Goal: Task Accomplishment & Management: Manage account settings

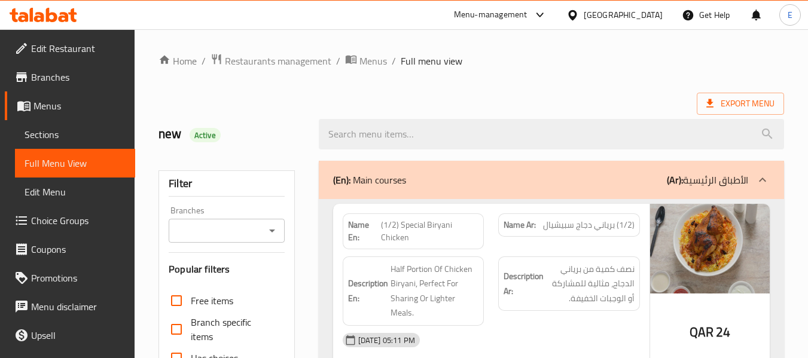
click at [648, 19] on div "Qatar" at bounding box center [623, 14] width 79 height 13
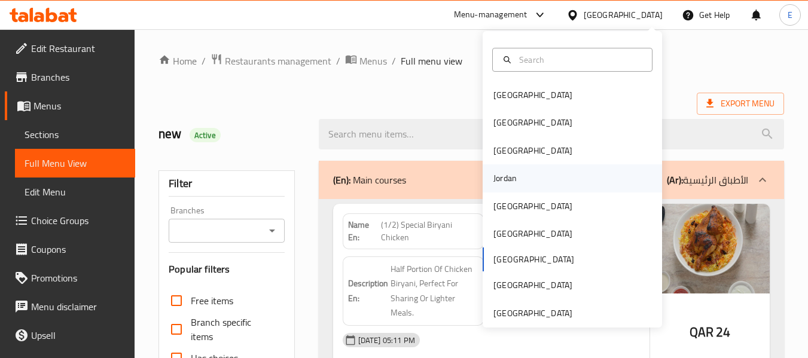
click at [495, 175] on div "Jordan" at bounding box center [504, 178] width 23 height 13
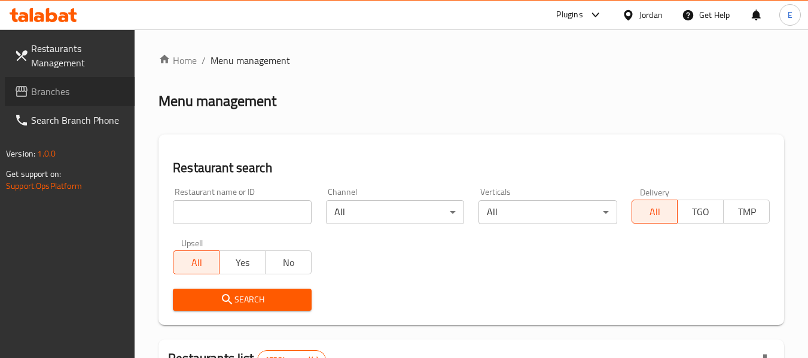
click at [72, 99] on link "Branches" at bounding box center [70, 91] width 130 height 29
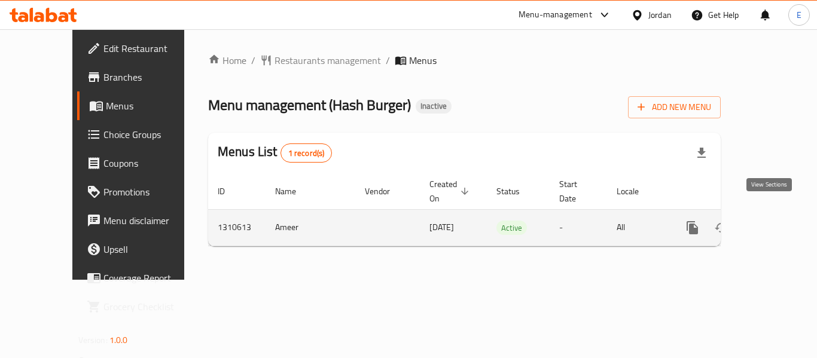
click at [773, 221] on icon "enhanced table" at bounding box center [778, 228] width 14 height 14
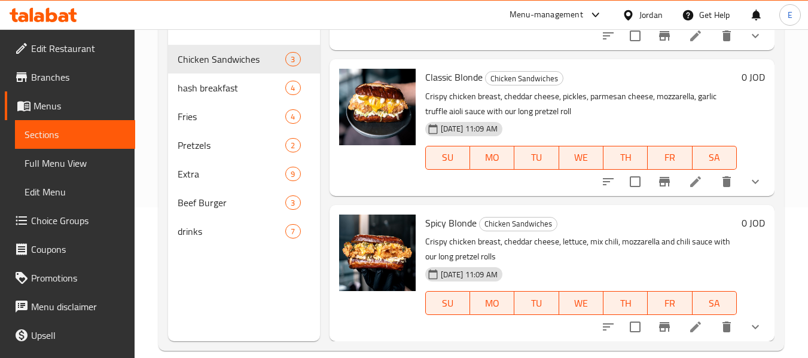
scroll to position [167, 0]
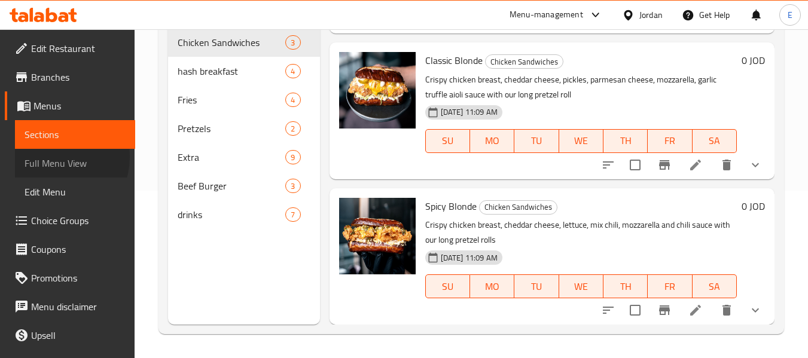
click at [48, 157] on span "Full Menu View" at bounding box center [75, 163] width 101 height 14
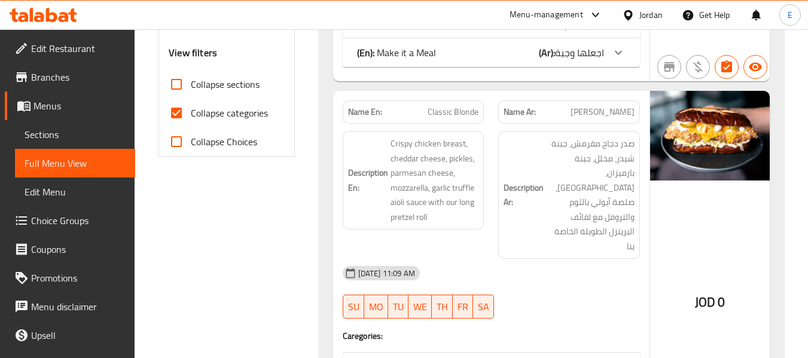
scroll to position [466, 0]
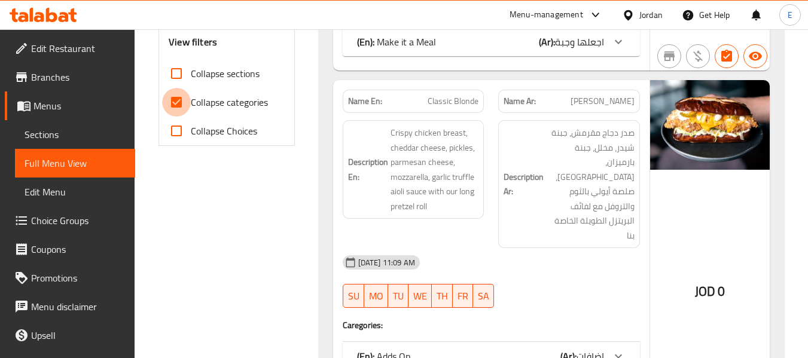
click at [172, 109] on input "Collapse categories" at bounding box center [176, 102] width 29 height 29
checkbox input "false"
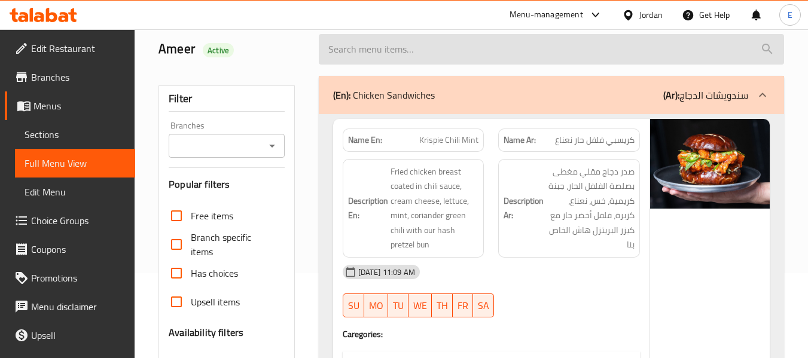
scroll to position [0, 0]
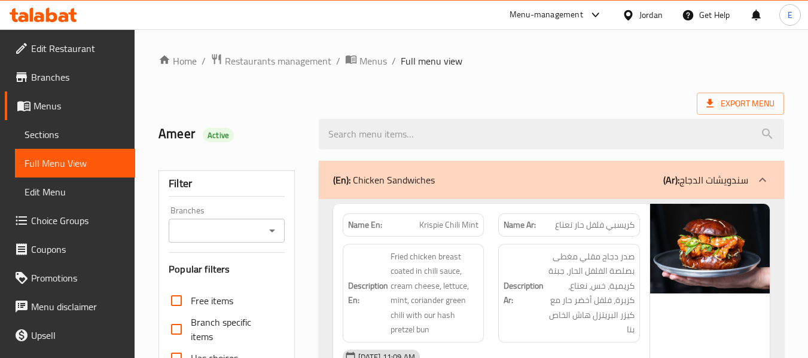
click at [726, 111] on span "Export Menu" at bounding box center [740, 103] width 68 height 15
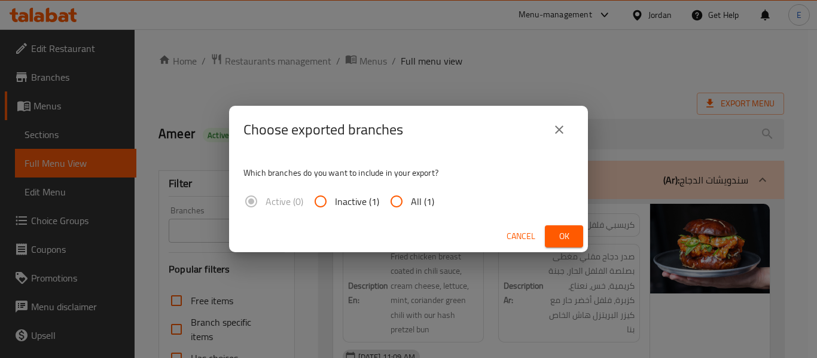
click at [430, 198] on span "All (1)" at bounding box center [422, 201] width 23 height 14
click at [411, 198] on input "All (1)" at bounding box center [396, 201] width 29 height 29
radio input "true"
click at [570, 234] on span "Ok" at bounding box center [563, 236] width 19 height 15
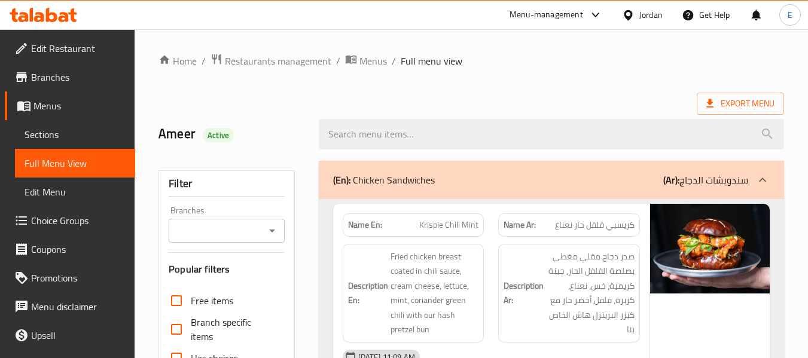
click at [81, 139] on span "Sections" at bounding box center [75, 134] width 101 height 14
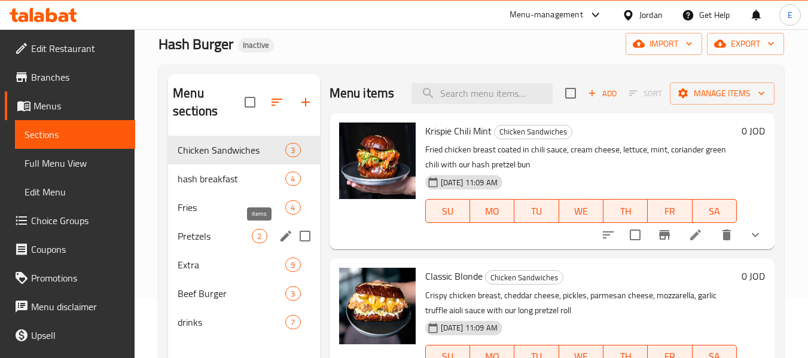
scroll to position [120, 0]
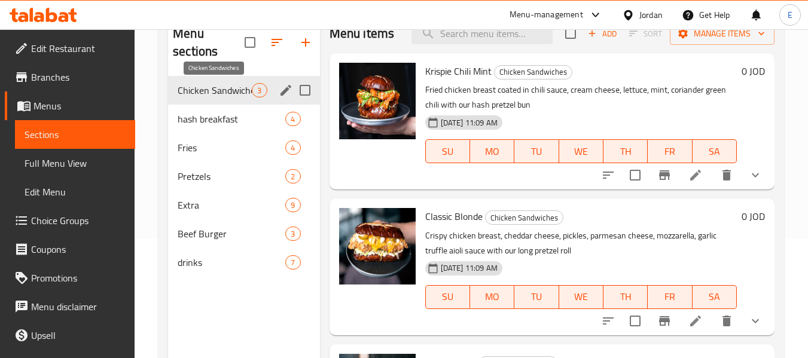
click at [248, 91] on span "Chicken Sandwiches" at bounding box center [215, 90] width 74 height 14
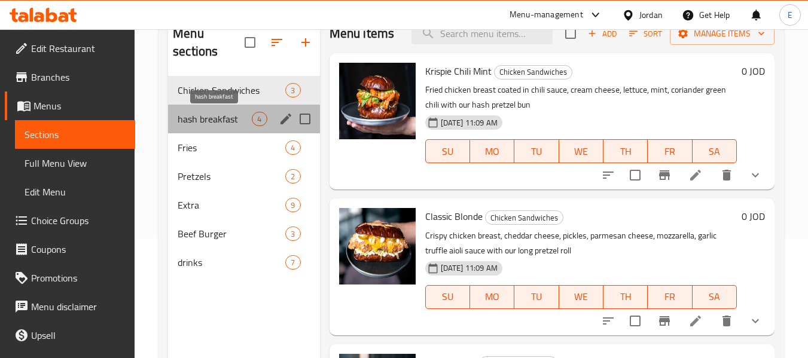
click at [241, 115] on span "hash breakfast" at bounding box center [215, 119] width 74 height 14
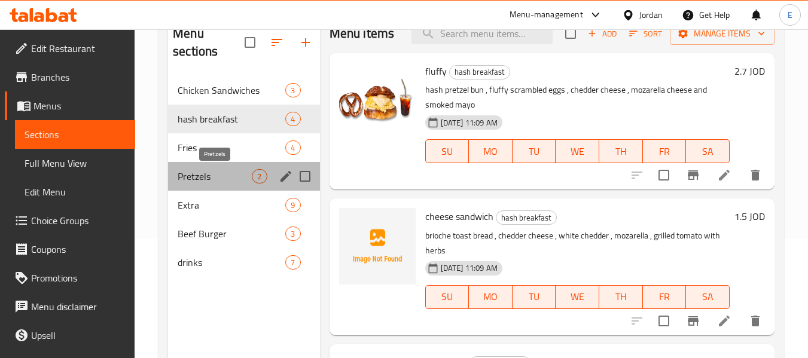
click at [231, 170] on span "Pretzels" at bounding box center [215, 176] width 74 height 14
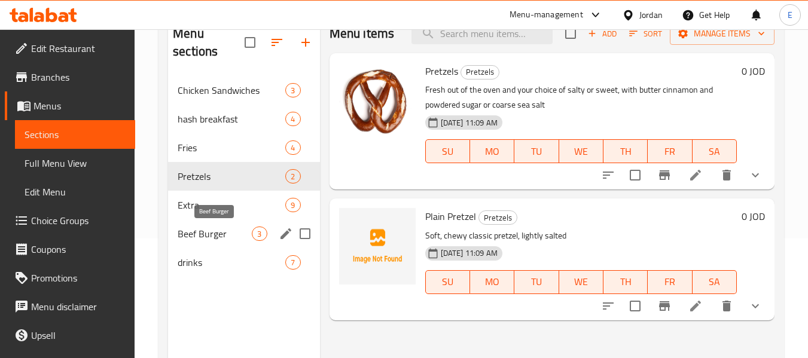
click at [225, 228] on span "Beef Burger" at bounding box center [215, 234] width 74 height 14
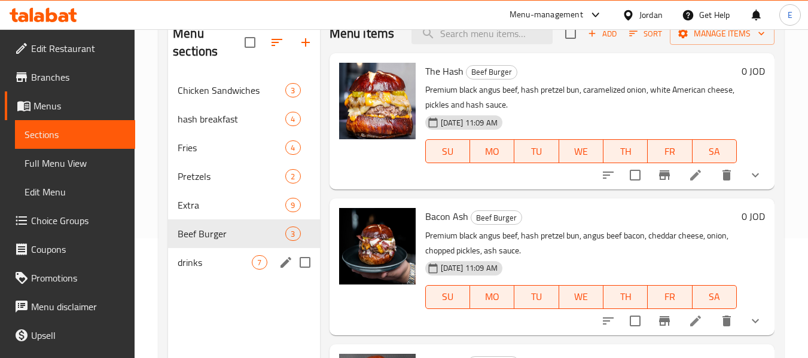
click at [222, 274] on div "drinks 7" at bounding box center [243, 262] width 151 height 29
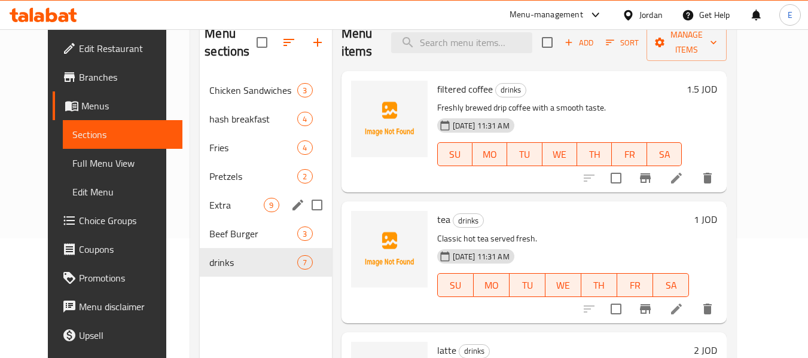
click at [240, 216] on div "Extra 9" at bounding box center [266, 205] width 132 height 29
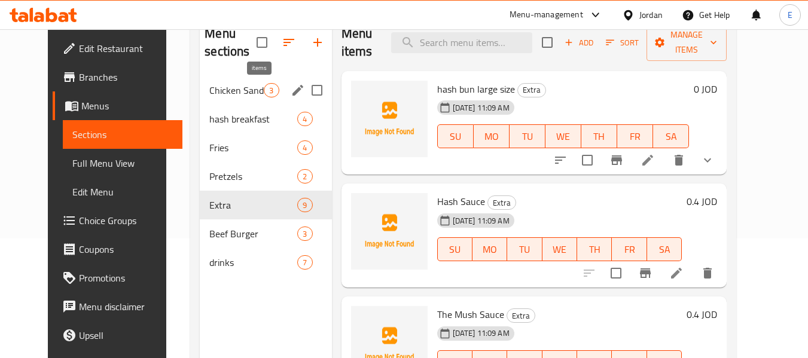
click at [264, 89] on span "3" at bounding box center [271, 90] width 14 height 11
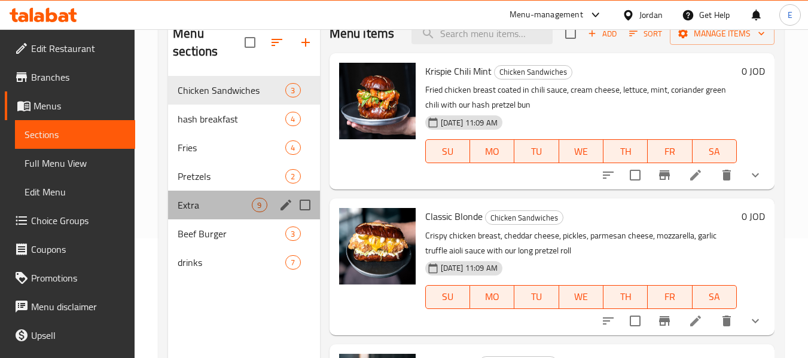
click at [225, 215] on div "Extra 9" at bounding box center [243, 205] width 151 height 29
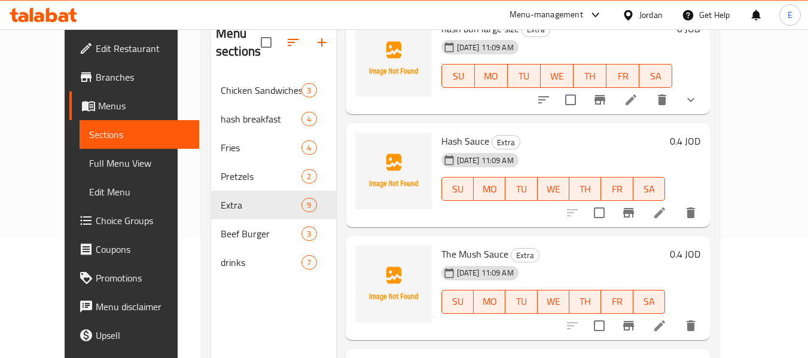
scroll to position [299, 0]
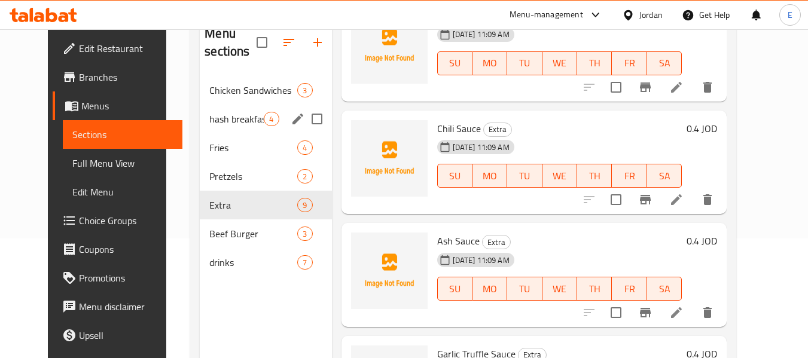
click at [210, 94] on span "Chicken Sandwiches" at bounding box center [253, 90] width 88 height 14
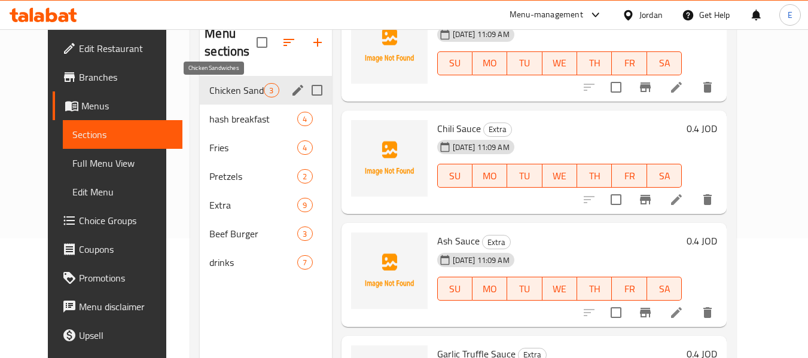
scroll to position [126, 0]
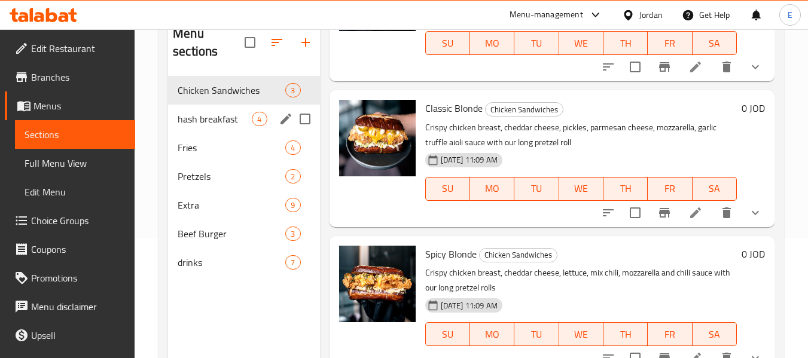
click at [200, 118] on span "hash breakfast" at bounding box center [215, 119] width 74 height 14
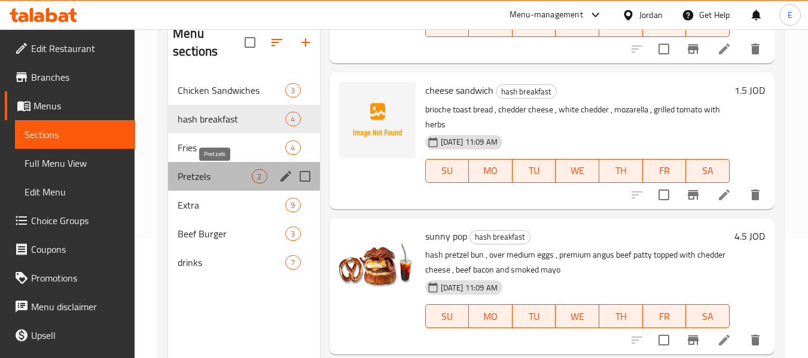
click at [179, 169] on span "Pretzels" at bounding box center [215, 176] width 74 height 14
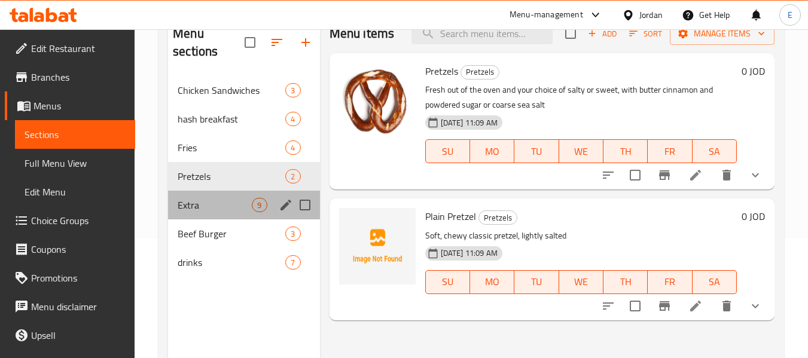
click at [177, 204] on div "Extra 9" at bounding box center [243, 205] width 151 height 29
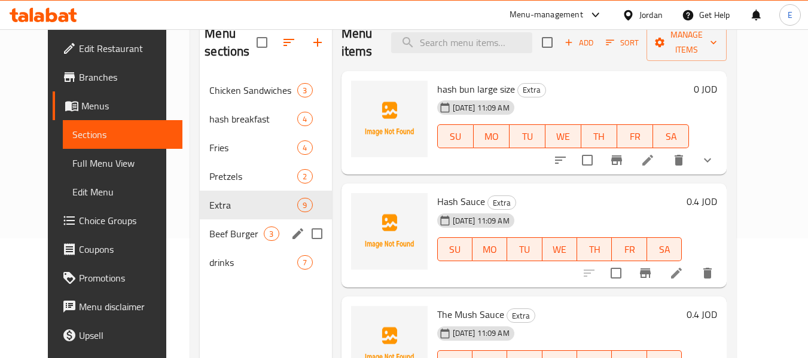
click at [209, 227] on span "Beef Burger" at bounding box center [236, 234] width 54 height 14
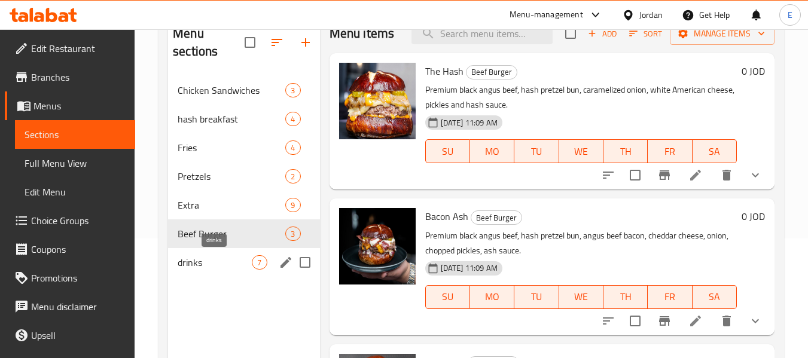
click at [197, 259] on span "drinks" at bounding box center [215, 262] width 74 height 14
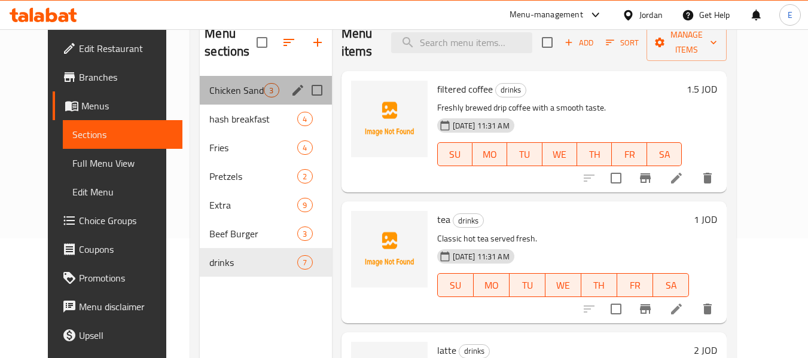
click at [220, 98] on div "Chicken Sandwiches 3" at bounding box center [266, 90] width 132 height 29
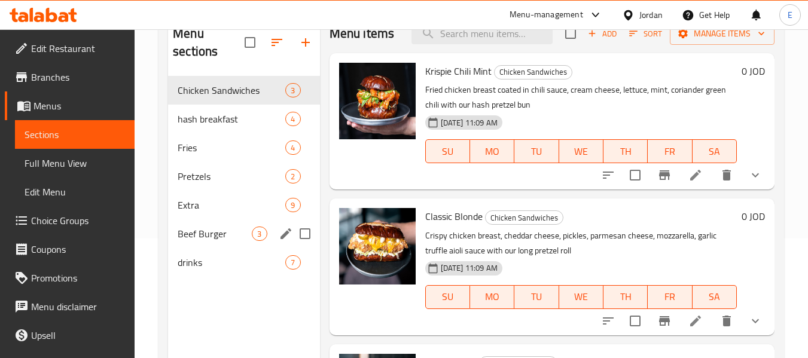
click at [249, 231] on span "Beef Burger" at bounding box center [215, 234] width 74 height 14
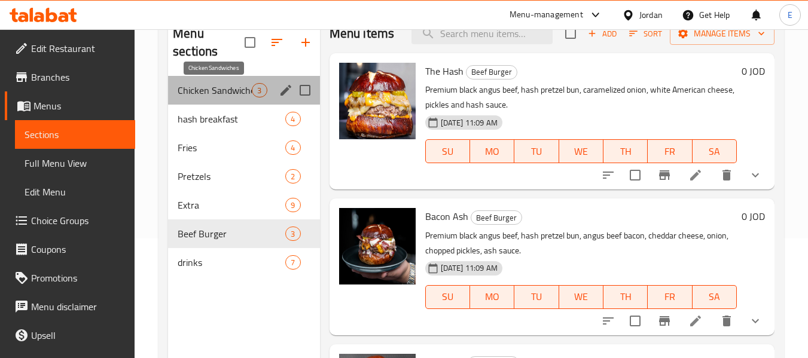
click at [212, 88] on span "Chicken Sandwiches" at bounding box center [215, 90] width 74 height 14
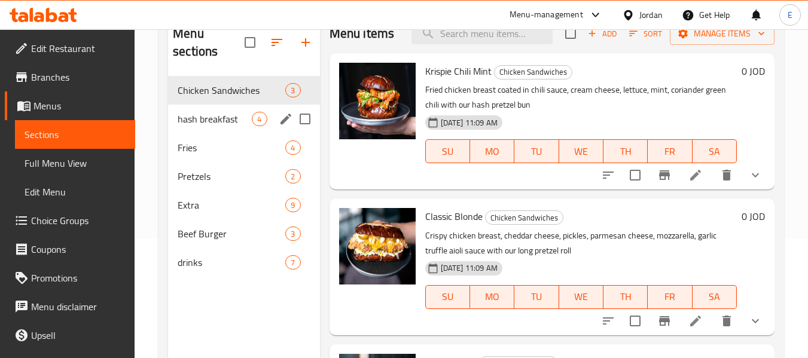
click at [213, 112] on span "hash breakfast" at bounding box center [215, 119] width 74 height 14
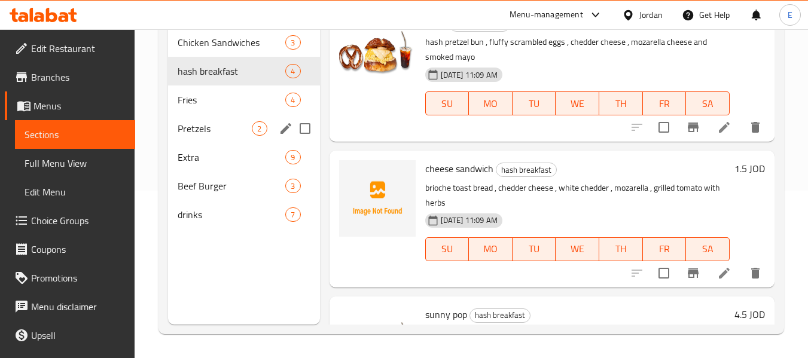
scroll to position [108, 0]
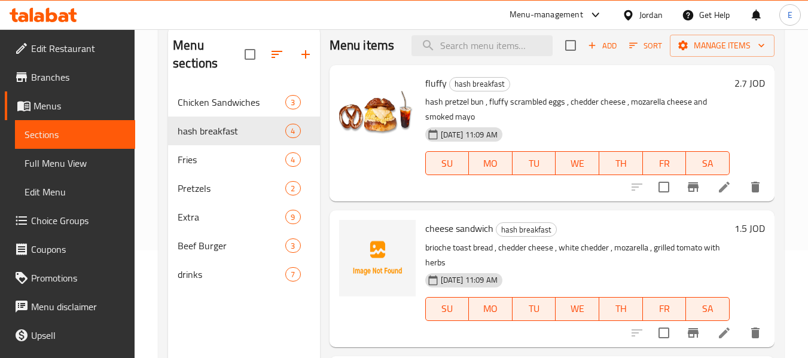
click at [204, 310] on div "Menu sections Chicken Sandwiches 3 hash breakfast 4 Fries 4 Pretzels 2 Extra 9 …" at bounding box center [243, 205] width 151 height 358
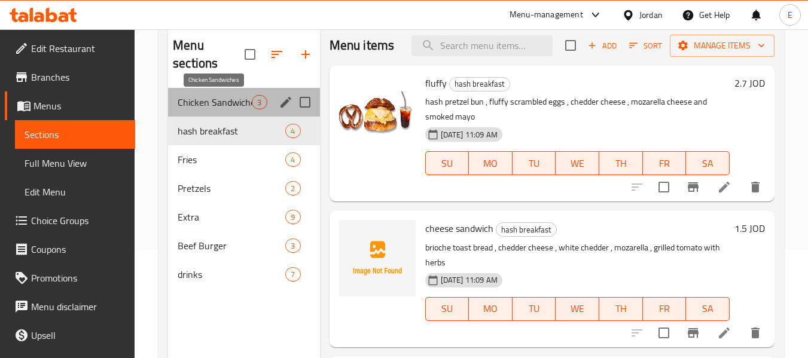
click at [219, 100] on span "Chicken Sandwiches" at bounding box center [215, 102] width 74 height 14
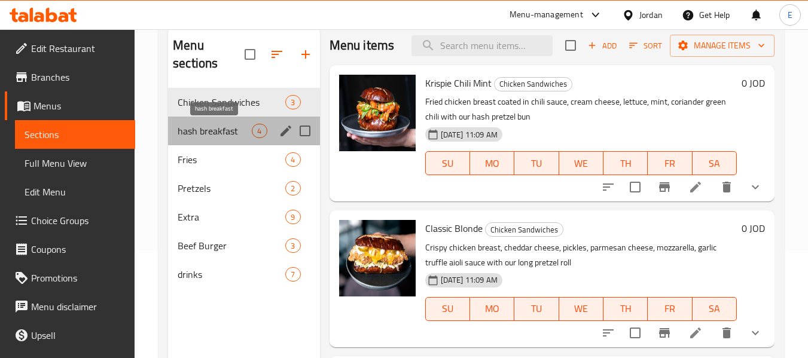
click at [218, 126] on span "hash breakfast" at bounding box center [215, 131] width 74 height 14
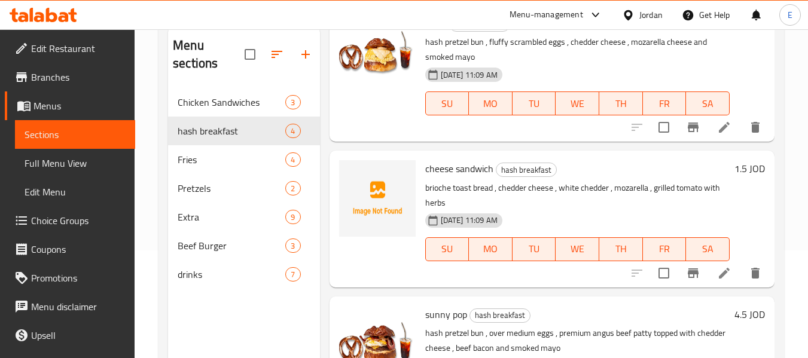
scroll to position [179, 0]
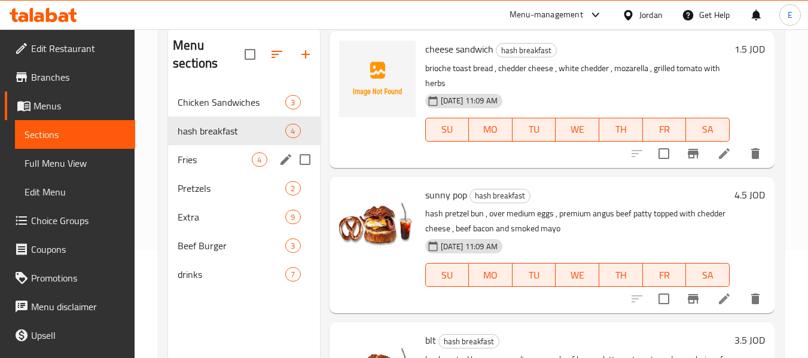
click at [233, 152] on span "Fries" at bounding box center [215, 159] width 74 height 14
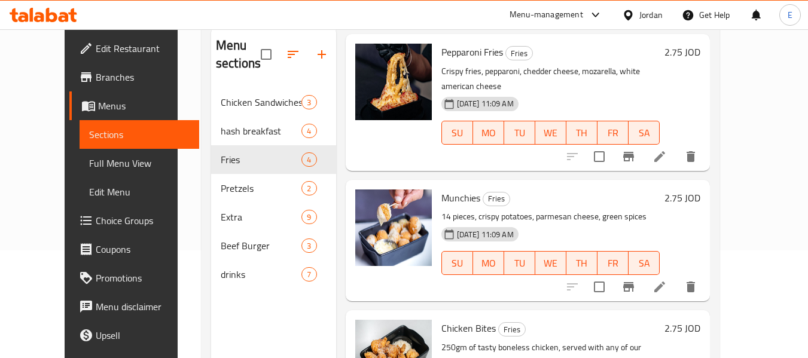
scroll to position [212, 0]
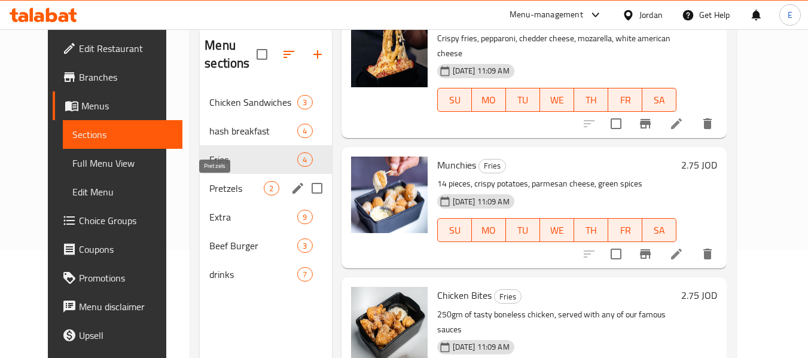
click at [210, 186] on span "Pretzels" at bounding box center [236, 188] width 54 height 14
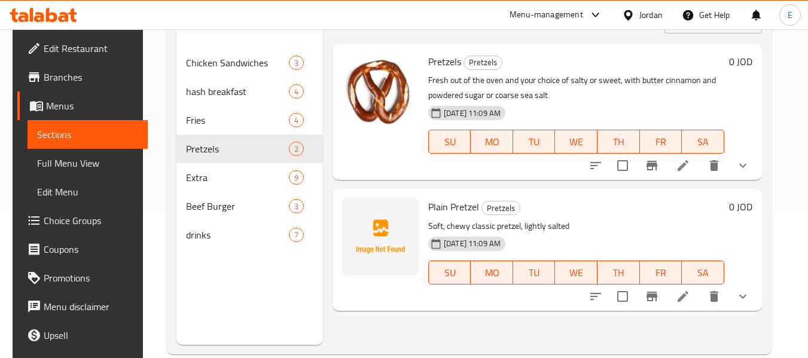
scroll to position [167, 0]
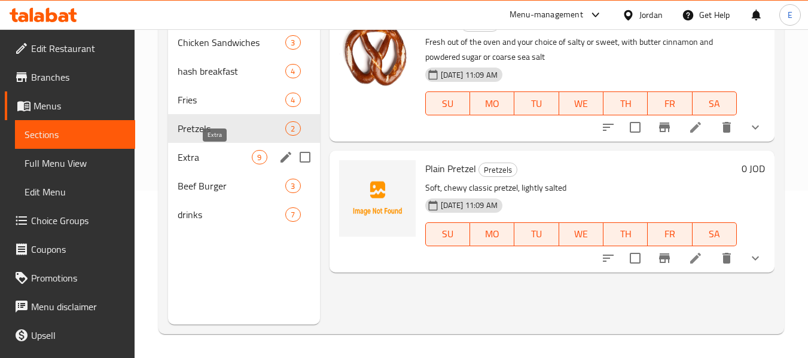
click at [225, 164] on span "Extra" at bounding box center [215, 157] width 74 height 14
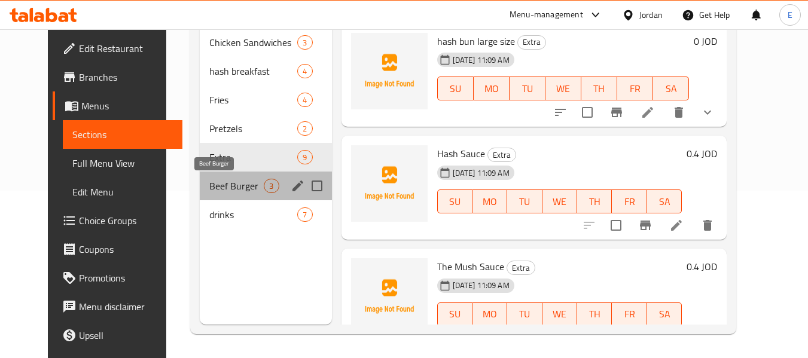
click at [220, 187] on span "Beef Burger" at bounding box center [236, 186] width 54 height 14
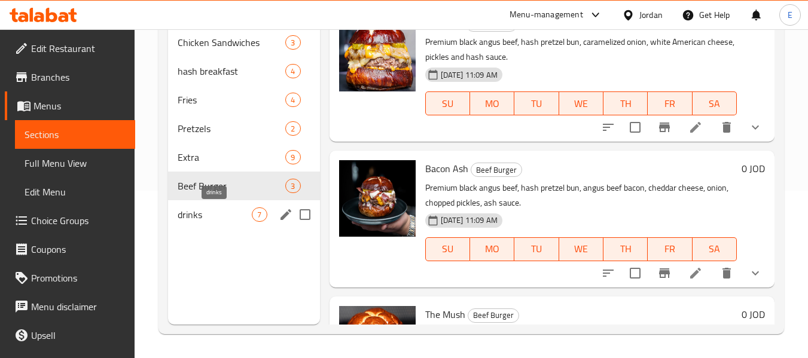
click at [216, 213] on span "drinks" at bounding box center [215, 214] width 74 height 14
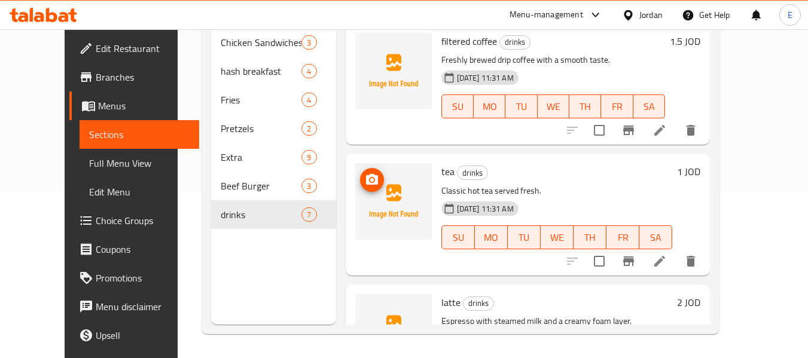
scroll to position [108, 0]
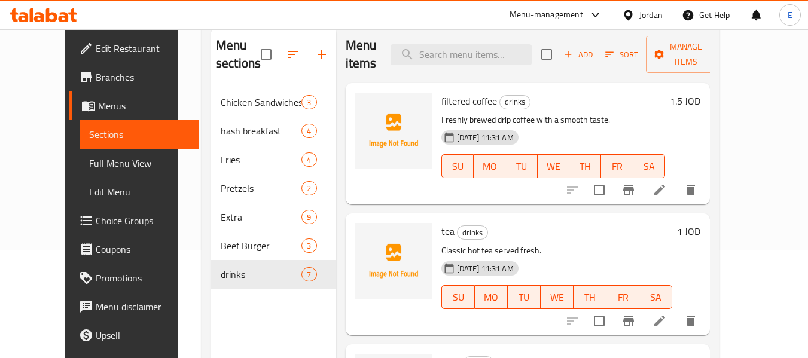
click at [598, 97] on h6 "filtered coffee drinks" at bounding box center [553, 101] width 224 height 17
click at [89, 161] on span "Full Menu View" at bounding box center [139, 163] width 101 height 14
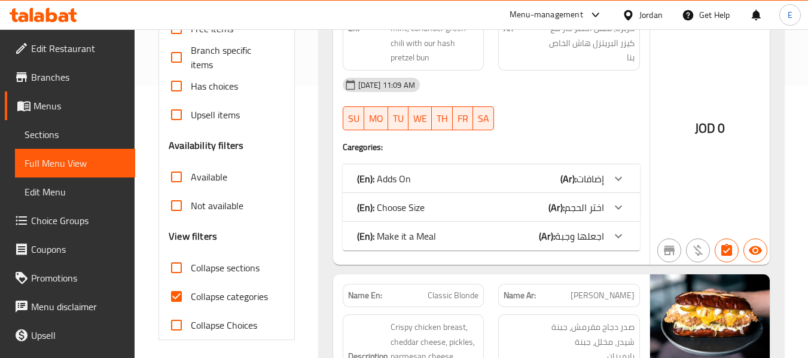
scroll to position [287, 0]
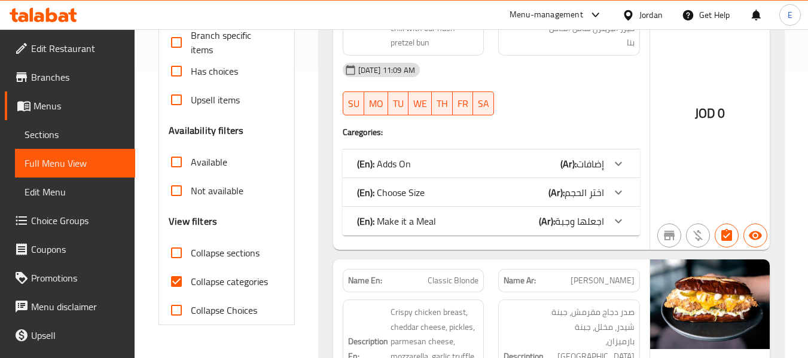
click at [178, 277] on input "Collapse categories" at bounding box center [176, 281] width 29 height 29
checkbox input "false"
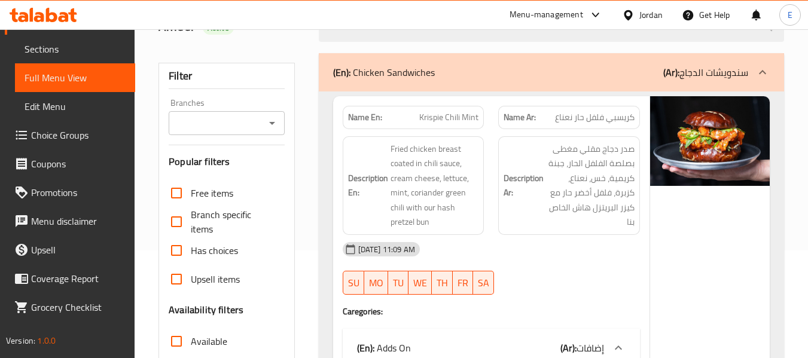
scroll to position [347, 0]
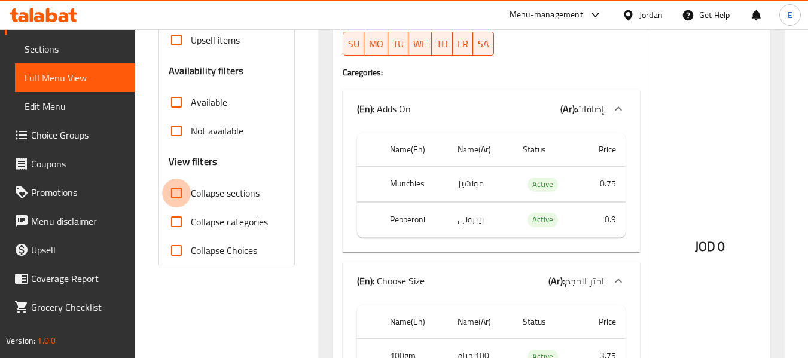
click at [175, 186] on input "Collapse sections" at bounding box center [176, 193] width 29 height 29
checkbox input "true"
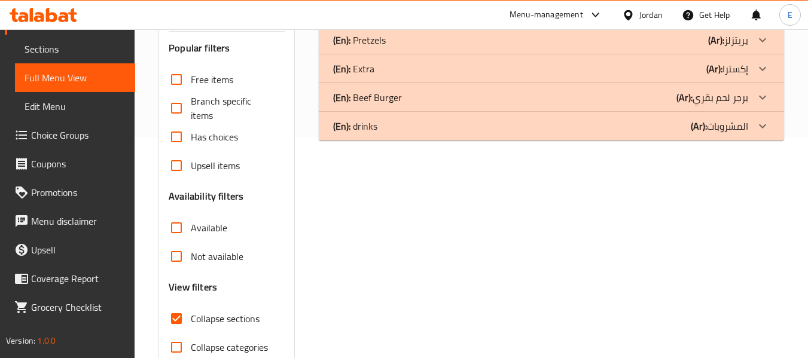
scroll to position [218, 0]
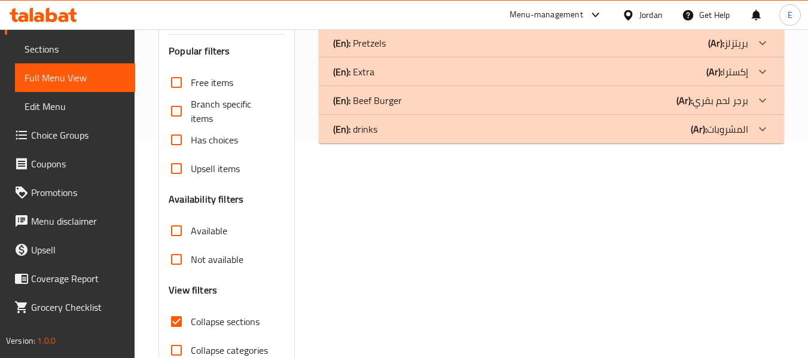
click at [619, 95] on div "(En): Beef Burger (Ar): برجر لحم بقري" at bounding box center [540, 100] width 415 height 14
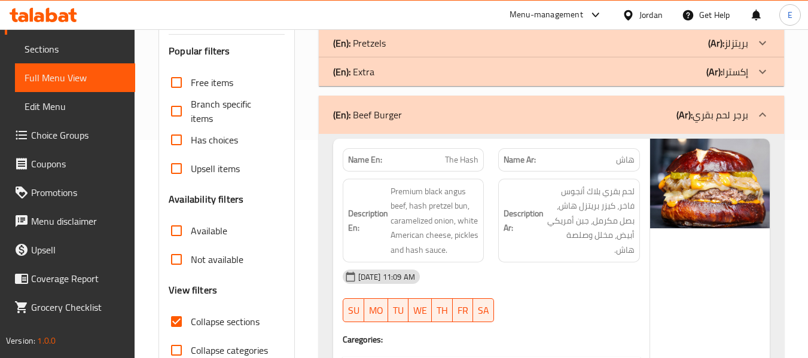
scroll to position [278, 0]
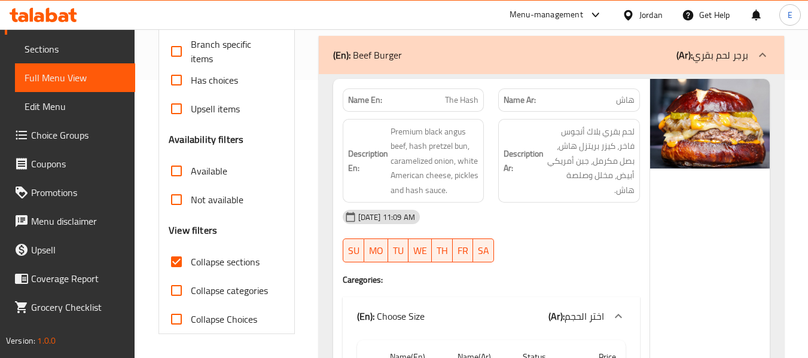
click at [619, 103] on span "هاش" at bounding box center [625, 100] width 19 height 13
click at [469, 95] on span "The Hash" at bounding box center [461, 100] width 33 height 13
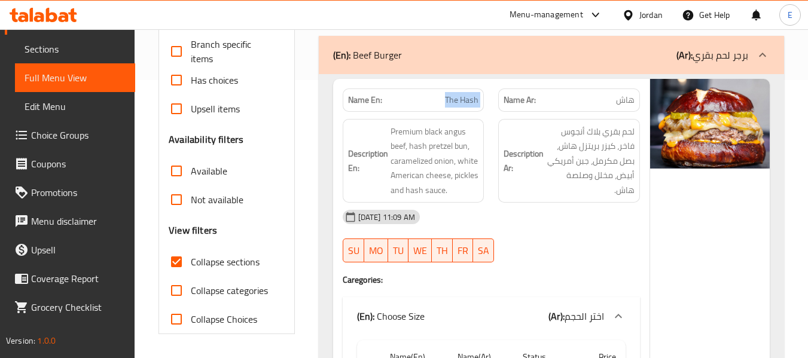
click at [469, 95] on span "The Hash" at bounding box center [461, 100] width 33 height 13
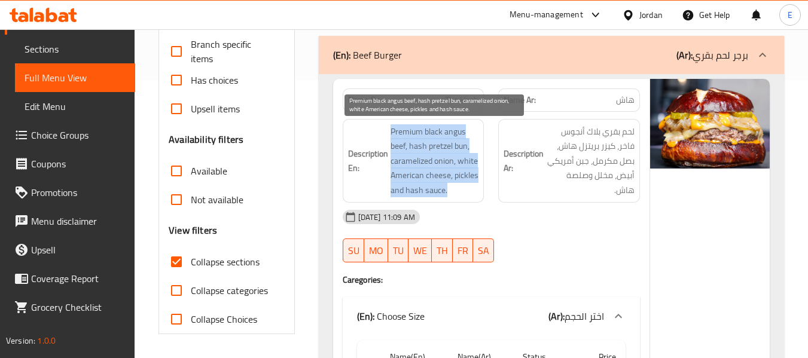
drag, startPoint x: 385, startPoint y: 130, endPoint x: 475, endPoint y: 189, distance: 108.0
click at [475, 189] on h6 "Description En: Premium black angus beef, hash pretzel bun, caramelized onion, …" at bounding box center [413, 161] width 131 height 74
click at [475, 189] on span "Premium black angus beef, hash pretzel bun, caramelized onion, white American c…" at bounding box center [434, 161] width 88 height 74
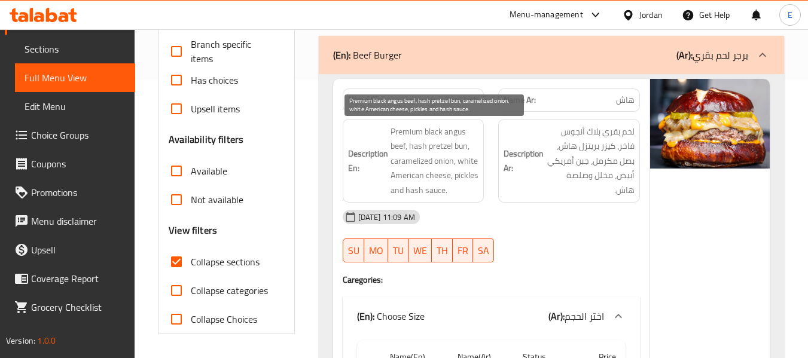
click at [475, 189] on span "Premium black angus beef, hash pretzel bun, caramelized onion, white American c…" at bounding box center [434, 161] width 88 height 74
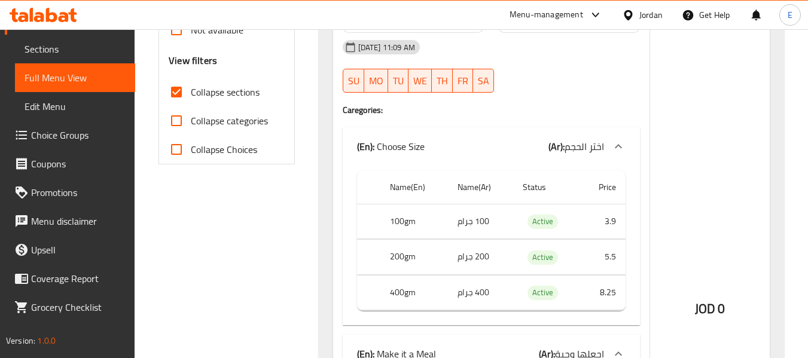
scroll to position [517, 0]
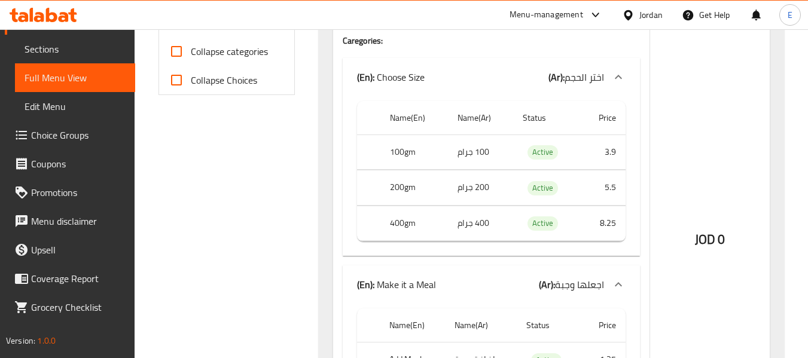
click at [398, 185] on th "200gm" at bounding box center [414, 187] width 68 height 35
click at [480, 191] on td "200 جرام" at bounding box center [480, 187] width 65 height 35
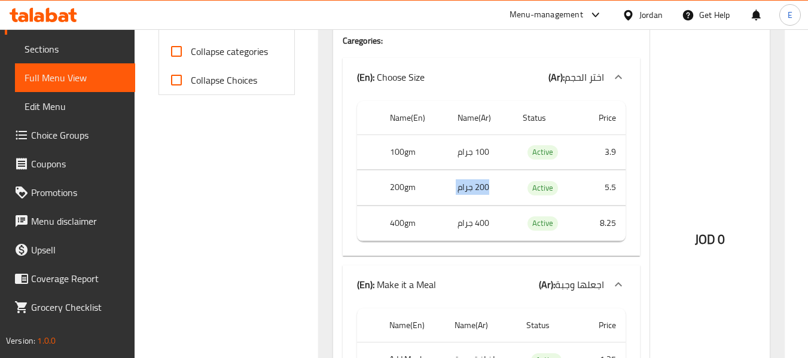
click at [480, 191] on td "200 جرام" at bounding box center [480, 187] width 65 height 35
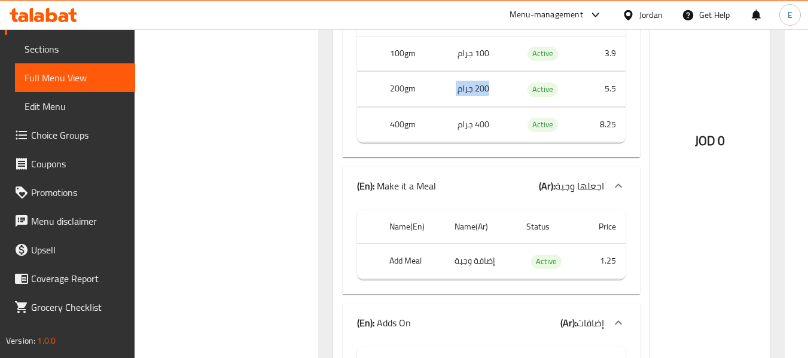
scroll to position [637, 0]
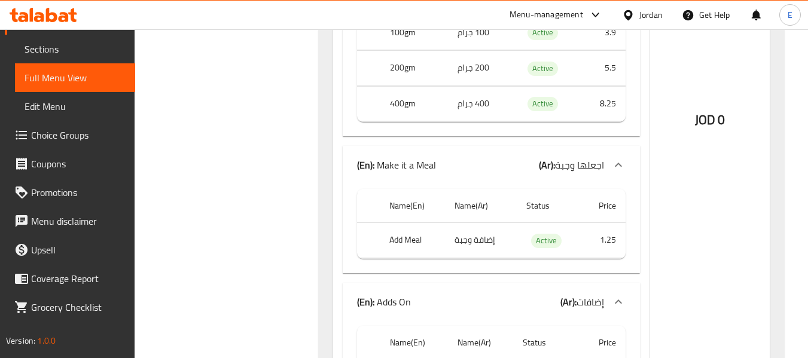
click at [488, 106] on td "400 جرام" at bounding box center [480, 103] width 65 height 35
click at [417, 106] on th "400gm" at bounding box center [414, 103] width 68 height 35
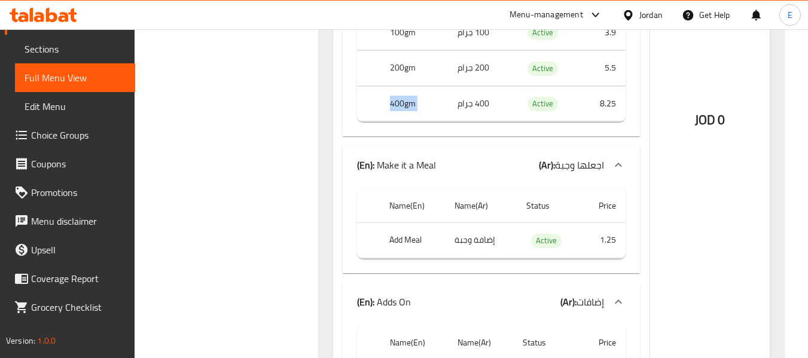
click at [417, 106] on th "400gm" at bounding box center [414, 103] width 68 height 35
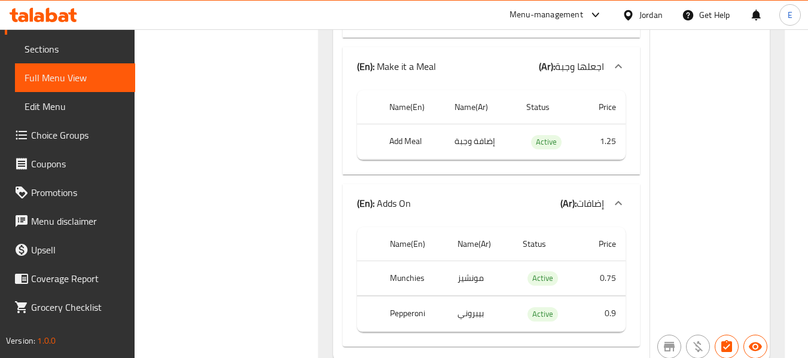
scroll to position [756, 0]
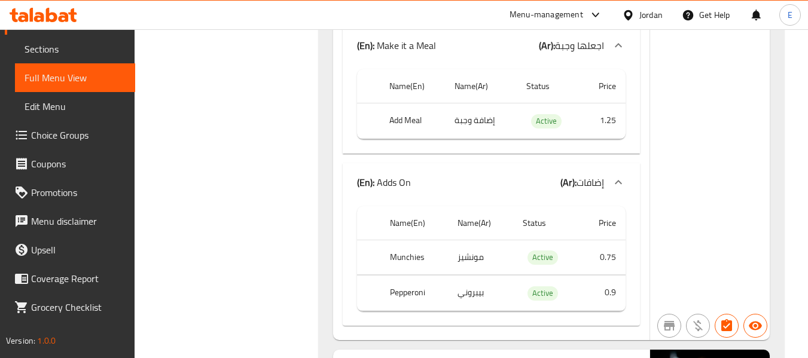
click at [468, 117] on td "إضافة وجبة" at bounding box center [481, 120] width 72 height 35
click at [404, 121] on th "Add Meal" at bounding box center [412, 120] width 65 height 35
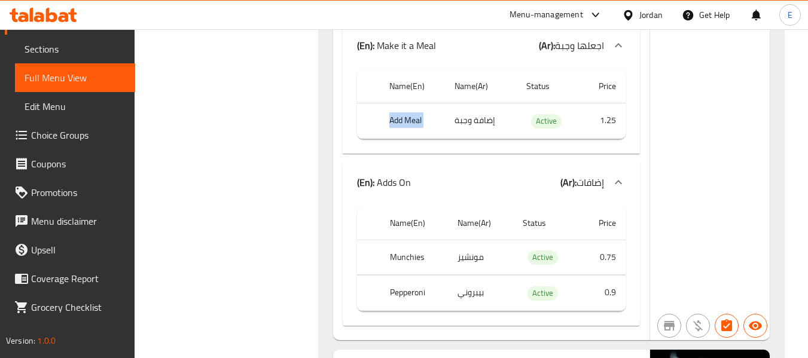
click at [404, 121] on th "Add Meal" at bounding box center [412, 120] width 65 height 35
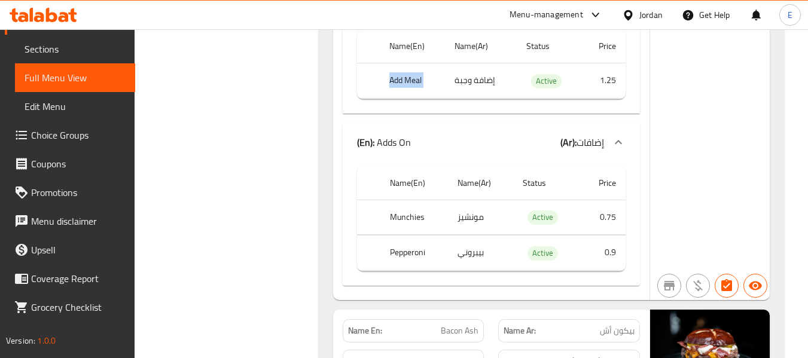
scroll to position [816, 0]
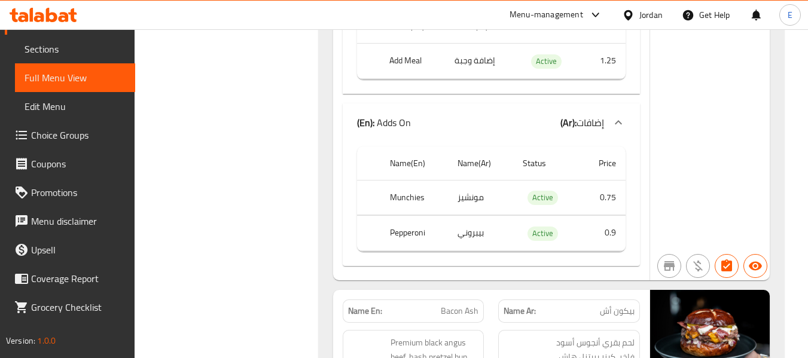
click at [429, 193] on th "Munchies" at bounding box center [414, 197] width 68 height 35
click at [459, 201] on td "مونشيز" at bounding box center [480, 197] width 65 height 35
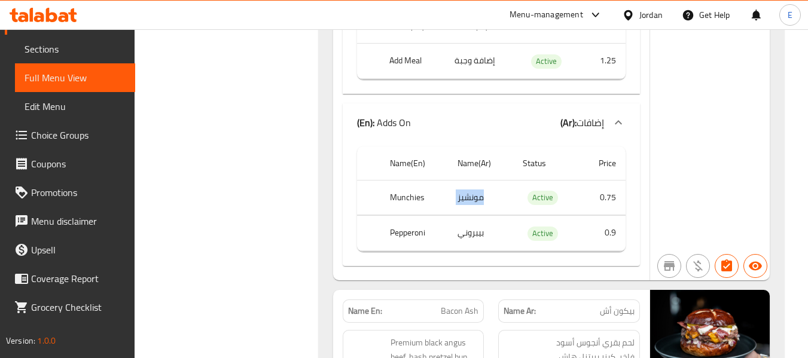
click at [459, 201] on td "مونشيز" at bounding box center [480, 197] width 65 height 35
click at [470, 244] on td "بيبروني" at bounding box center [480, 233] width 65 height 35
click at [413, 241] on th "Pepperoni" at bounding box center [414, 233] width 68 height 35
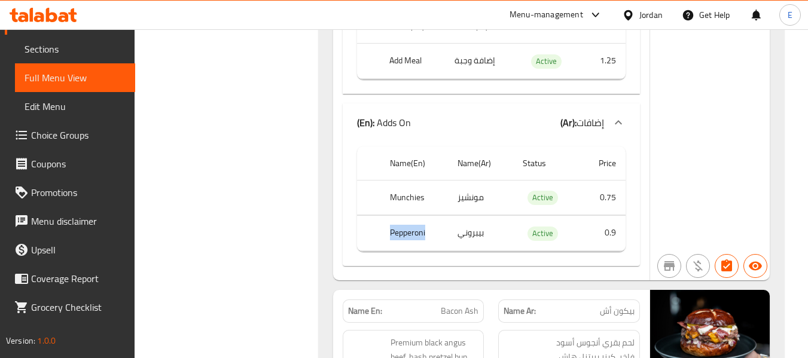
click at [413, 241] on th "Pepperoni" at bounding box center [414, 233] width 68 height 35
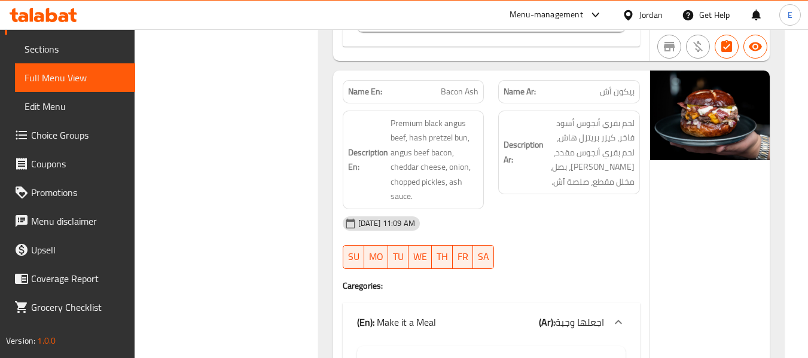
scroll to position [1055, 0]
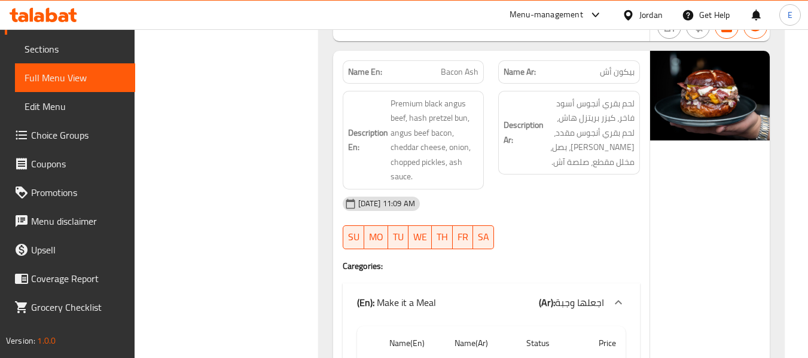
click at [616, 77] on span "بيكون أش" at bounding box center [617, 72] width 35 height 13
click at [454, 80] on div "Name En: Bacon Ash" at bounding box center [414, 71] width 142 height 23
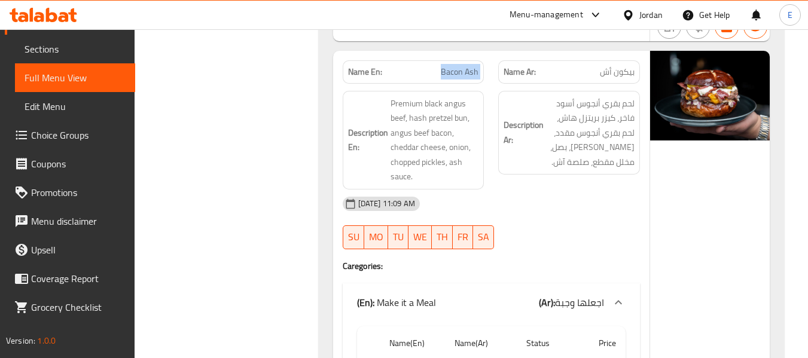
click at [454, 80] on div "Name En: Bacon Ash" at bounding box center [414, 71] width 142 height 23
click at [621, 74] on span "بيكون أش" at bounding box center [617, 72] width 35 height 13
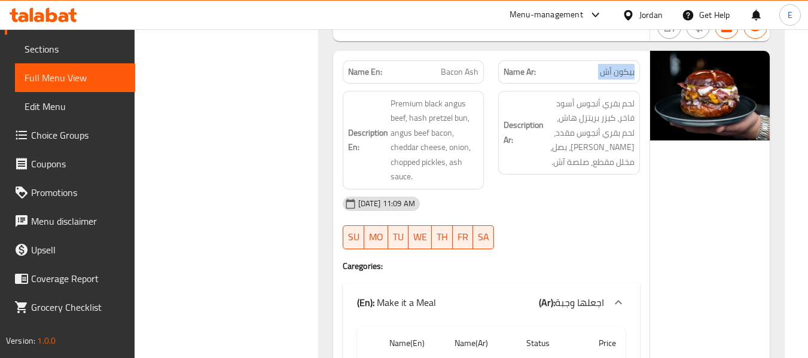
click at [621, 74] on span "بيكون أش" at bounding box center [617, 72] width 35 height 13
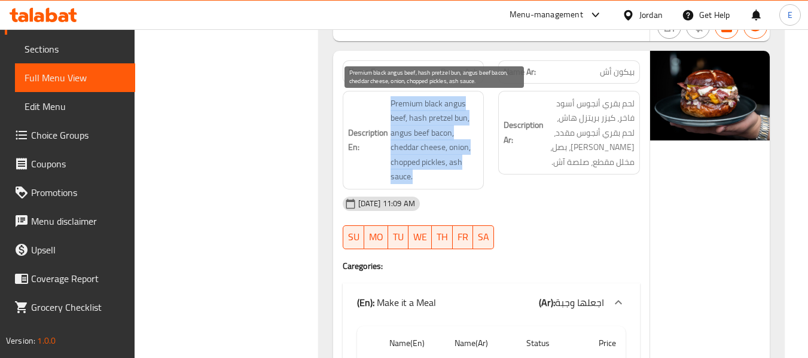
drag, startPoint x: 386, startPoint y: 100, endPoint x: 466, endPoint y: 176, distance: 110.0
click at [466, 176] on h6 "Description En: Premium black angus beef, hash pretzel bun, angus beef bacon, c…" at bounding box center [413, 140] width 131 height 88
click at [466, 176] on span "Premium black angus beef, hash pretzel bun, angus beef bacon, cheddar cheese, o…" at bounding box center [434, 140] width 88 height 88
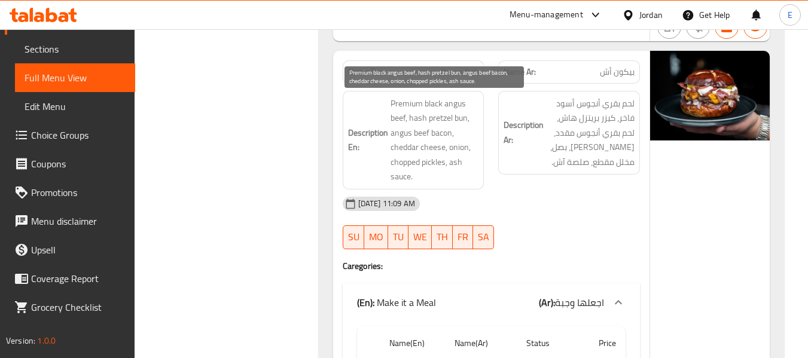
click at [466, 176] on span "Premium black angus beef, hash pretzel bun, angus beef bacon, cheddar cheese, o…" at bounding box center [434, 140] width 88 height 88
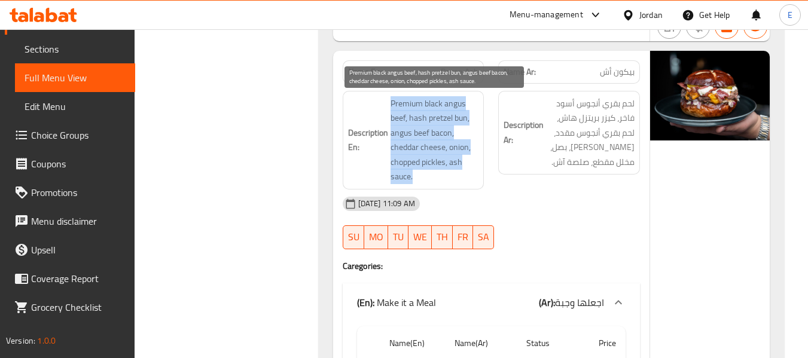
click at [466, 176] on span "Premium black angus beef, hash pretzel bun, angus beef bacon, cheddar cheese, o…" at bounding box center [434, 140] width 88 height 88
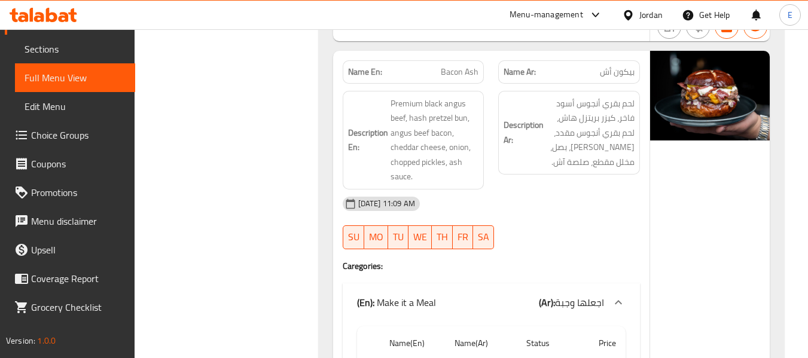
click at [563, 215] on div "[DATE] 11:09 AM" at bounding box center [491, 204] width 312 height 29
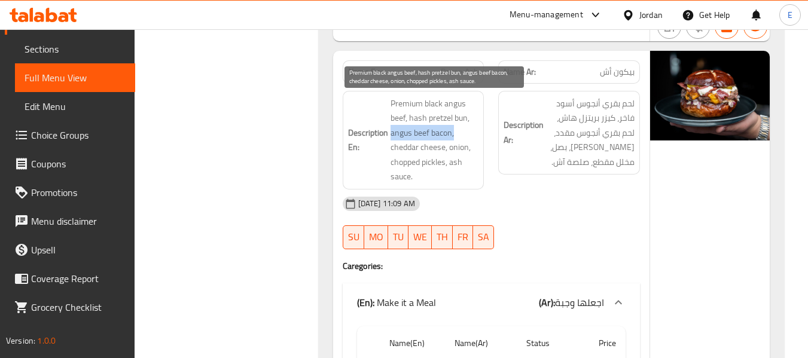
drag, startPoint x: 389, startPoint y: 135, endPoint x: 457, endPoint y: 136, distance: 68.8
click at [457, 136] on h6 "Description En: Premium black angus beef, hash pretzel bun, angus beef bacon, c…" at bounding box center [413, 140] width 131 height 88
click at [457, 136] on span "Premium black angus beef, hash pretzel bun, angus beef bacon, cheddar cheese, o…" at bounding box center [434, 140] width 88 height 88
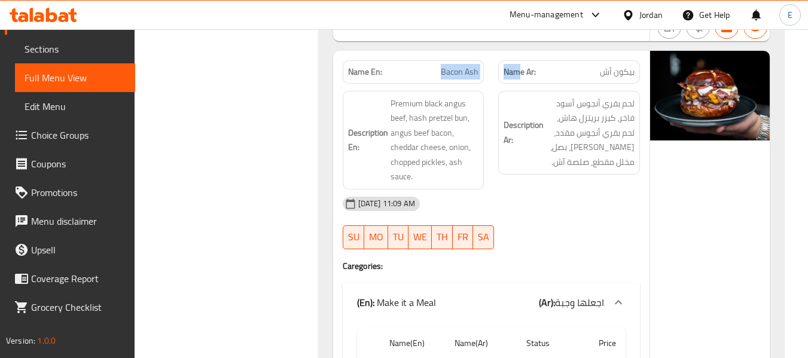
drag, startPoint x: 428, startPoint y: 71, endPoint x: 522, endPoint y: 71, distance: 93.9
click at [522, 71] on div "Name En: Bacon Ash Name Ar: بيكون أش" at bounding box center [491, 72] width 312 height 38
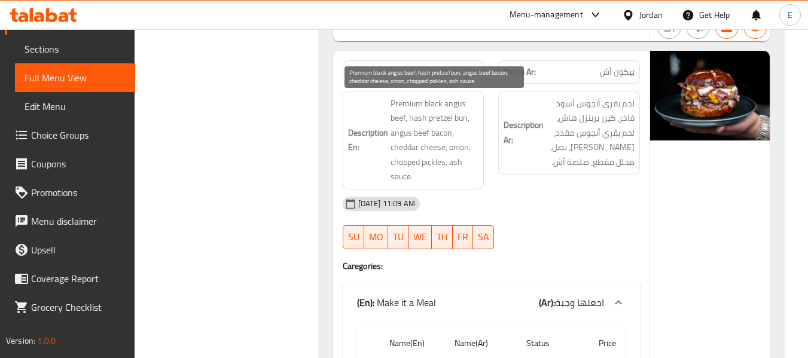
click at [432, 135] on span "Premium black angus beef, hash pretzel bun, angus beef bacon, cheddar cheese, o…" at bounding box center [434, 140] width 88 height 88
drag, startPoint x: 393, startPoint y: 135, endPoint x: 467, endPoint y: 129, distance: 74.4
click at [467, 129] on span "Premium black angus beef, hash pretzel bun, angus beef bacon, cheddar cheese, o…" at bounding box center [434, 140] width 88 height 88
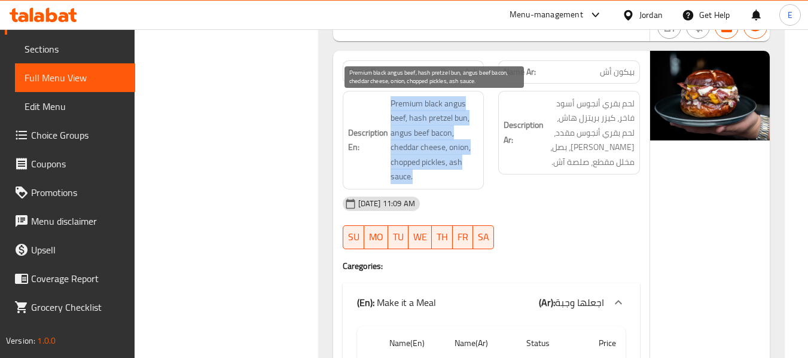
click at [467, 129] on span "Premium black angus beef, hash pretzel bun, angus beef bacon, cheddar cheese, o…" at bounding box center [434, 140] width 88 height 88
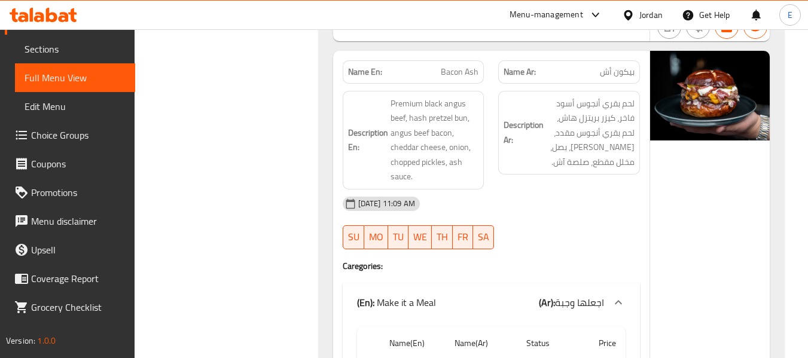
click at [457, 74] on span "Bacon Ash" at bounding box center [460, 72] width 38 height 13
copy span "Bacon Ash"
click at [652, 60] on img at bounding box center [710, 96] width 120 height 90
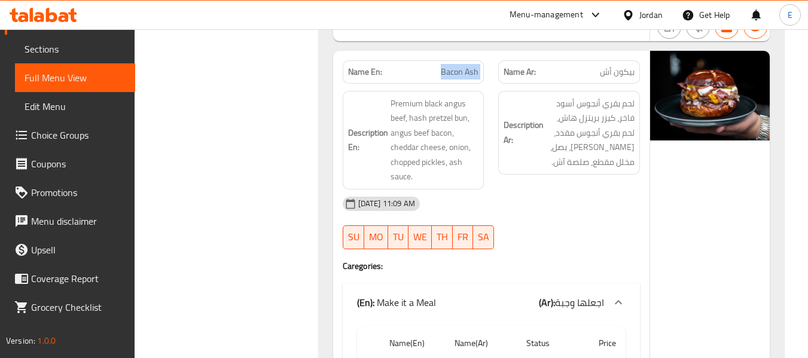
click at [481, 68] on div "Name En: Bacon Ash" at bounding box center [414, 71] width 142 height 23
copy span "Bacon Ash"
click at [578, 206] on div "[DATE] 11:09 AM" at bounding box center [491, 204] width 312 height 29
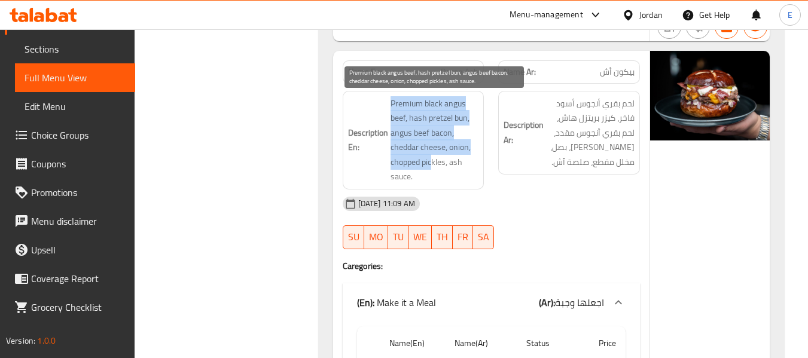
drag, startPoint x: 384, startPoint y: 103, endPoint x: 431, endPoint y: 168, distance: 80.0
click at [431, 168] on h6 "Description En: Premium black angus beef, hash pretzel bun, angus beef bacon, c…" at bounding box center [413, 140] width 131 height 88
click at [431, 168] on span "Premium black angus beef, hash pretzel bun, angus beef bacon, cheddar cheese, o…" at bounding box center [434, 140] width 88 height 88
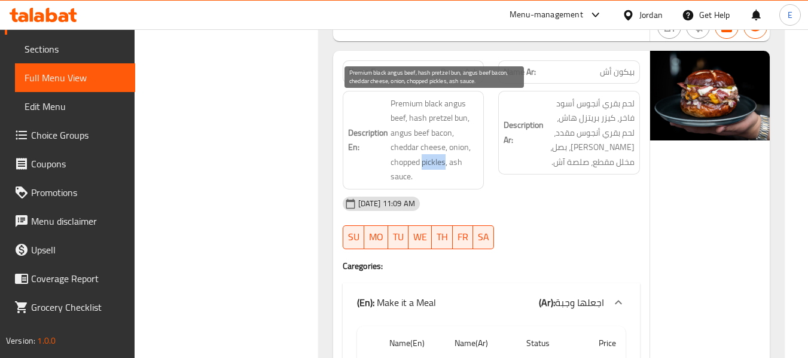
click at [431, 168] on span "Premium black angus beef, hash pretzel bun, angus beef bacon, cheddar cheese, o…" at bounding box center [434, 140] width 88 height 88
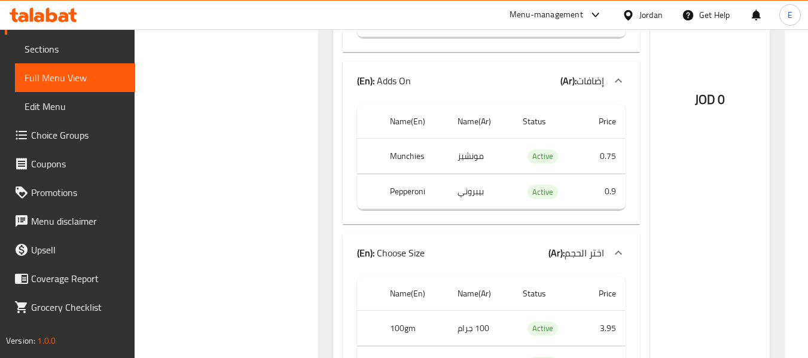
scroll to position [1414, 0]
click at [462, 161] on td "مونشيز" at bounding box center [480, 155] width 65 height 35
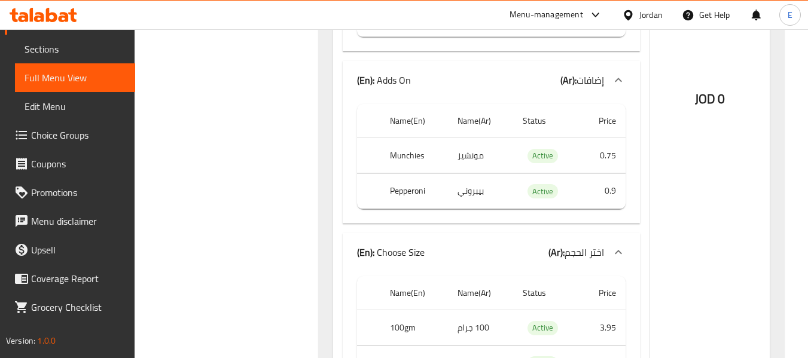
click at [415, 159] on th "Munchies" at bounding box center [414, 155] width 68 height 35
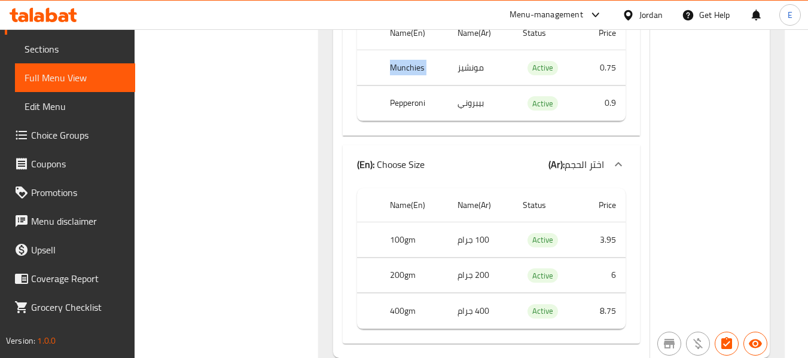
scroll to position [1593, 0]
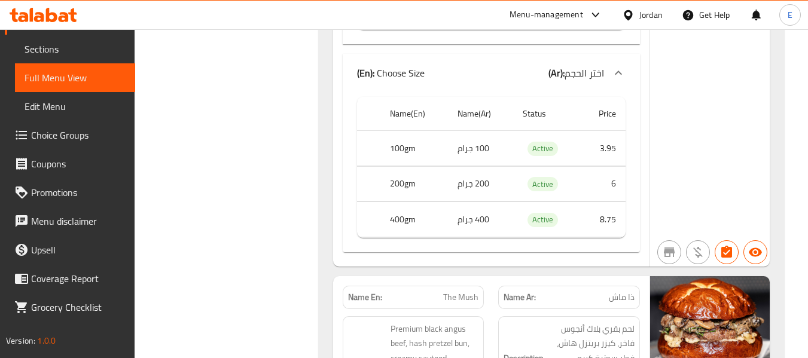
click at [457, 147] on td "100 جرام" at bounding box center [480, 148] width 65 height 35
click at [430, 145] on th "100gm" at bounding box center [414, 148] width 68 height 35
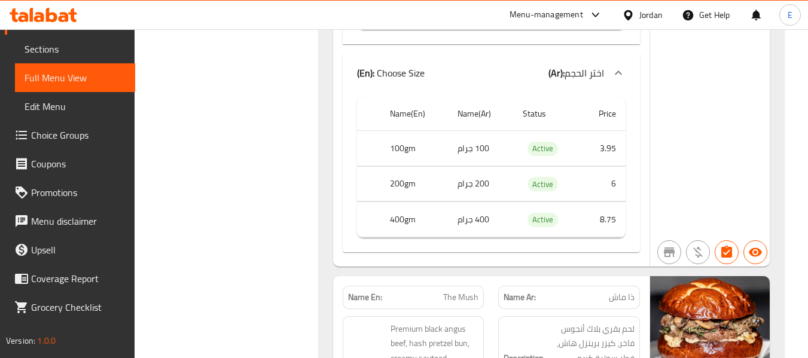
click at [488, 215] on td "400 جرام" at bounding box center [480, 219] width 65 height 35
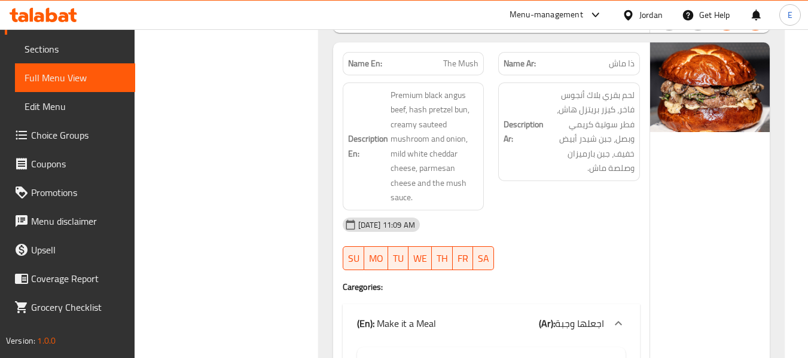
scroll to position [1833, 0]
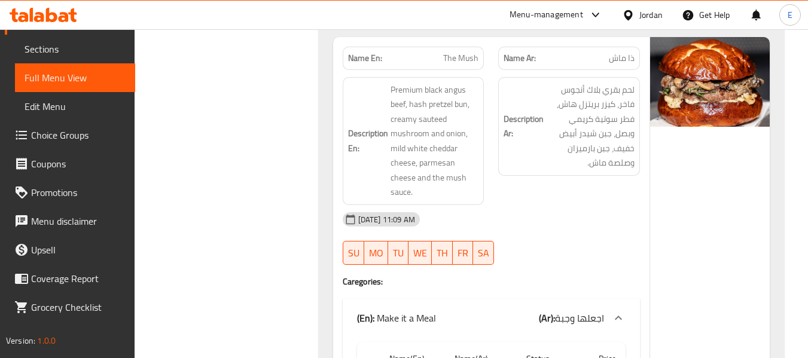
click at [465, 57] on span "The Mush" at bounding box center [460, 58] width 35 height 13
click at [630, 55] on span "ذا ماش" at bounding box center [622, 58] width 26 height 13
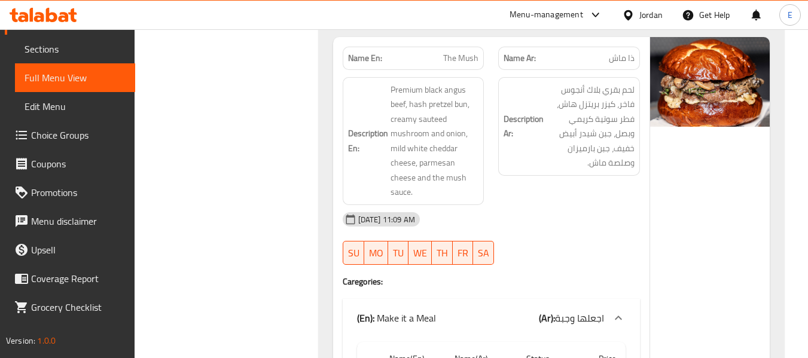
click at [535, 227] on div "[DATE] 11:09 AM" at bounding box center [491, 219] width 312 height 29
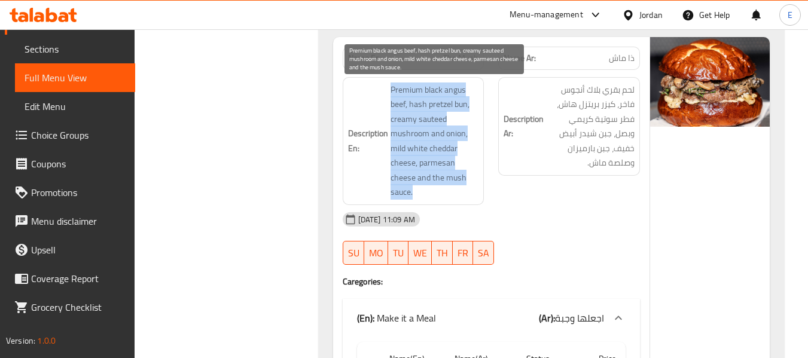
drag, startPoint x: 388, startPoint y: 88, endPoint x: 466, endPoint y: 194, distance: 130.8
click at [466, 194] on h6 "Description En: Premium black angus beef, hash pretzel bun, creamy sauteed mush…" at bounding box center [413, 141] width 131 height 117
click at [466, 194] on span "Premium black angus beef, hash pretzel bun, creamy sauteed mushroom and onion, …" at bounding box center [434, 141] width 88 height 117
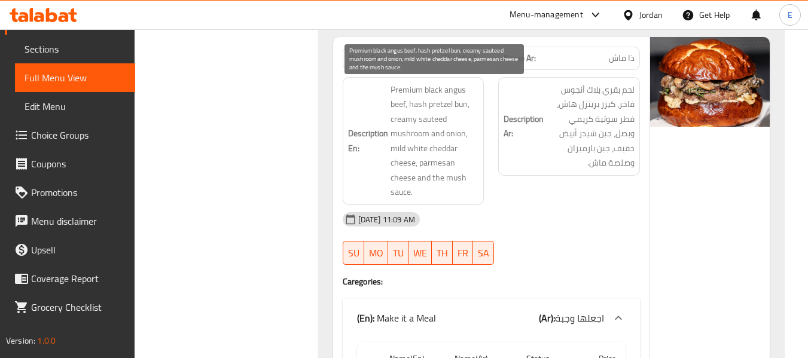
click at [466, 194] on span "Premium black angus beef, hash pretzel bun, creamy sauteed mushroom and onion, …" at bounding box center [434, 141] width 88 height 117
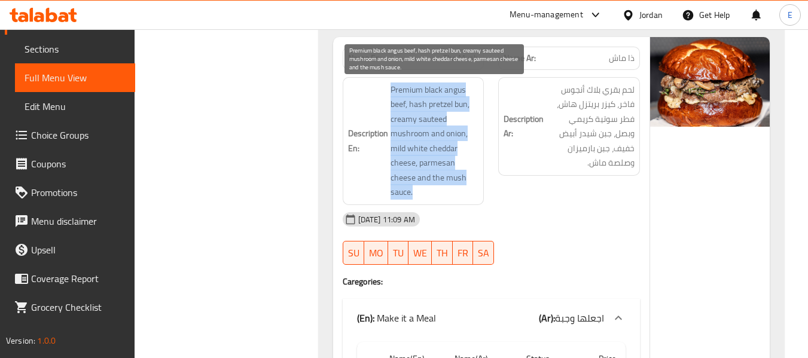
click at [466, 194] on span "Premium black angus beef, hash pretzel bun, creamy sauteed mushroom and onion, …" at bounding box center [434, 141] width 88 height 117
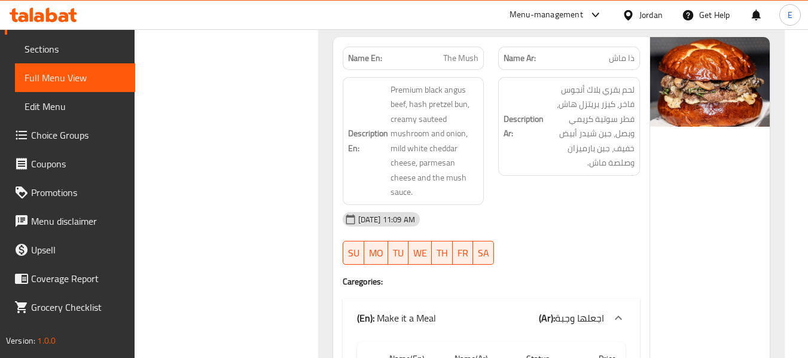
click at [599, 216] on div "[DATE] 11:09 AM" at bounding box center [491, 219] width 312 height 29
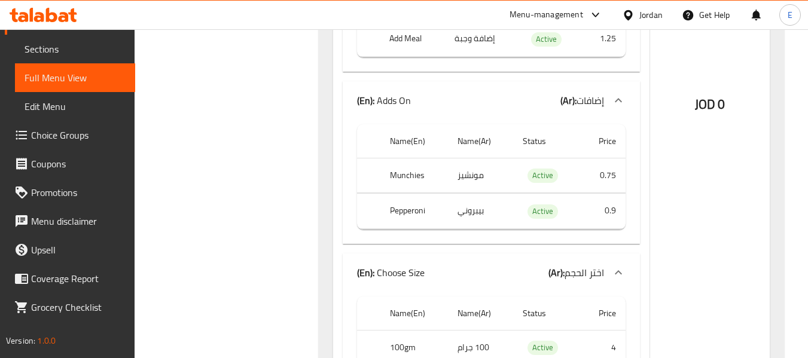
scroll to position [2191, 0]
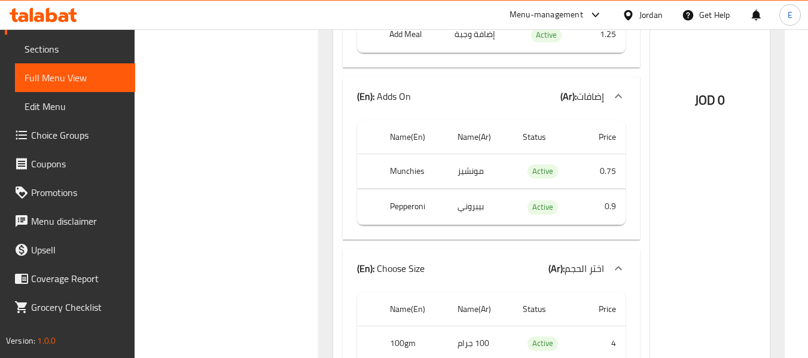
click at [409, 176] on th "Munchies" at bounding box center [414, 171] width 68 height 35
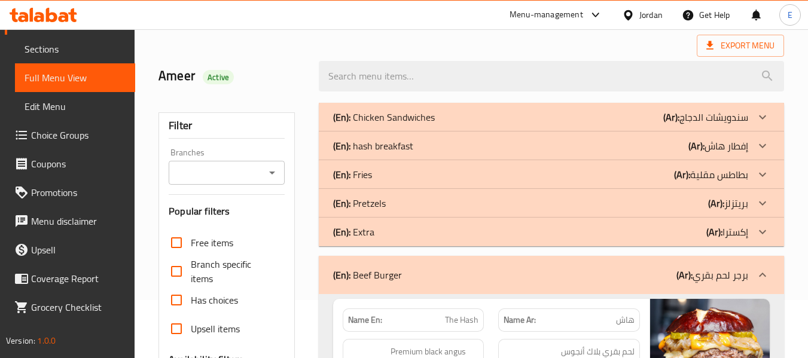
scroll to position [0, 0]
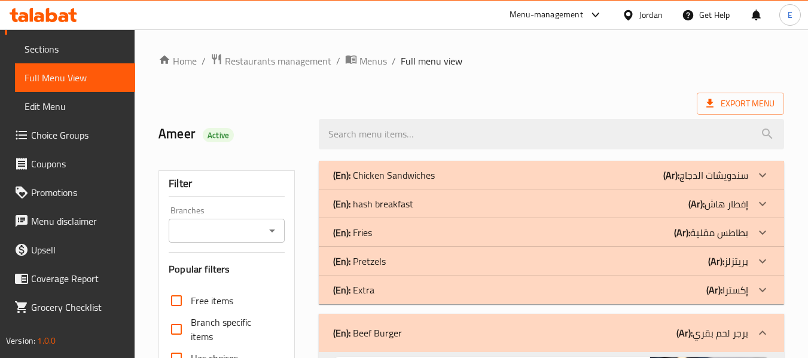
click at [683, 171] on p "(Ar): سندويشات الدجاج" at bounding box center [705, 175] width 85 height 14
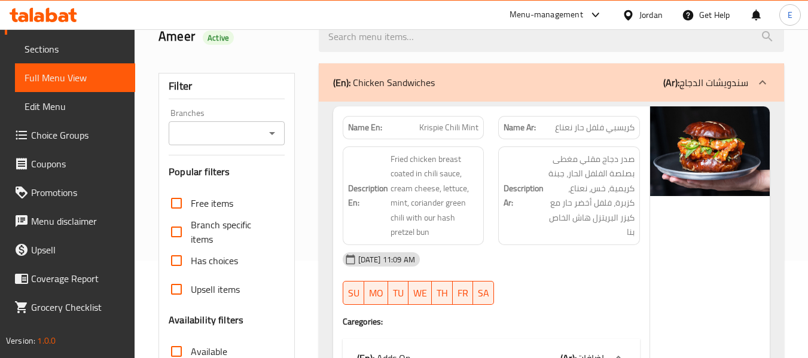
scroll to position [120, 0]
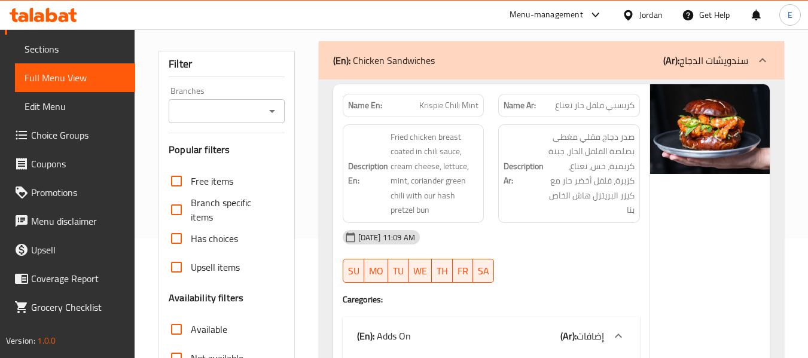
click at [453, 109] on span "Krispie Chili Mint" at bounding box center [448, 105] width 59 height 13
click at [607, 106] on span "كريسبي فلفل حار نعناع" at bounding box center [595, 105] width 80 height 13
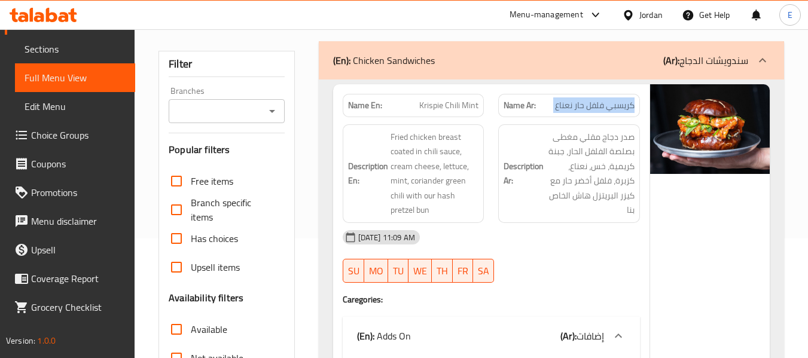
click at [607, 106] on span "كريسبي فلفل حار نعناع" at bounding box center [595, 105] width 80 height 13
click at [571, 238] on div "[DATE] 11:09 AM" at bounding box center [491, 237] width 312 height 29
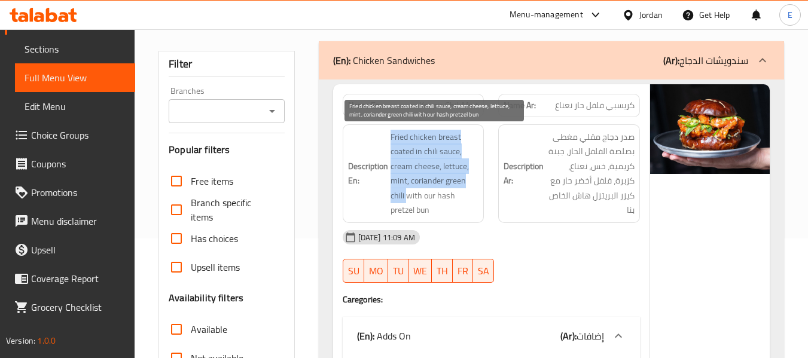
drag, startPoint x: 383, startPoint y: 136, endPoint x: 405, endPoint y: 191, distance: 59.8
click at [405, 191] on h6 "Description En: Fried chicken breast coated in chili sauce, cream cheese, lettu…" at bounding box center [413, 174] width 131 height 88
click at [405, 191] on span "Fried chicken breast coated in chili sauce, cream cheese, lettuce, mint, corian…" at bounding box center [434, 174] width 88 height 88
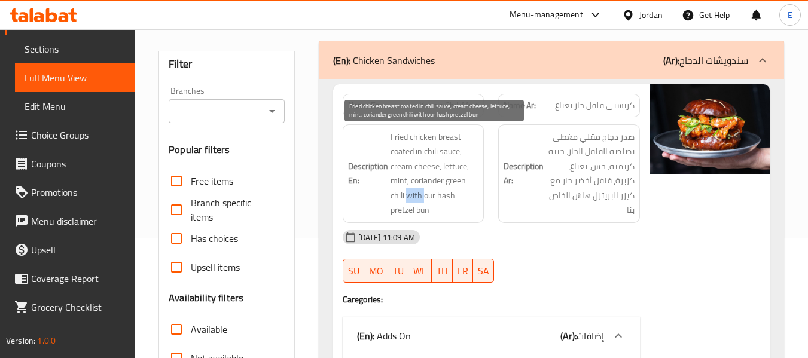
click at [405, 191] on span "Fried chicken breast coated in chili sauce, cream cheese, lettuce, mint, corian…" at bounding box center [434, 174] width 88 height 88
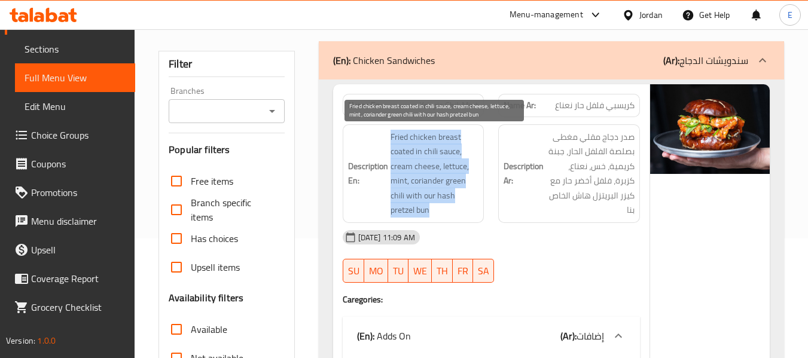
click at [405, 191] on span "Fried chicken breast coated in chili sauce, cream cheese, lettuce, mint, corian…" at bounding box center [434, 174] width 88 height 88
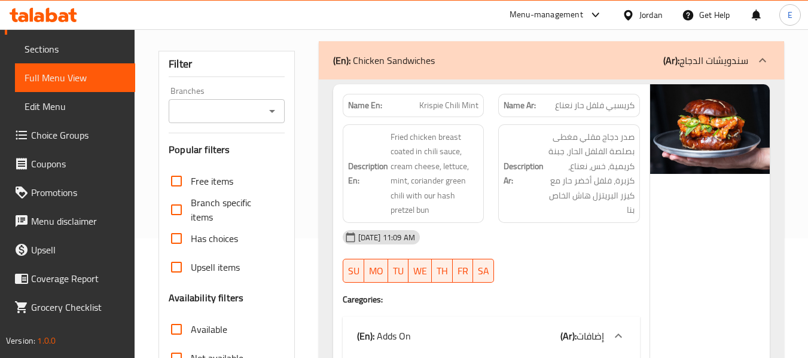
click at [448, 236] on div "[DATE] 11:09 AM" at bounding box center [491, 237] width 312 height 29
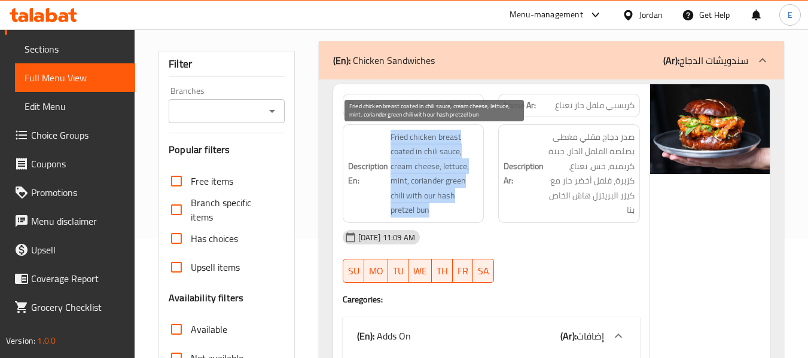
drag, startPoint x: 388, startPoint y: 137, endPoint x: 468, endPoint y: 206, distance: 105.1
click at [468, 206] on h6 "Description En: Fried chicken breast coated in chili sauce, cream cheese, lettu…" at bounding box center [413, 174] width 131 height 88
click at [468, 206] on span "Fried chicken breast coated in chili sauce, cream cheese, lettuce, mint, corian…" at bounding box center [434, 174] width 88 height 88
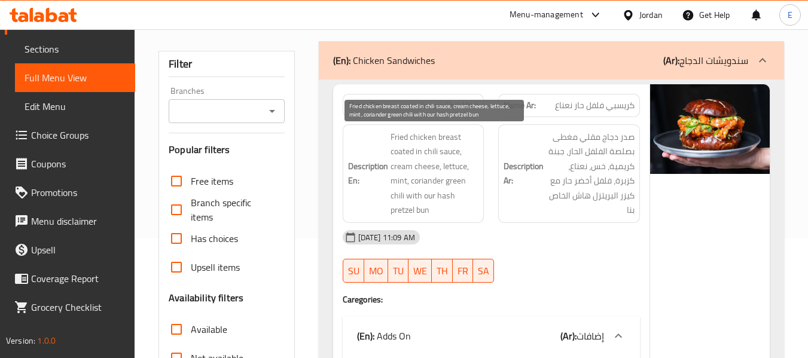
click at [468, 206] on span "Fried chicken breast coated in chili sauce, cream cheese, lettuce, mint, corian…" at bounding box center [434, 174] width 88 height 88
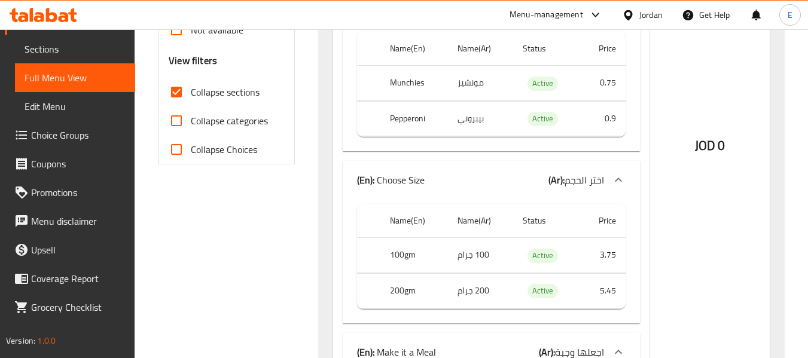
scroll to position [478, 0]
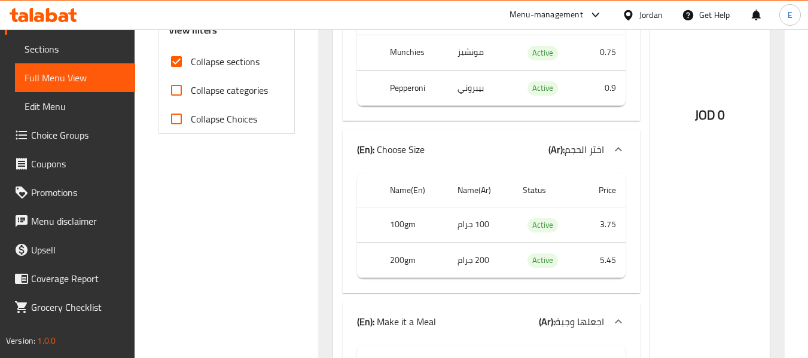
click at [408, 227] on th "100gm" at bounding box center [414, 224] width 68 height 35
click at [484, 223] on td "100 جرام" at bounding box center [480, 224] width 65 height 35
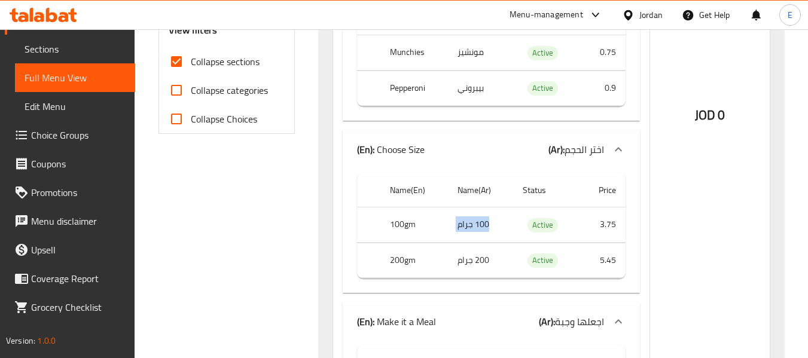
click at [484, 223] on td "100 جرام" at bounding box center [480, 224] width 65 height 35
click at [468, 268] on td "200 جرام" at bounding box center [480, 260] width 65 height 35
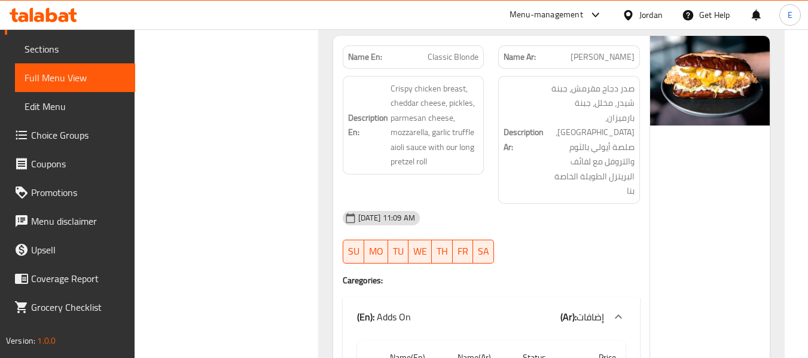
scroll to position [897, 0]
click at [625, 59] on span "[PERSON_NAME]" at bounding box center [602, 56] width 64 height 13
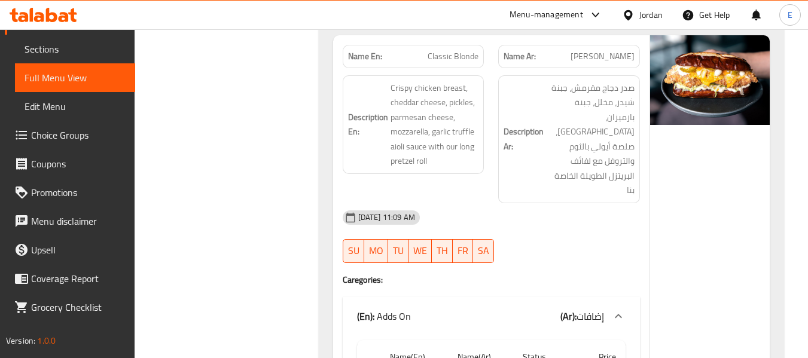
click at [484, 52] on div "Name En: Classic Blonde" at bounding box center [413, 57] width 156 height 38
click at [558, 203] on div "[DATE] 11:09 AM" at bounding box center [491, 217] width 312 height 29
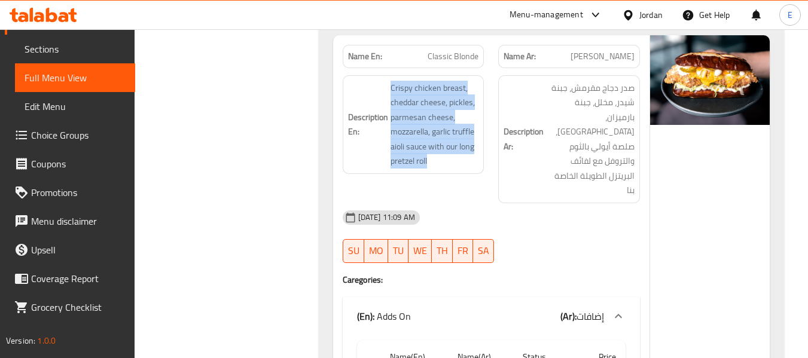
drag, startPoint x: 383, startPoint y: 85, endPoint x: 482, endPoint y: 164, distance: 126.8
click at [482, 164] on div "Description En: Crispy chicken breast, cheddar cheese, pickles, parmesan cheese…" at bounding box center [414, 124] width 142 height 99
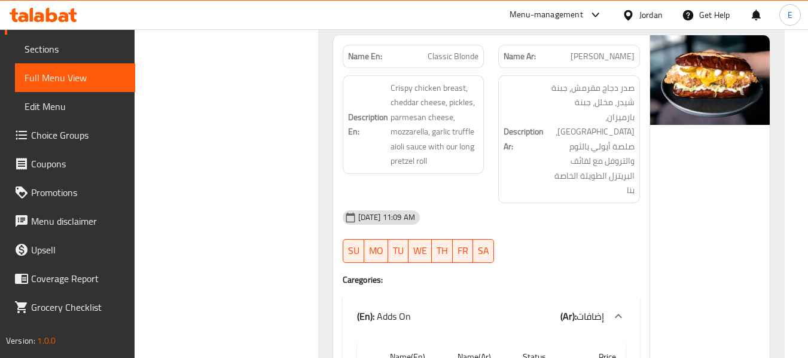
click at [482, 164] on div "Description En: Crispy chicken breast, cheddar cheese, pickles, parmesan cheese…" at bounding box center [414, 124] width 142 height 99
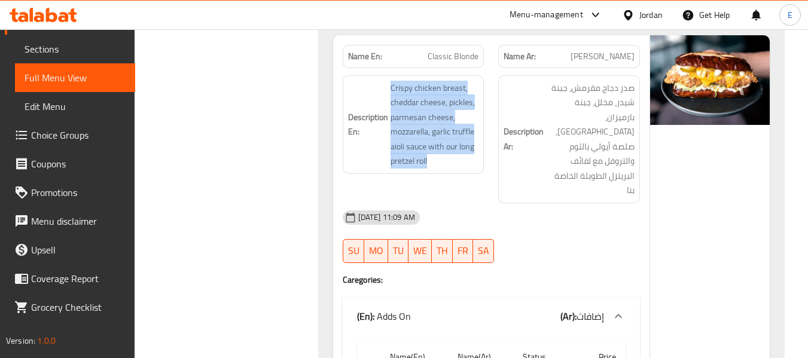
click at [482, 164] on div "Description En: Crispy chicken breast, cheddar cheese, pickles, parmesan cheese…" at bounding box center [414, 124] width 142 height 99
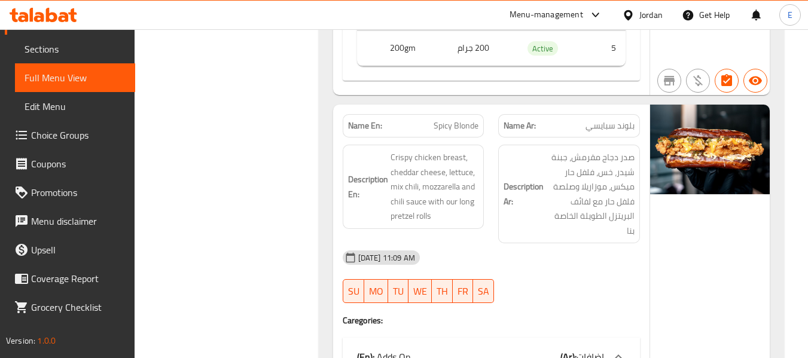
scroll to position [1614, 0]
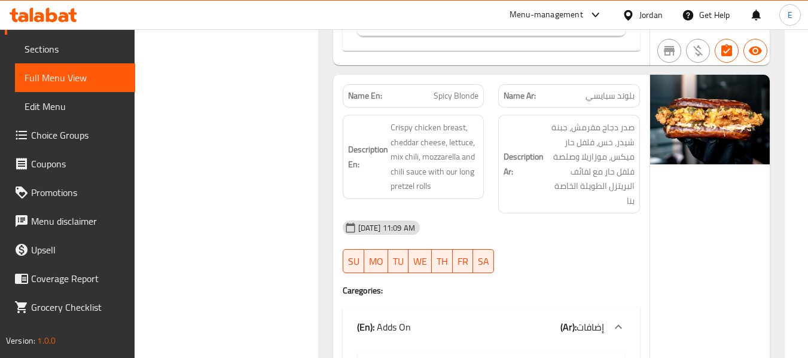
click at [470, 90] on span "Spicy Blonde" at bounding box center [455, 96] width 45 height 13
click at [610, 90] on span "بلوند سبايسي" at bounding box center [609, 96] width 49 height 13
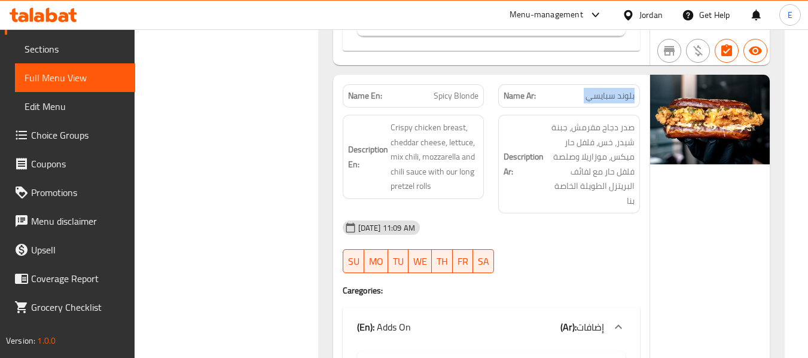
click at [610, 90] on span "بلوند سبايسي" at bounding box center [609, 96] width 49 height 13
drag, startPoint x: 575, startPoint y: 210, endPoint x: 556, endPoint y: 200, distance: 21.7
click at [567, 213] on div "[DATE] 11:09 AM" at bounding box center [491, 227] width 312 height 29
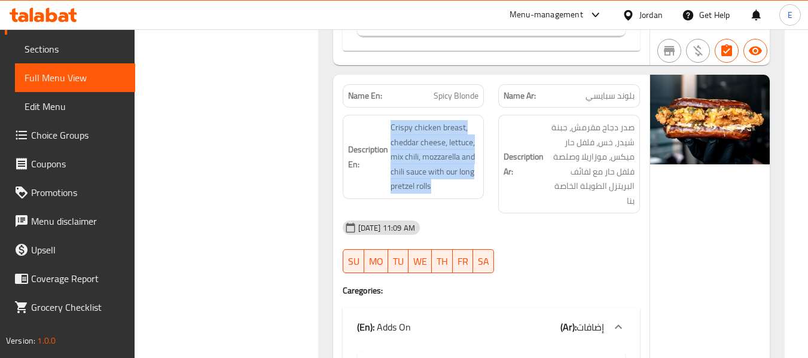
drag, startPoint x: 383, startPoint y: 97, endPoint x: 485, endPoint y: 156, distance: 118.7
click at [485, 156] on div "Description En: Crispy chicken breast, cheddar cheese, lettuce, mix chili, mozz…" at bounding box center [413, 164] width 156 height 113
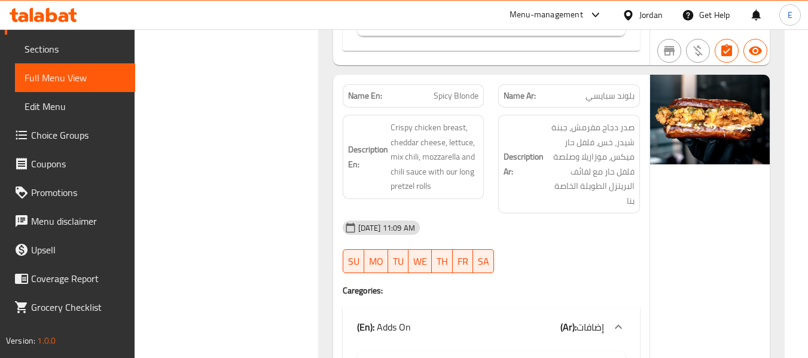
click at [485, 156] on div "Description En: Crispy chicken breast, cheddar cheese, lettuce, mix chili, mozz…" at bounding box center [413, 164] width 156 height 113
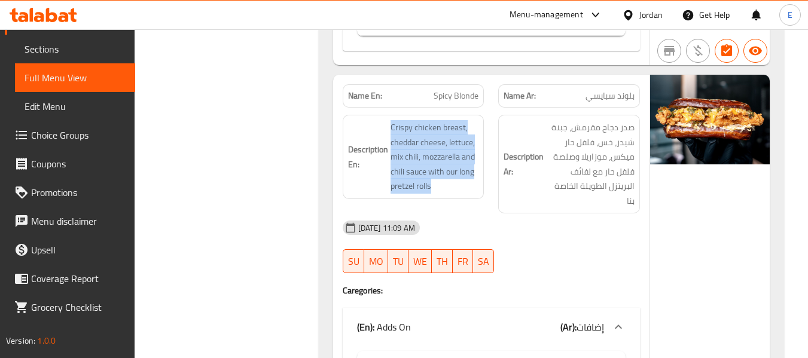
click at [485, 156] on div "Description En: Crispy chicken breast, cheddar cheese, lettuce, mix chili, mozz…" at bounding box center [413, 164] width 156 height 113
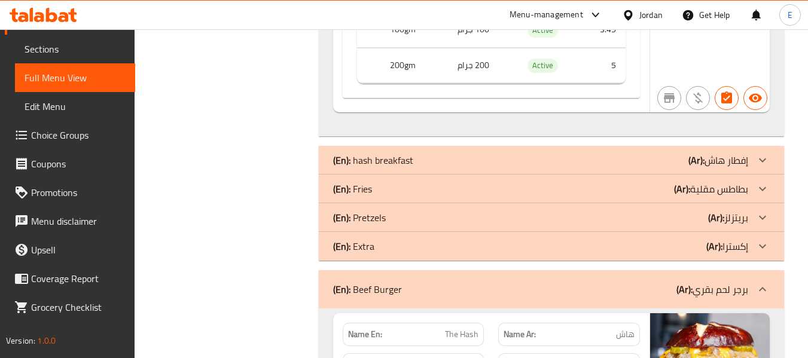
scroll to position [2332, 0]
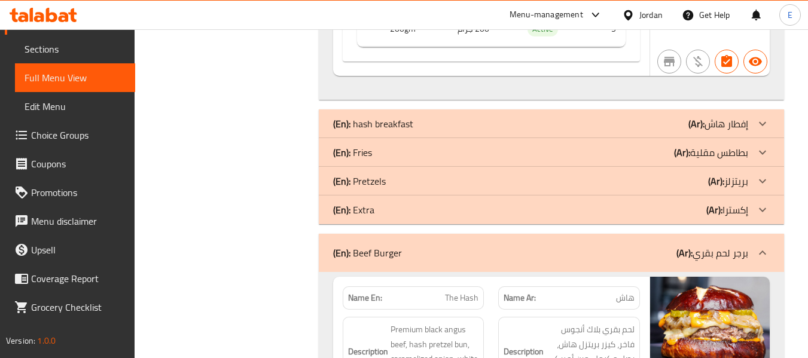
click at [631, 145] on div "(En): Fries (Ar): بطاطس مقلية" at bounding box center [540, 152] width 415 height 14
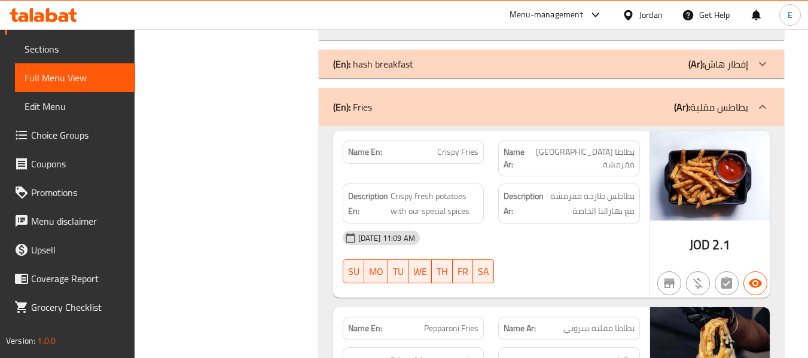
scroll to position [2451, 0]
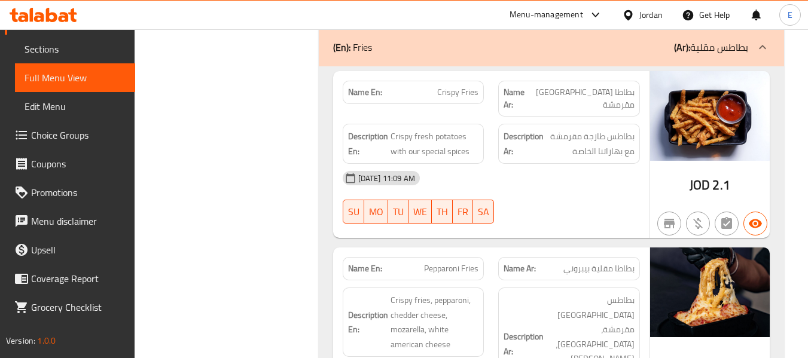
click at [693, 173] on span "JOD" at bounding box center [699, 184] width 20 height 23
click at [632, 86] on span "بطاطا [GEOGRAPHIC_DATA] مقرمشة" at bounding box center [581, 98] width 105 height 25
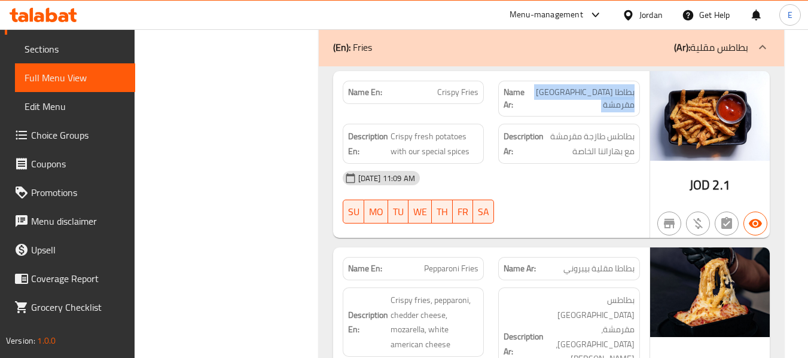
click at [632, 86] on span "بطاطا [GEOGRAPHIC_DATA] مقرمشة" at bounding box center [581, 98] width 105 height 25
click at [463, 86] on span "Crispy Fries" at bounding box center [457, 92] width 41 height 13
click at [576, 164] on div "09-09-2025 11:09 AM SU MO TU WE TH FR SA" at bounding box center [491, 197] width 312 height 67
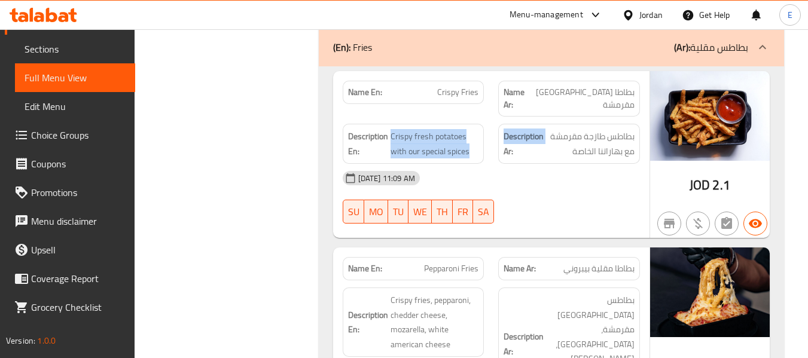
drag, startPoint x: 390, startPoint y: 92, endPoint x: 495, endPoint y: 107, distance: 105.7
click at [495, 117] on div "Description En: Crispy fresh potatoes with our special spices Description Ar: ب…" at bounding box center [491, 144] width 312 height 54
click at [495, 117] on div "Description Ar: بطاطس طازجة مقرمشة مع بهاراتنا الخاصة" at bounding box center [569, 144] width 156 height 54
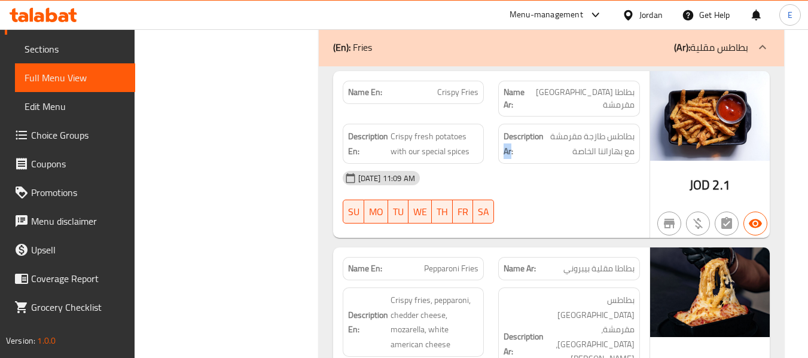
click at [495, 117] on div "Description Ar: بطاطس طازجة مقرمشة مع بهاراتنا الخاصة" at bounding box center [569, 144] width 156 height 54
click at [547, 164] on div "[DATE] 11:09 AM" at bounding box center [491, 178] width 312 height 29
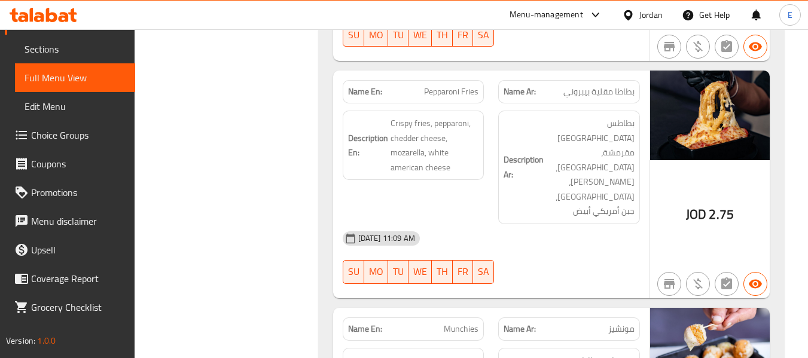
scroll to position [2631, 0]
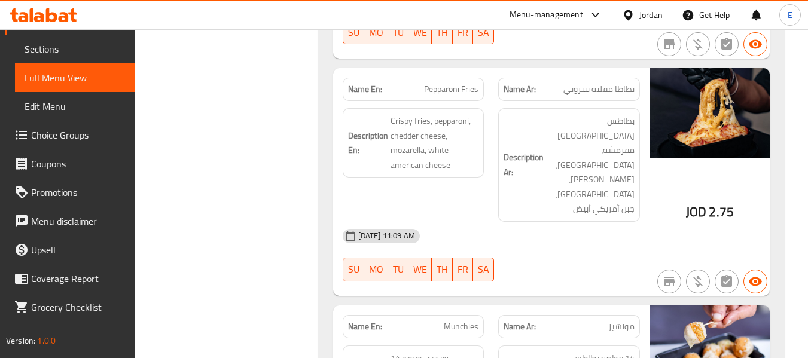
click at [701, 200] on span "JOD" at bounding box center [696, 211] width 20 height 23
click at [476, 78] on div "Name En: Pepparoni Fries" at bounding box center [414, 89] width 142 height 23
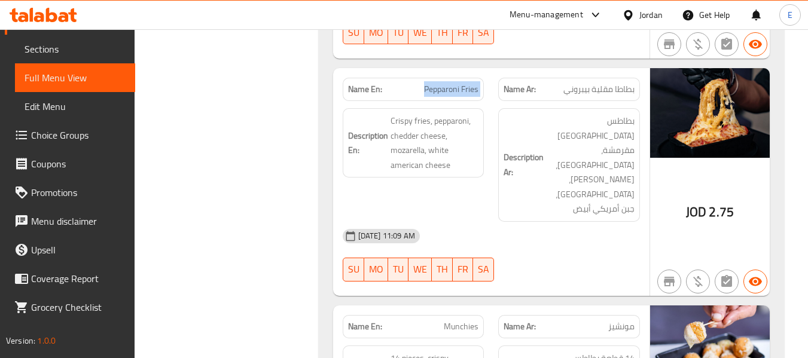
click at [476, 78] on div "Name En: Pepparoni Fries" at bounding box center [414, 89] width 142 height 23
click at [590, 78] on div "Name Ar: بطاطا مقلية بيبروني" at bounding box center [569, 89] width 142 height 23
click at [591, 78] on div "Name Ar: بطاطا مقلية بيبروني" at bounding box center [569, 89] width 142 height 23
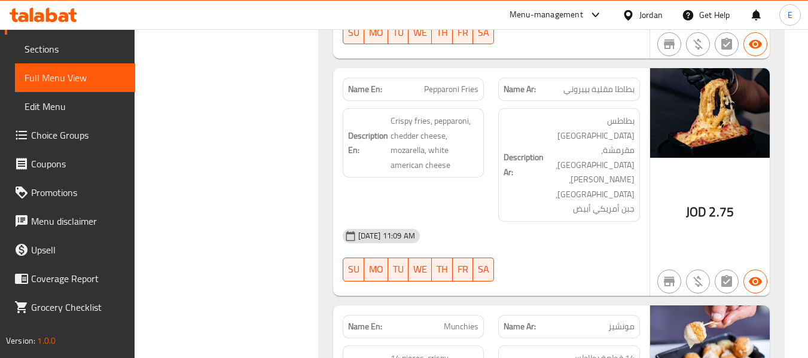
click at [566, 222] on div "[DATE] 11:09 AM" at bounding box center [491, 236] width 312 height 29
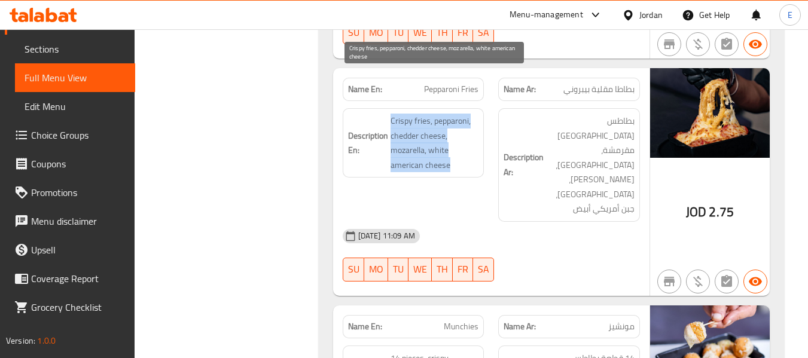
drag, startPoint x: 407, startPoint y: 80, endPoint x: 465, endPoint y: 119, distance: 69.3
click at [465, 119] on h6 "Description En: Crispy fries, pepparoni, chedder cheese, mozarella, white ameri…" at bounding box center [413, 143] width 131 height 59
click at [465, 119] on span "Crispy fries, pepparoni, chedder cheese, mozarella, white american cheese" at bounding box center [434, 143] width 88 height 59
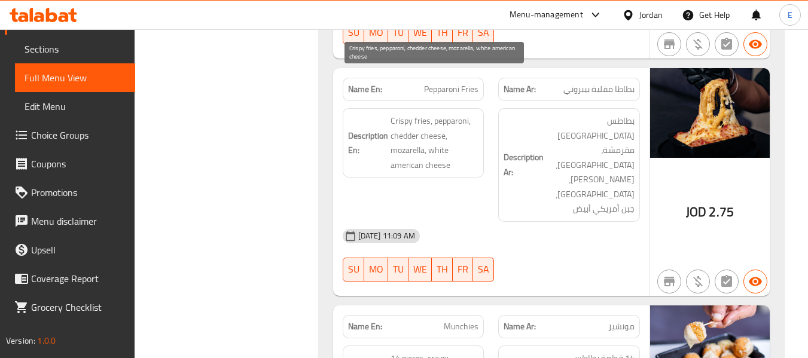
click at [465, 119] on span "Crispy fries, pepparoni, chedder cheese, mozarella, white american cheese" at bounding box center [434, 143] width 88 height 59
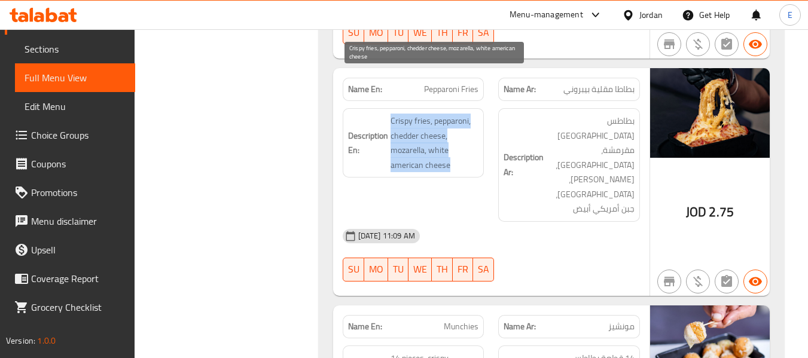
click at [465, 119] on span "Crispy fries, pepparoni, chedder cheese, mozarella, white american cheese" at bounding box center [434, 143] width 88 height 59
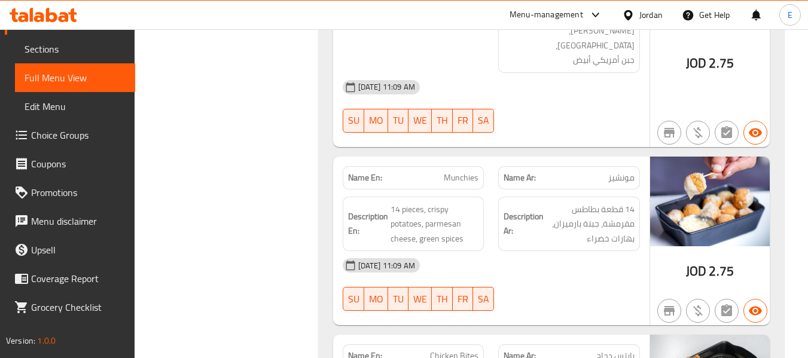
scroll to position [2810, 0]
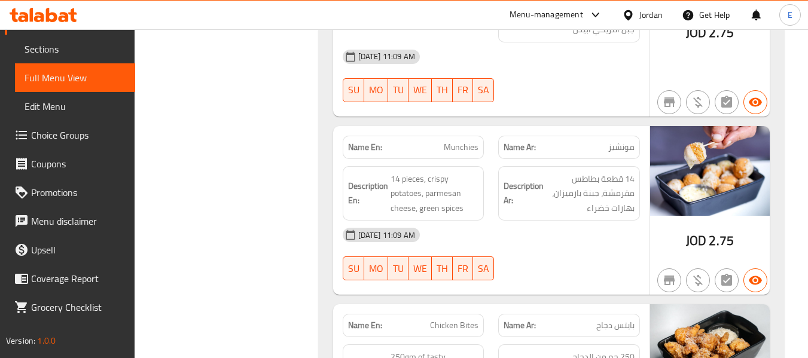
click at [616, 141] on span "مونشيز" at bounding box center [621, 147] width 26 height 13
click at [464, 141] on span "Munchies" at bounding box center [461, 147] width 35 height 13
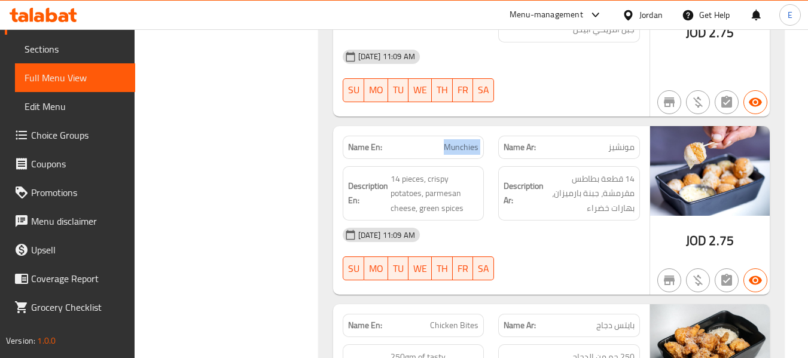
click at [464, 141] on span "Munchies" at bounding box center [461, 147] width 35 height 13
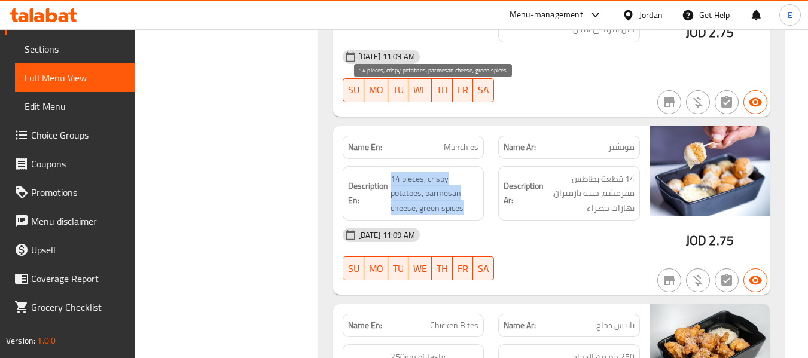
drag, startPoint x: 404, startPoint y: 90, endPoint x: 471, endPoint y: 126, distance: 76.0
click at [471, 172] on h6 "Description En: 14 pieces, crispy potatoes, parmesan cheese, green spices" at bounding box center [413, 194] width 131 height 44
click at [471, 172] on span "14 pieces, crispy potatoes, parmesan cheese, green spices" at bounding box center [434, 194] width 88 height 44
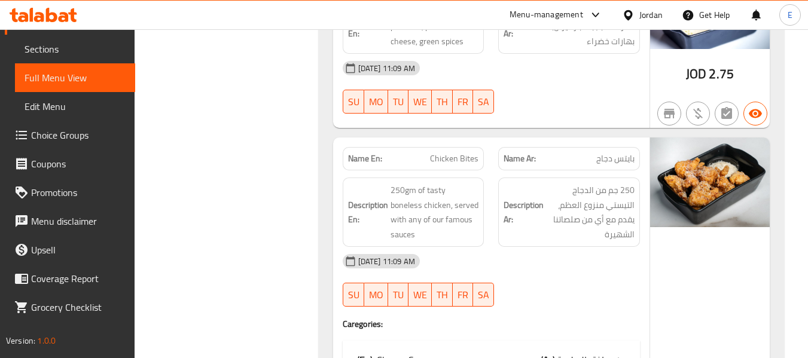
scroll to position [2989, 0]
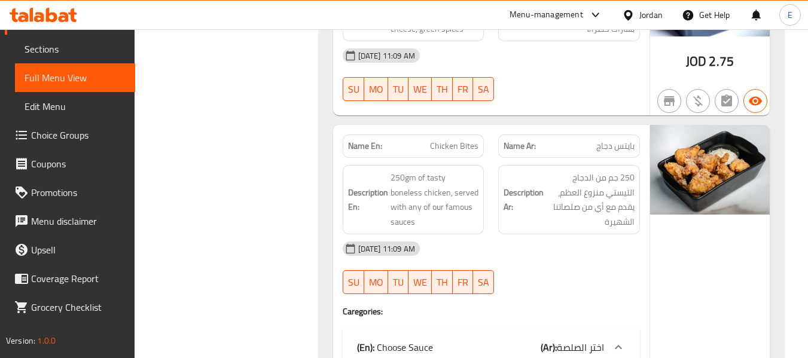
click at [628, 135] on div "Name Ar: بايتس دجاج" at bounding box center [569, 146] width 142 height 23
click at [438, 140] on span "Chicken Bites" at bounding box center [454, 146] width 48 height 13
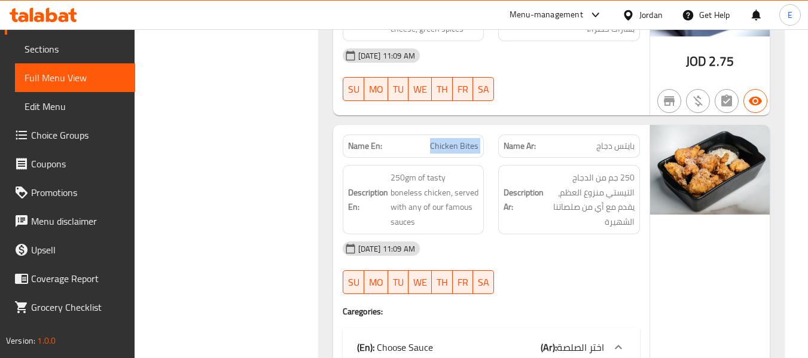
click at [438, 140] on span "Chicken Bites" at bounding box center [454, 146] width 48 height 13
click at [450, 140] on span "Chicken Bites" at bounding box center [454, 146] width 48 height 13
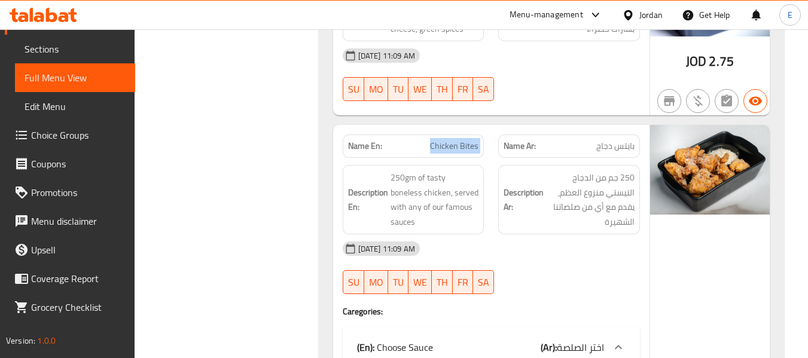
click at [460, 140] on span "Chicken Bites" at bounding box center [454, 146] width 48 height 13
click at [222, 138] on div "Filter Branches Branches Popular filters Free items Branch specific items Has c…" at bounding box center [231, 107] width 160 height 5886
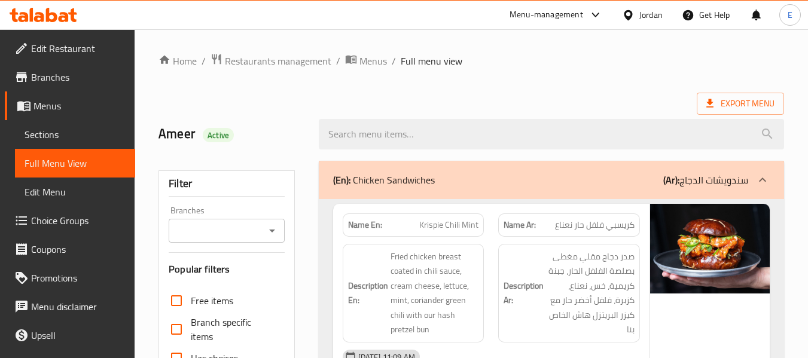
click at [76, 130] on span "Sections" at bounding box center [75, 134] width 101 height 14
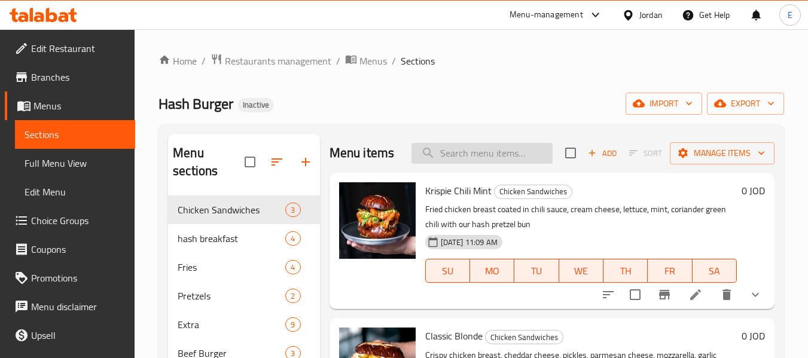
click at [480, 163] on input "search" at bounding box center [481, 153] width 141 height 21
paste input "Bacon Ash"
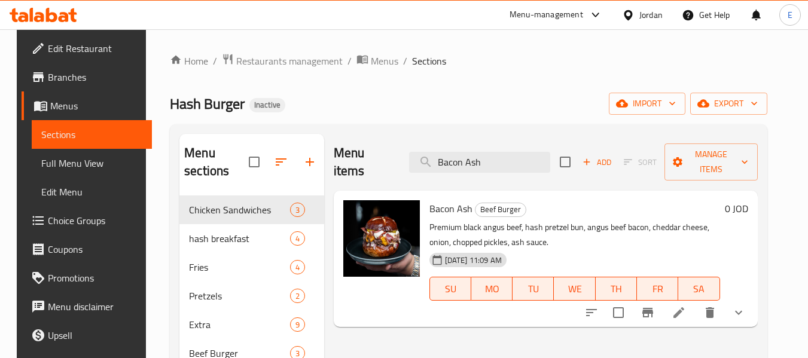
type input "Bacon Ash"
click at [686, 306] on icon at bounding box center [678, 313] width 14 height 14
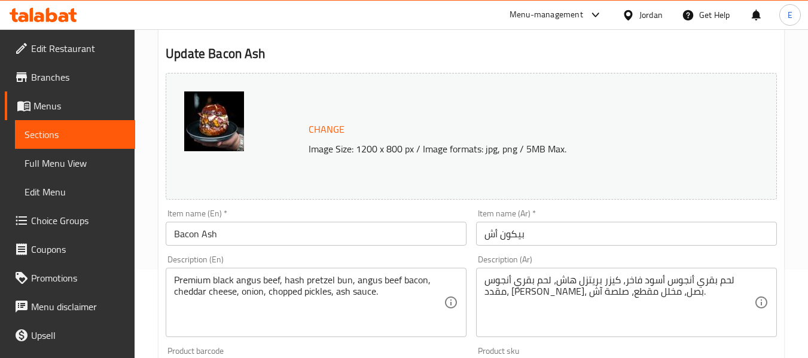
scroll to position [120, 0]
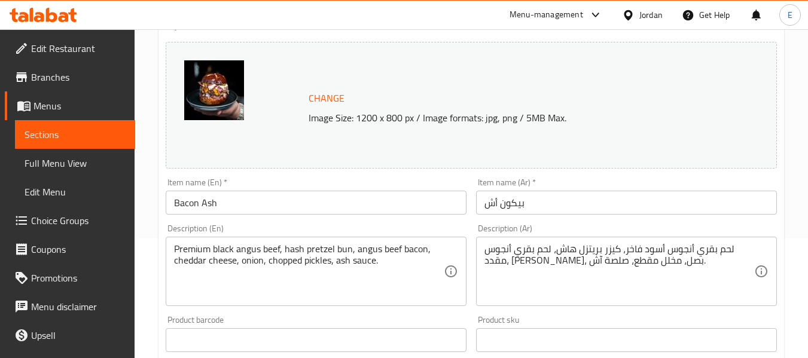
click at [175, 204] on input "Bacon Ash" at bounding box center [316, 203] width 301 height 24
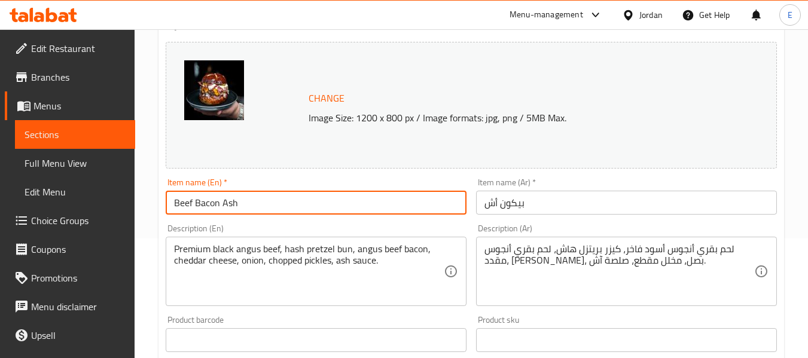
type input "Beef Bacon Ash"
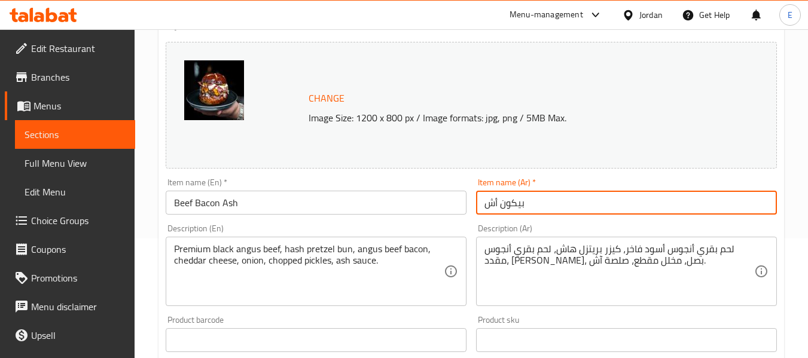
click at [541, 207] on input "بيكون أش" at bounding box center [626, 203] width 301 height 24
click at [481, 206] on input "بيكون أش" at bounding box center [626, 203] width 301 height 24
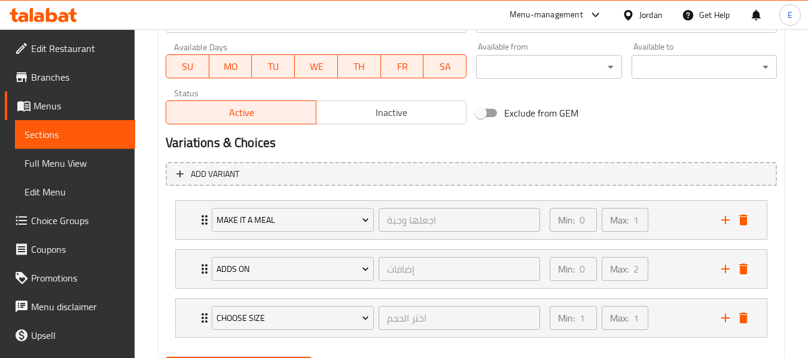
scroll to position [622, 0]
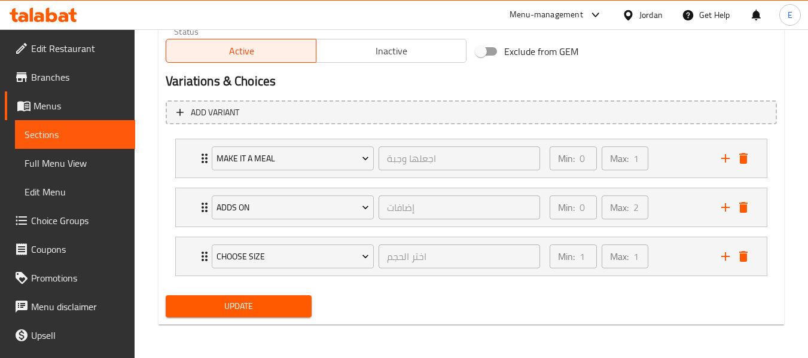
type input "بيف بيكون أش"
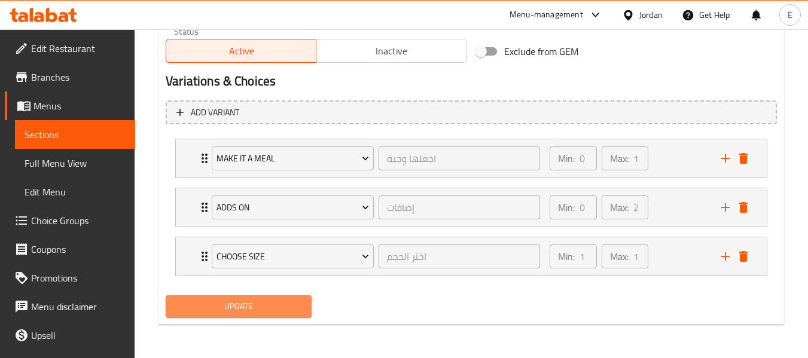
click at [300, 307] on span "Update" at bounding box center [238, 306] width 126 height 15
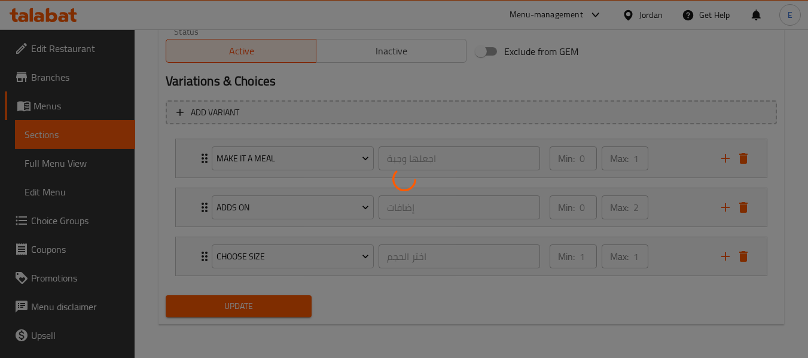
click at [300, 307] on div at bounding box center [404, 179] width 808 height 358
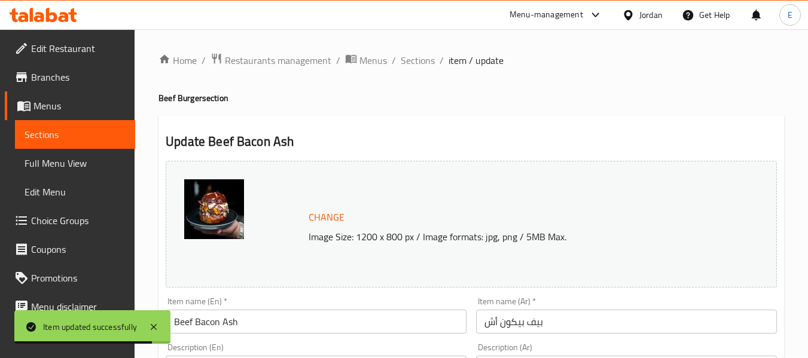
scroll to position [0, 0]
click at [416, 64] on span "Sections" at bounding box center [418, 61] width 34 height 14
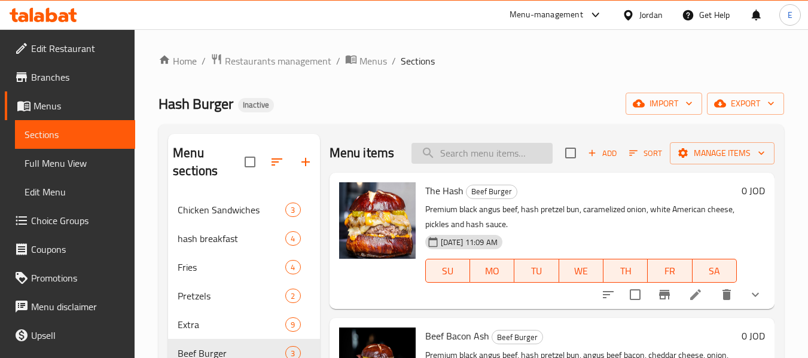
click at [517, 152] on input "search" at bounding box center [481, 153] width 141 height 21
paste input "Chicken Bites"
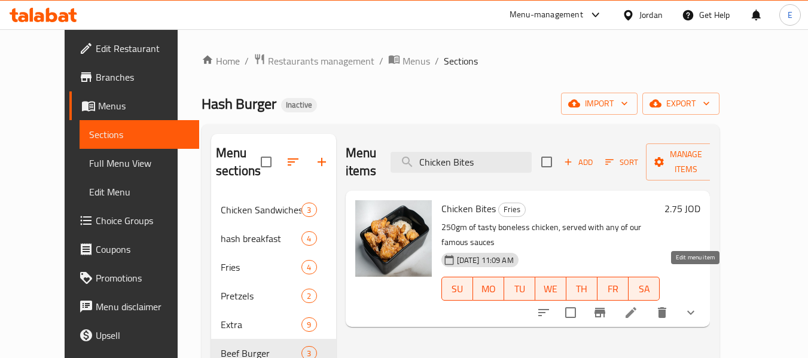
type input "Chicken Bites"
click at [638, 306] on icon at bounding box center [631, 313] width 14 height 14
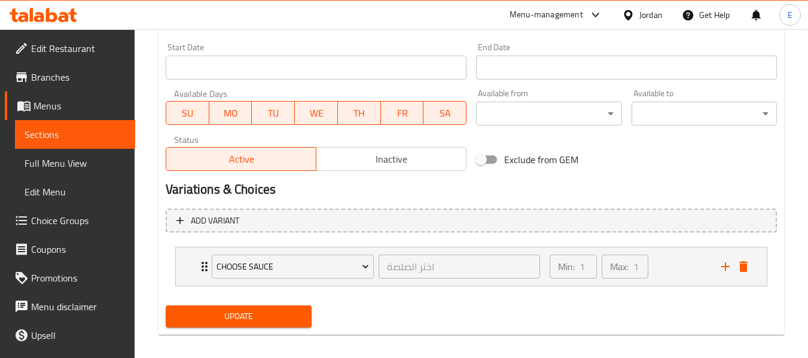
scroll to position [524, 0]
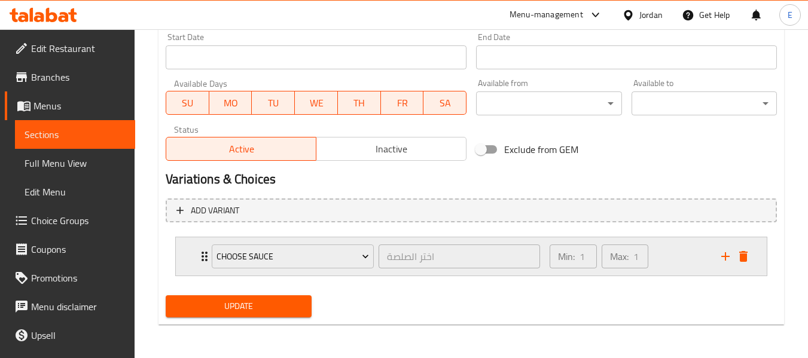
click at [209, 258] on div "Choose Sauce" at bounding box center [292, 256] width 167 height 29
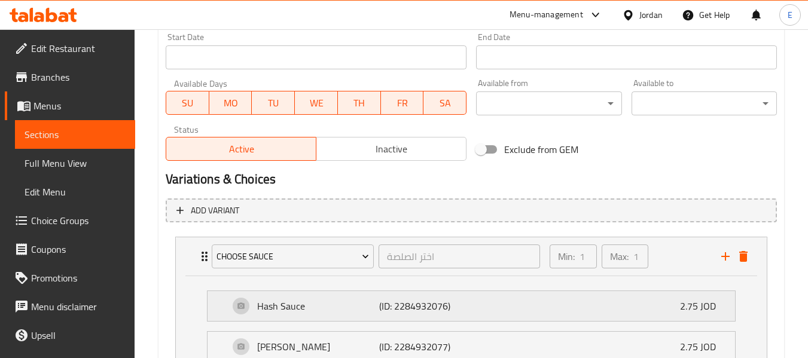
scroll to position [584, 0]
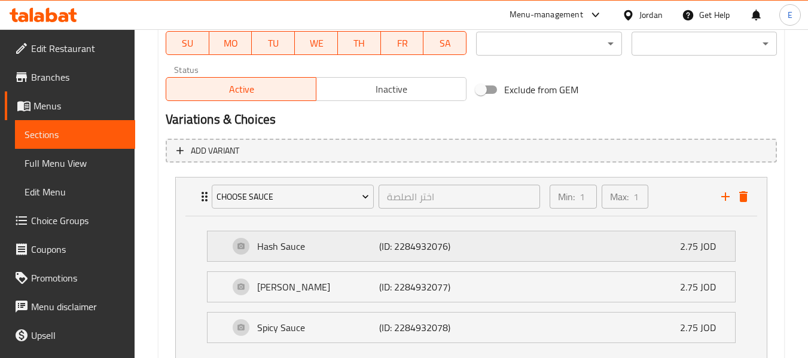
click at [566, 245] on div "Hash Sauce (ID: 2284932076) 2.75 JOD" at bounding box center [474, 246] width 491 height 30
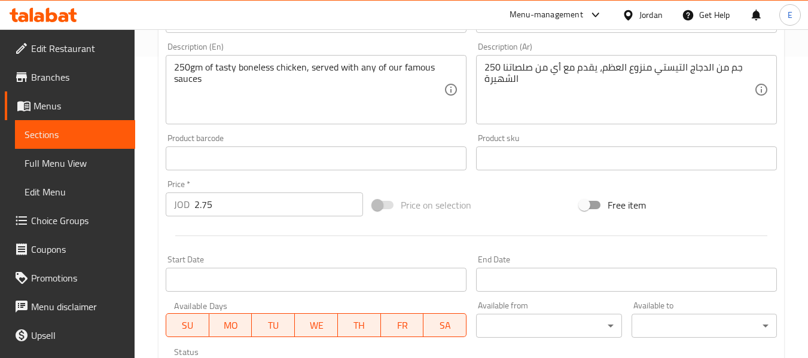
scroll to position [285, 0]
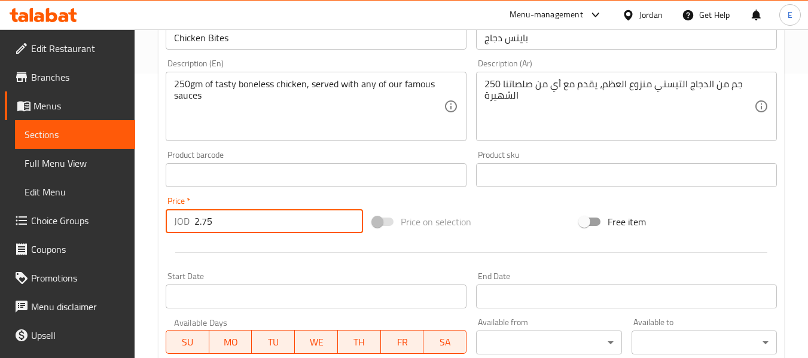
click at [261, 228] on input "2.75" at bounding box center [278, 221] width 169 height 24
type input "2"
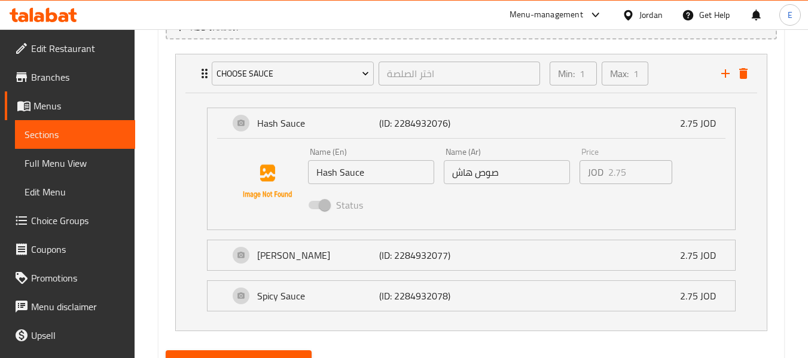
scroll to position [762, 0]
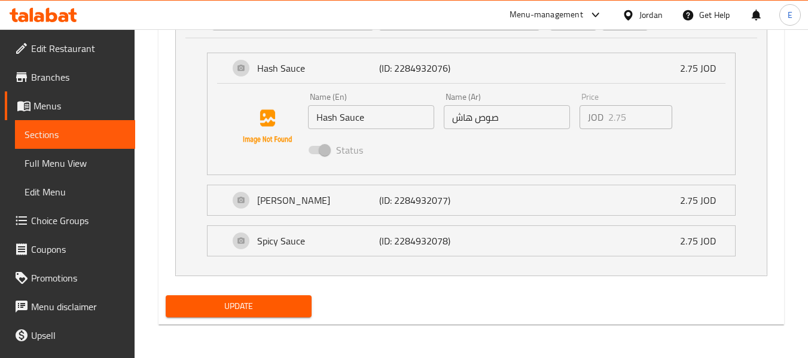
type input "0"
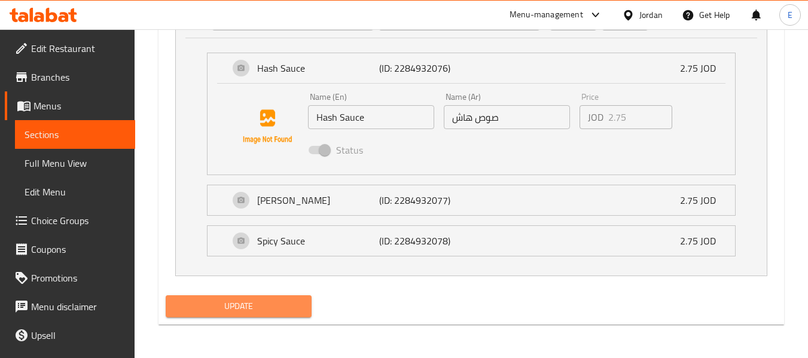
click at [244, 306] on span "Update" at bounding box center [238, 306] width 126 height 15
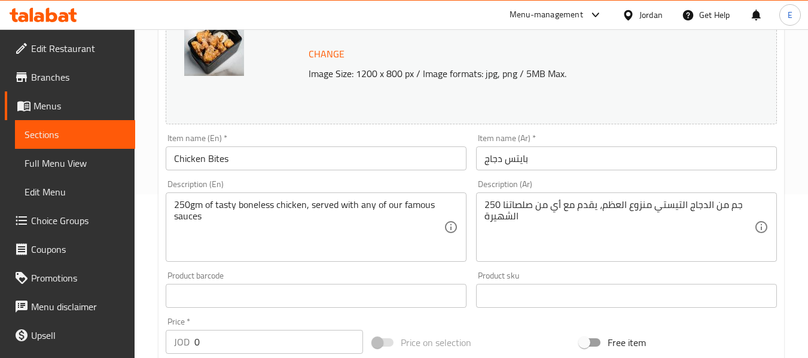
scroll to position [0, 0]
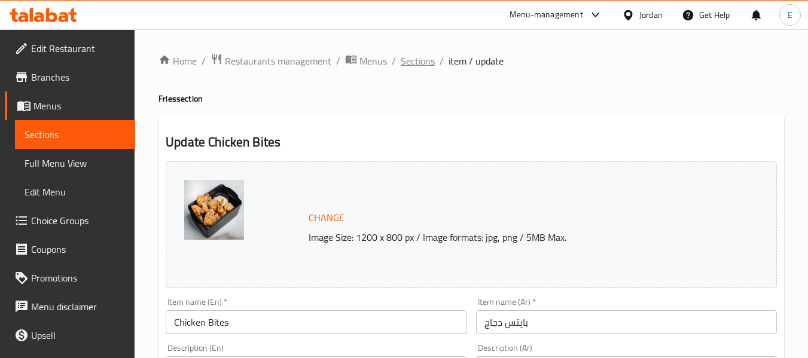
click at [426, 65] on span "Sections" at bounding box center [418, 61] width 34 height 14
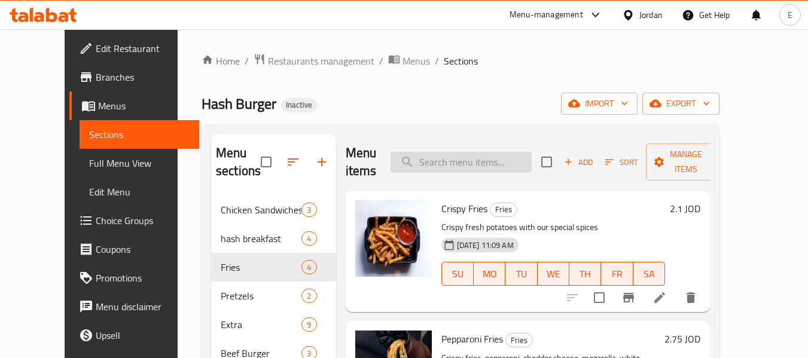
click at [500, 163] on input "search" at bounding box center [460, 162] width 141 height 21
paste input "blt"
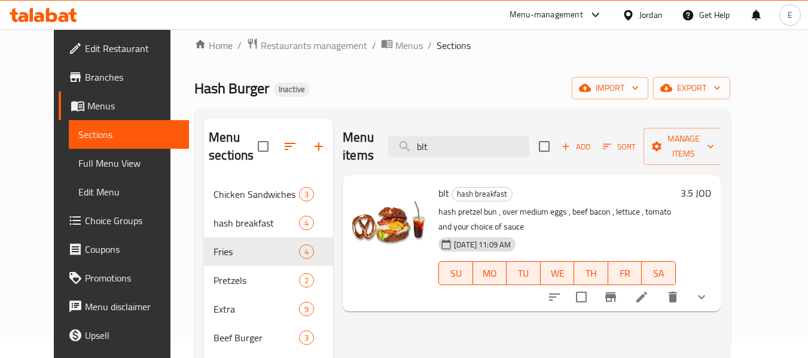
scroll to position [60, 0]
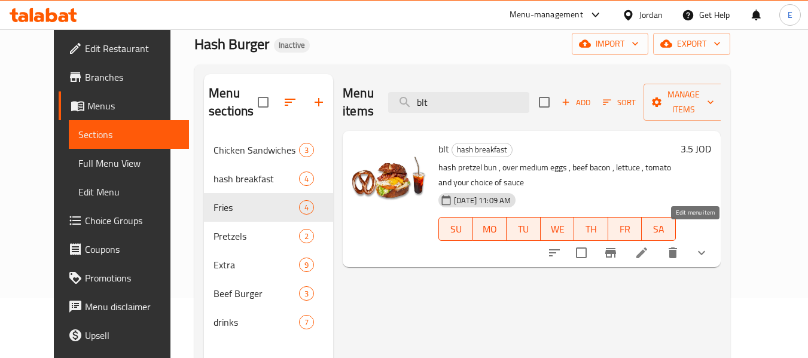
type input "blt"
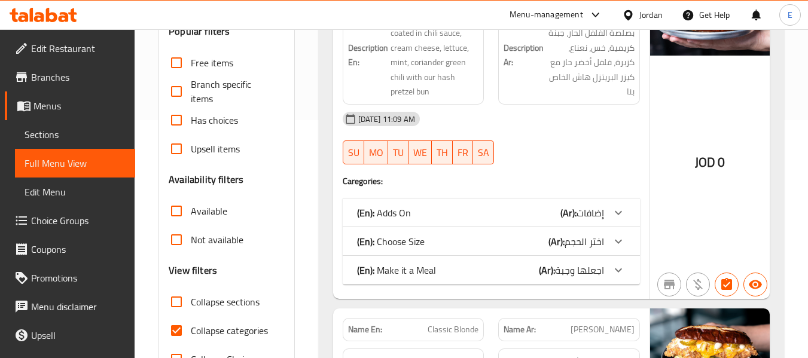
scroll to position [239, 0]
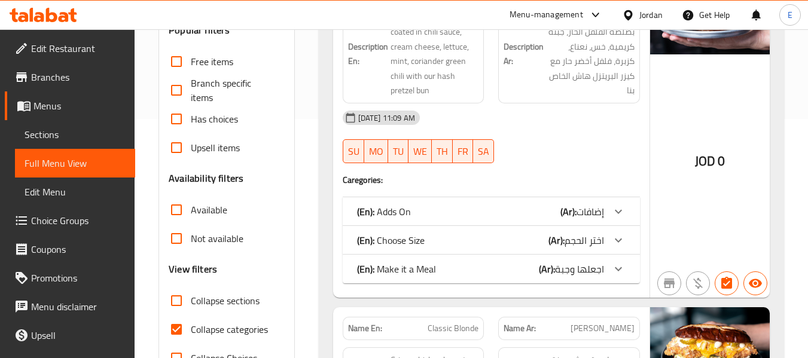
click at [176, 325] on input "Collapse categories" at bounding box center [176, 329] width 29 height 29
checkbox input "false"
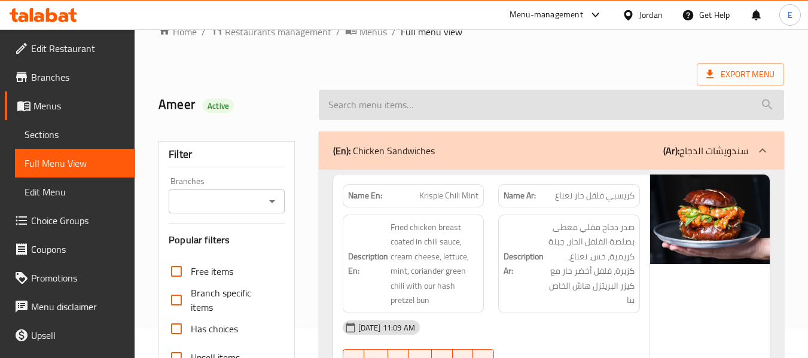
scroll to position [0, 0]
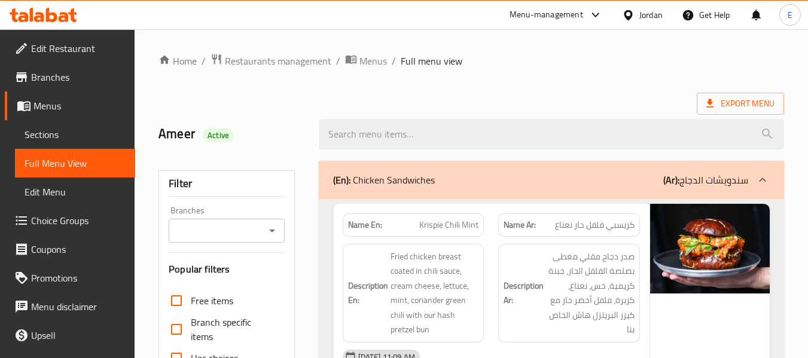
click at [614, 96] on div "Export Menu" at bounding box center [470, 104] width 625 height 22
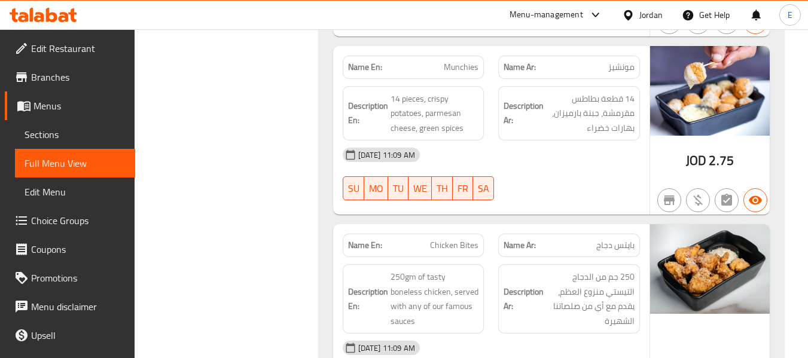
scroll to position [4418, 0]
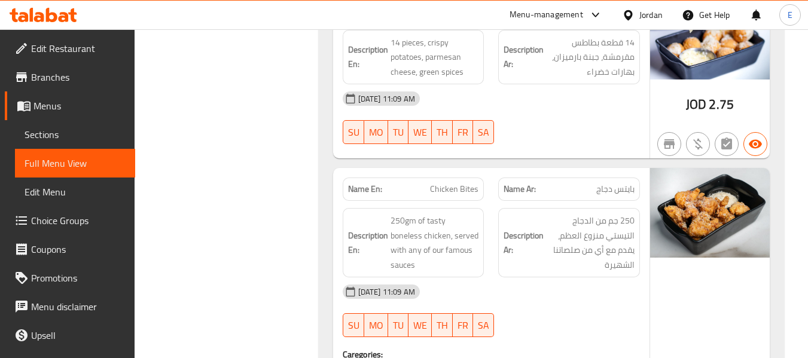
click at [594, 277] on div "09-09-2025 11:09 AM SU MO TU WE TH FR SA" at bounding box center [491, 310] width 312 height 67
click at [616, 183] on span "بايتس دجاج" at bounding box center [615, 189] width 38 height 13
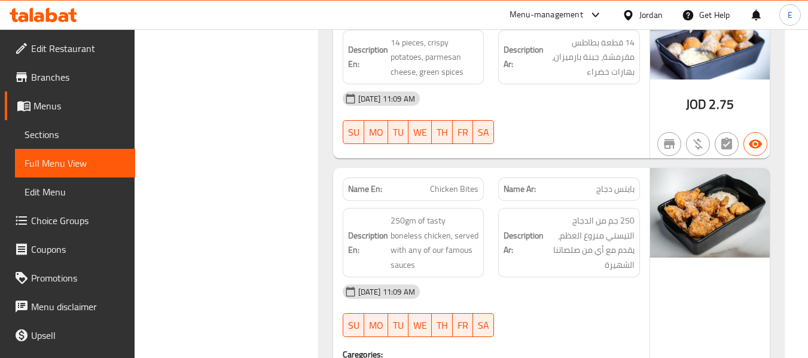
click at [597, 277] on div "09-09-2025 11:09 AM" at bounding box center [491, 291] width 312 height 29
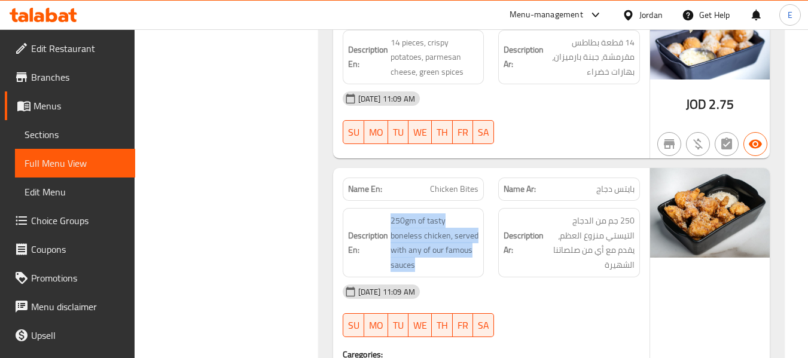
drag, startPoint x: 384, startPoint y: 81, endPoint x: 481, endPoint y: 119, distance: 103.4
click at [481, 208] on div "Description En: 250gm of tasty boneless chicken, served with any of our famous …" at bounding box center [414, 242] width 142 height 69
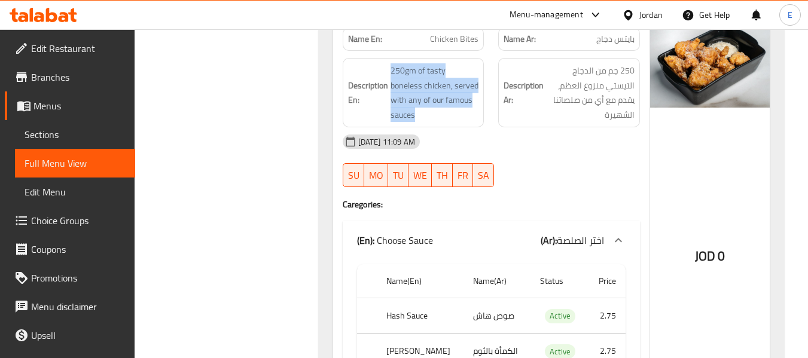
scroll to position [4597, 0]
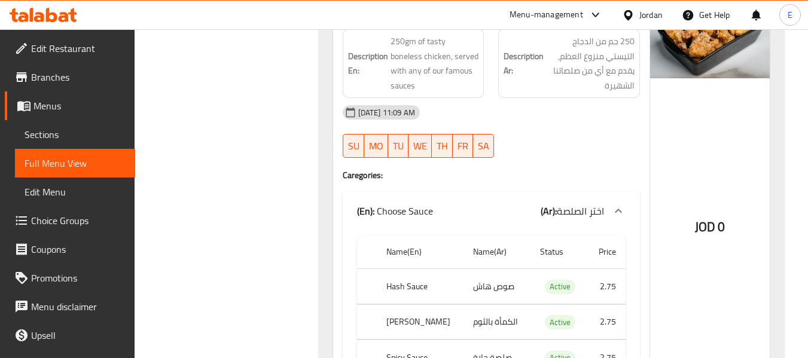
click at [480, 269] on td "صوص هاش" at bounding box center [496, 286] width 67 height 35
click at [395, 269] on th "Hash Sauce" at bounding box center [420, 286] width 87 height 35
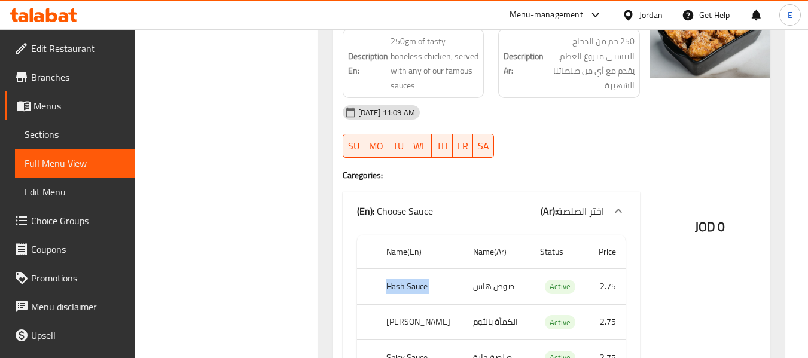
click at [395, 269] on th "Hash Sauce" at bounding box center [420, 286] width 87 height 35
click at [404, 304] on th "[PERSON_NAME]" at bounding box center [420, 321] width 87 height 35
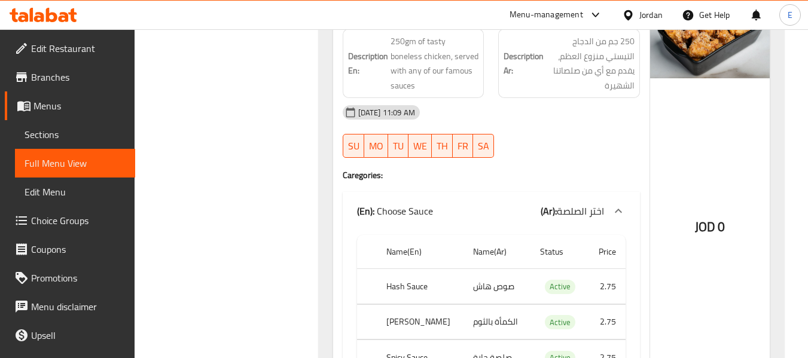
click at [479, 304] on td "الكمأة بالثوم" at bounding box center [496, 321] width 67 height 35
click at [487, 340] on td "صلصة حارة" at bounding box center [496, 357] width 67 height 35
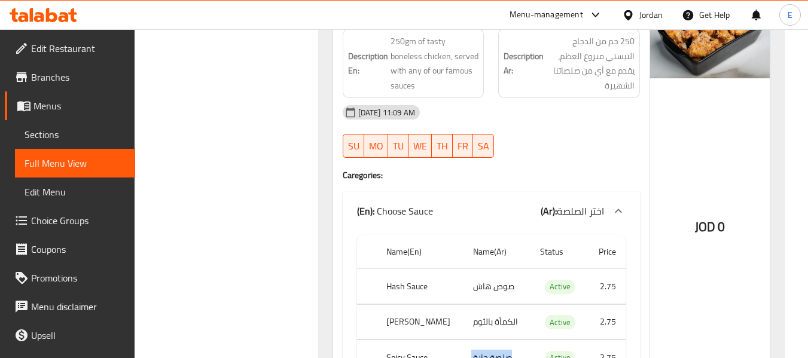
click at [487, 340] on td "صلصة حارة" at bounding box center [496, 357] width 67 height 35
click at [414, 340] on th "Spicy Sauce" at bounding box center [420, 357] width 87 height 35
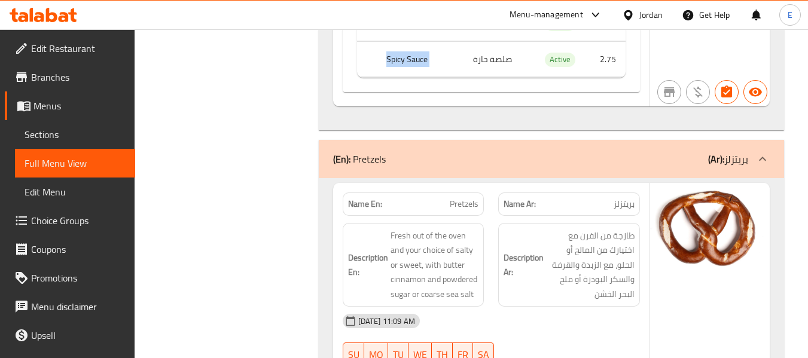
scroll to position [4896, 0]
click at [628, 197] on span "بريتزلز" at bounding box center [623, 203] width 21 height 13
click at [469, 197] on span "Pretzels" at bounding box center [464, 203] width 29 height 13
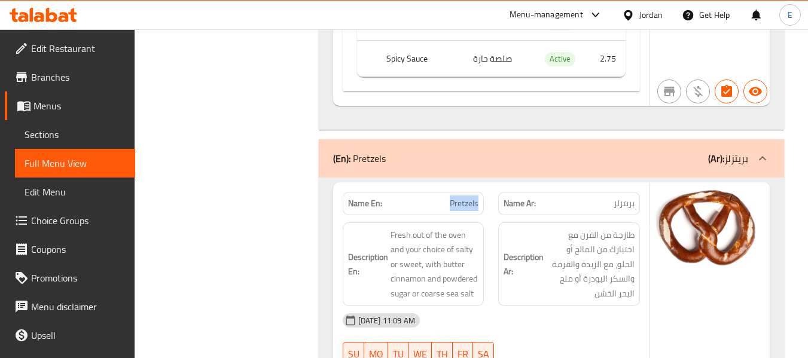
click at [469, 197] on span "Pretzels" at bounding box center [464, 203] width 29 height 13
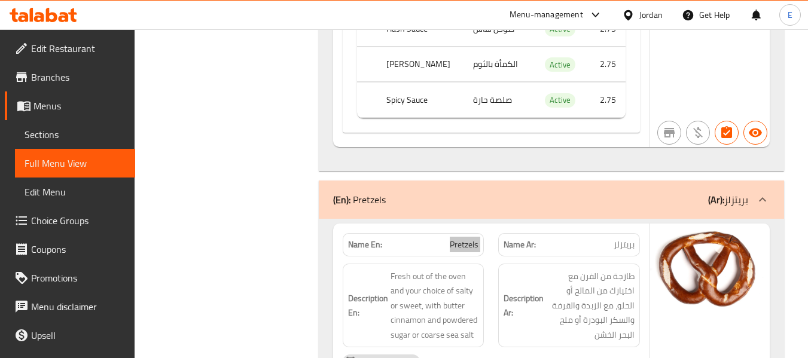
scroll to position [4777, 0]
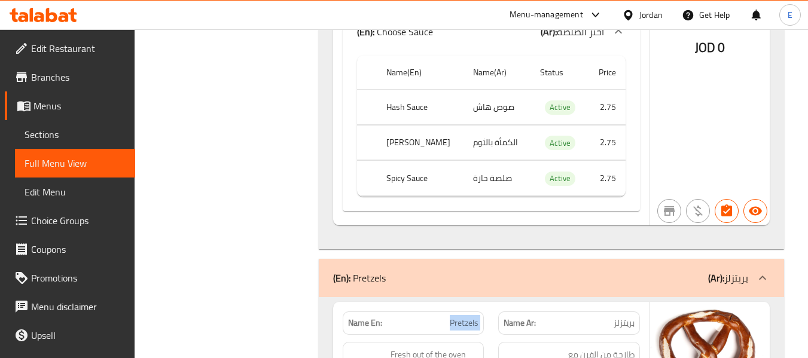
click at [671, 259] on div "(En): Pretzels (Ar): بريتزلز" at bounding box center [551, 278] width 465 height 38
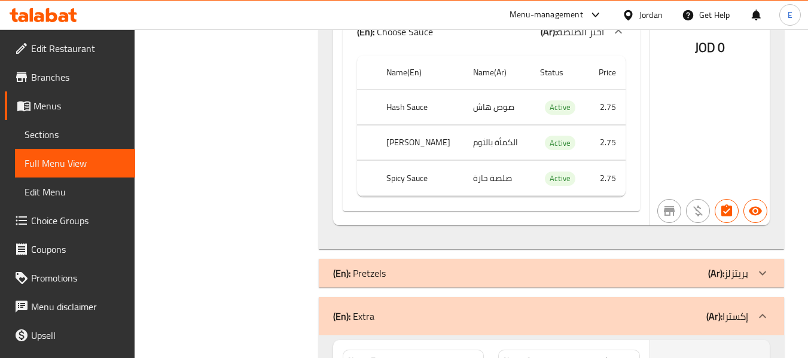
click at [665, 309] on div "(En): Extra (Ar): إكسترا" at bounding box center [540, 316] width 415 height 14
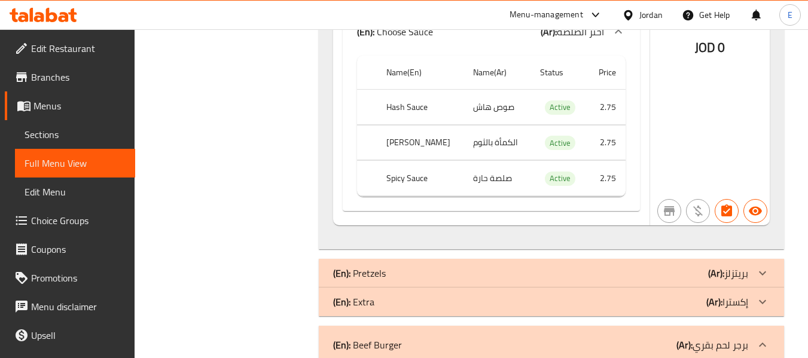
click at [660, 295] on div "(En): Extra (Ar): إكسترا" at bounding box center [540, 302] width 415 height 14
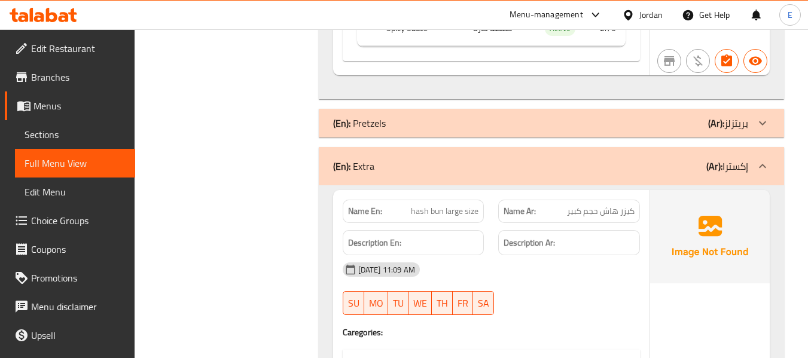
scroll to position [4956, 0]
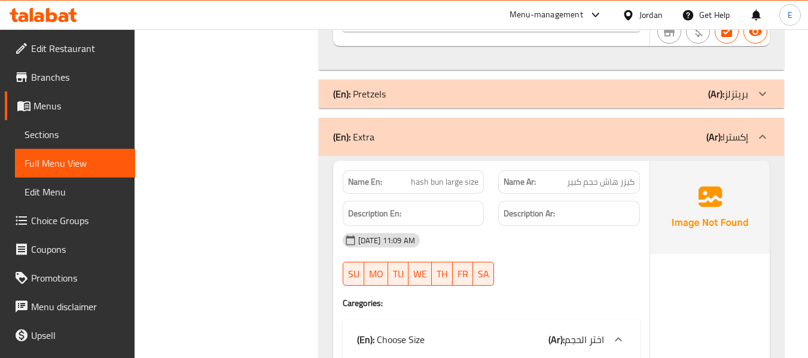
click at [593, 170] on div "Name Ar: كيزر هاش حجم كبير" at bounding box center [569, 181] width 142 height 23
click at [460, 176] on span "hash bun large size" at bounding box center [445, 182] width 68 height 13
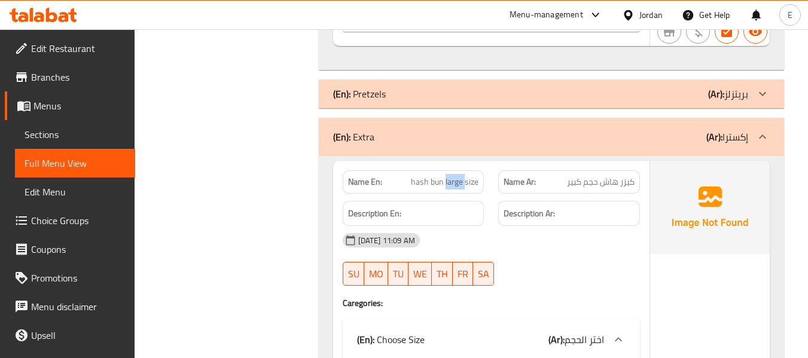
click at [460, 176] on span "hash bun large size" at bounding box center [445, 182] width 68 height 13
click at [610, 279] on div at bounding box center [569, 286] width 156 height 14
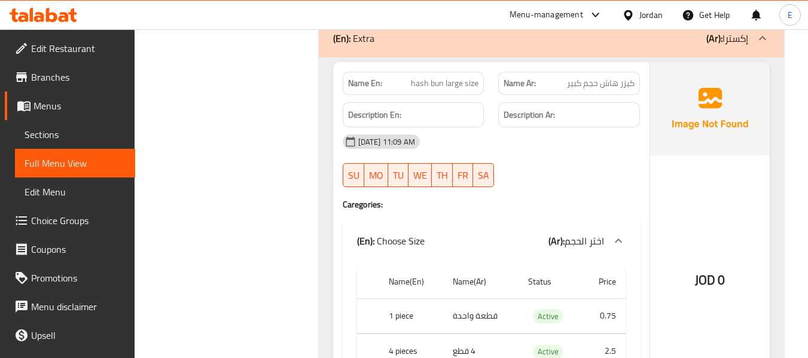
scroll to position [5076, 0]
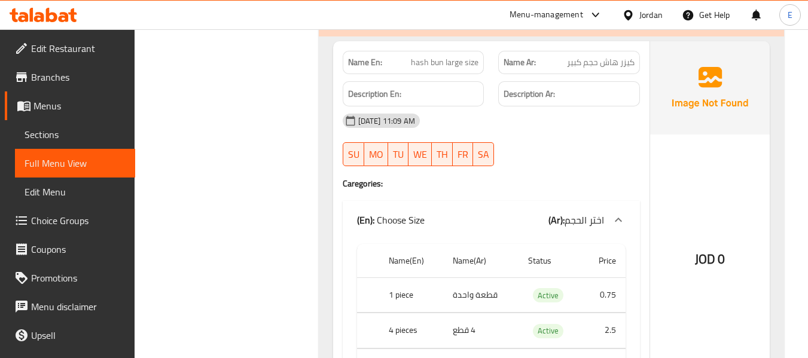
click at [401, 277] on th "1 piece" at bounding box center [411, 294] width 64 height 35
click at [460, 277] on td "قطعة واحدة" at bounding box center [480, 294] width 75 height 35
click at [461, 277] on td "قطعة واحدة" at bounding box center [480, 294] width 75 height 35
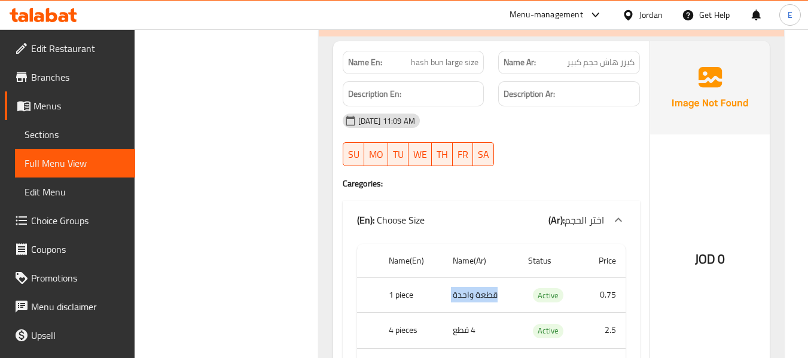
click at [461, 277] on td "قطعة واحدة" at bounding box center [480, 294] width 75 height 35
click at [456, 313] on td "4 قطع" at bounding box center [480, 330] width 75 height 35
click at [397, 313] on th "4 pieces" at bounding box center [411, 330] width 64 height 35
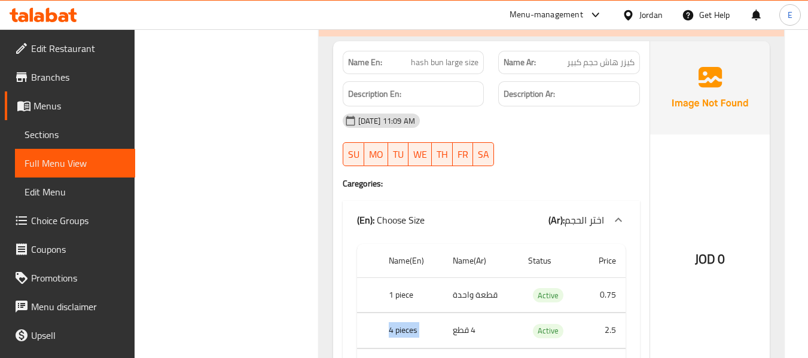
click at [397, 313] on th "4 pieces" at bounding box center [411, 330] width 64 height 35
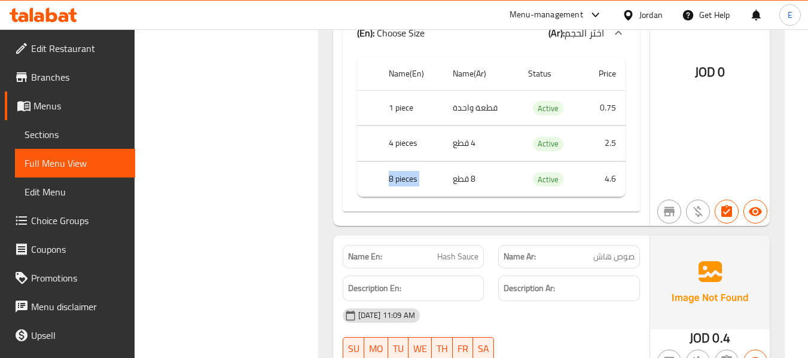
scroll to position [5315, 0]
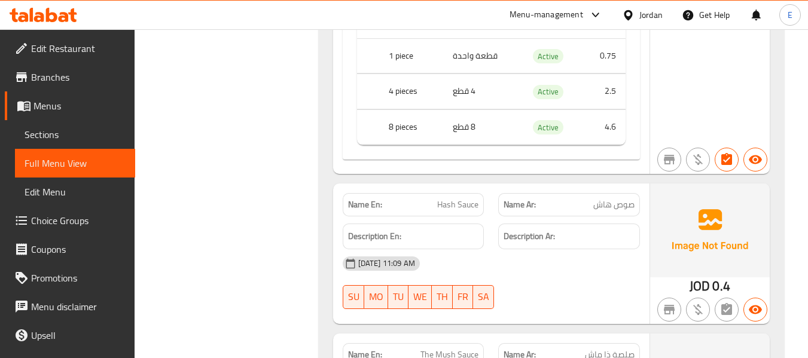
click at [635, 193] on div "Name Ar: صوص هاش" at bounding box center [569, 204] width 142 height 23
click at [444, 199] on span "Hash Sauce" at bounding box center [457, 205] width 41 height 13
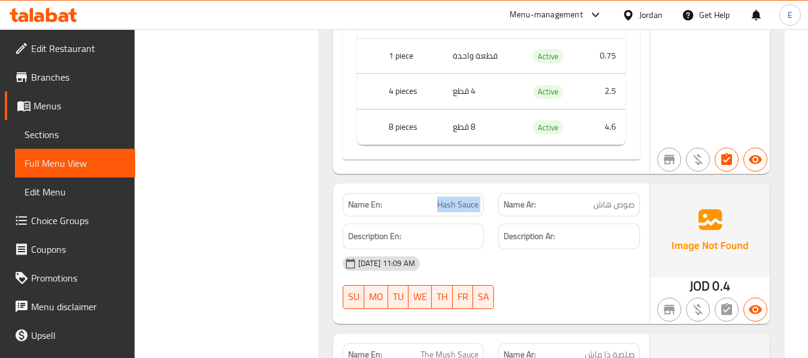
click at [444, 199] on span "Hash Sauce" at bounding box center [457, 205] width 41 height 13
click at [527, 249] on div "09-09-2025 11:09 AM SU MO TU WE TH FR SA" at bounding box center [491, 282] width 312 height 67
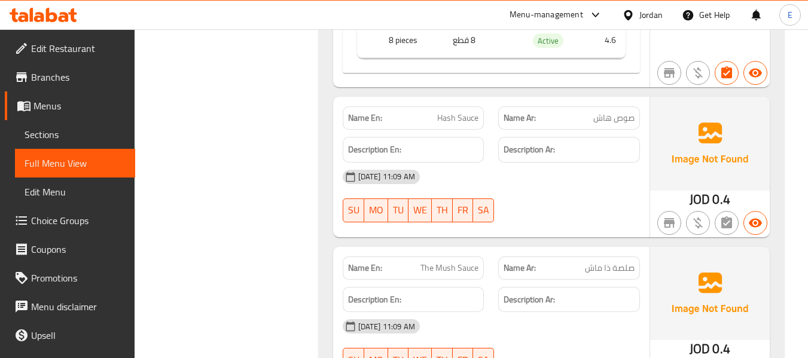
scroll to position [5434, 0]
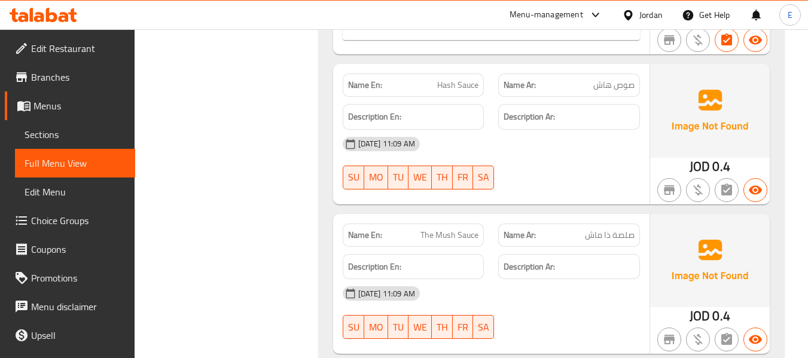
click at [596, 229] on span "صلصة ذا ماش" at bounding box center [610, 235] width 50 height 13
click at [458, 229] on span "The Mush Sauce" at bounding box center [449, 235] width 58 height 13
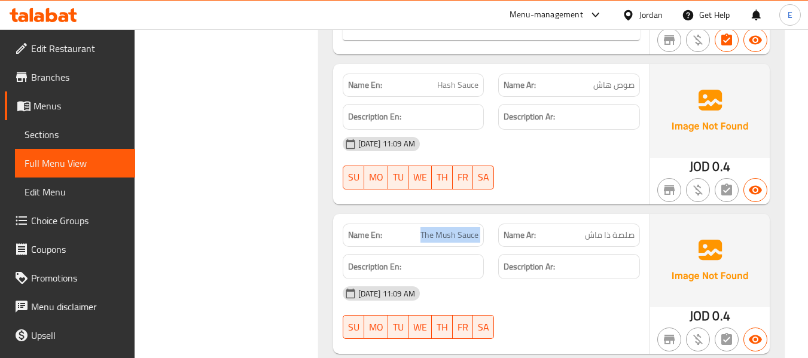
click at [458, 229] on span "The Mush Sauce" at bounding box center [449, 235] width 58 height 13
click at [600, 279] on div "09-09-2025 11:09 AM SU MO TU WE TH FR SA" at bounding box center [491, 312] width 312 height 67
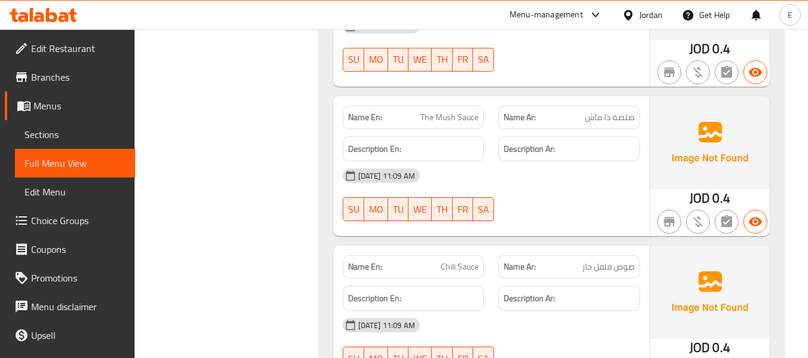
scroll to position [5554, 0]
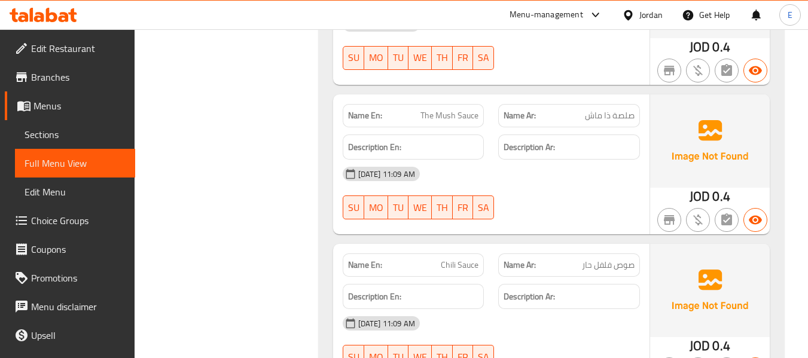
click at [607, 259] on span "صوص فلفل حار" at bounding box center [608, 265] width 53 height 13
click at [456, 259] on span "Chili Sauce" at bounding box center [460, 265] width 38 height 13
click at [455, 259] on span "Chili Sauce" at bounding box center [460, 265] width 38 height 13
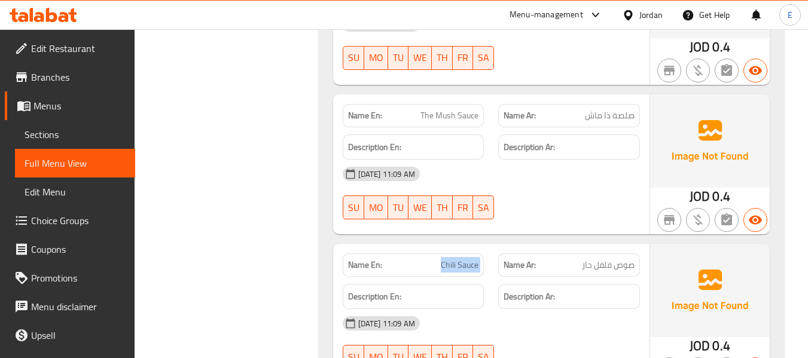
click at [455, 259] on span "Chili Sauce" at bounding box center [460, 265] width 38 height 13
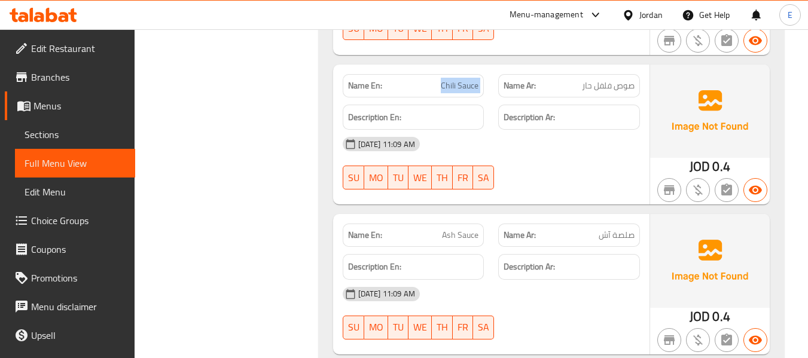
scroll to position [5793, 0]
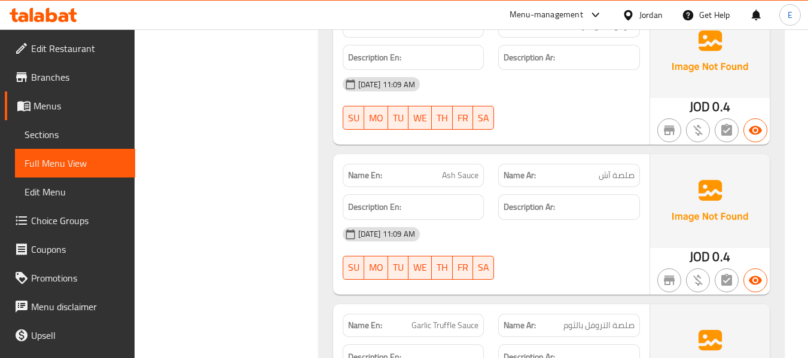
click at [613, 169] on span "صلصة آش" at bounding box center [616, 175] width 36 height 13
click at [458, 169] on span "Ash Sauce" at bounding box center [460, 175] width 36 height 13
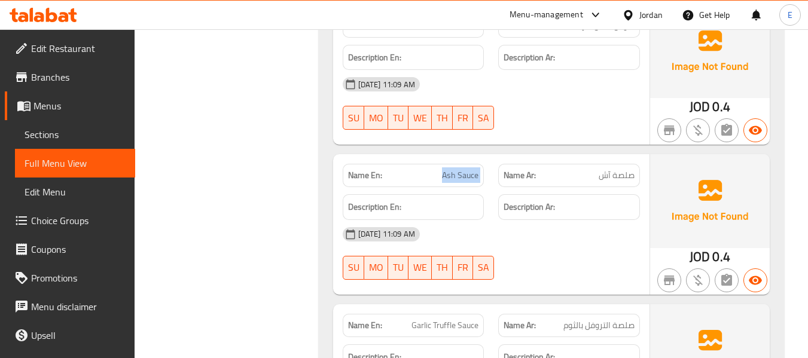
click at [458, 169] on span "Ash Sauce" at bounding box center [460, 175] width 36 height 13
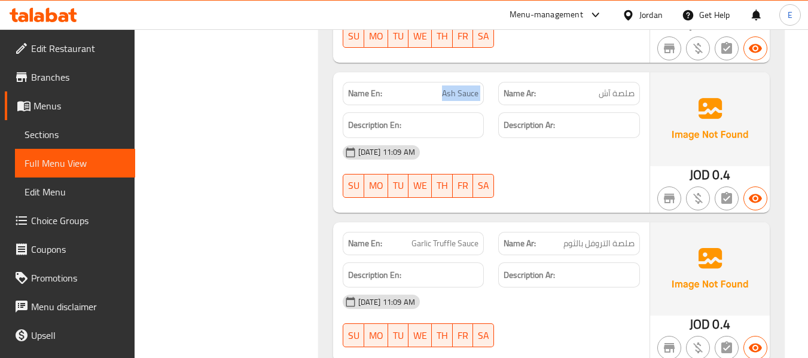
scroll to position [5913, 0]
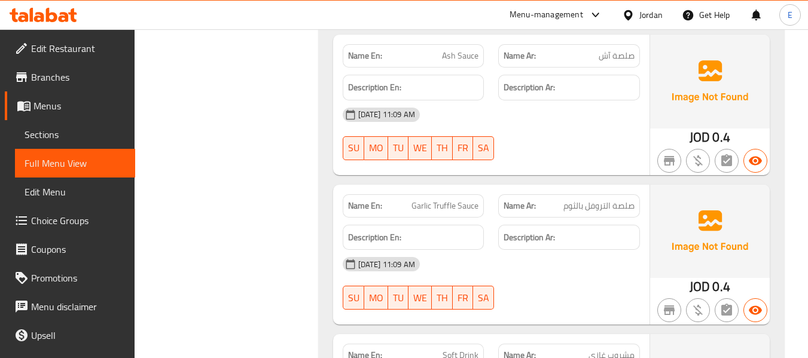
click at [461, 218] on div "Description En:" at bounding box center [413, 238] width 156 height 40
click at [462, 218] on div "Description En:" at bounding box center [413, 238] width 156 height 40
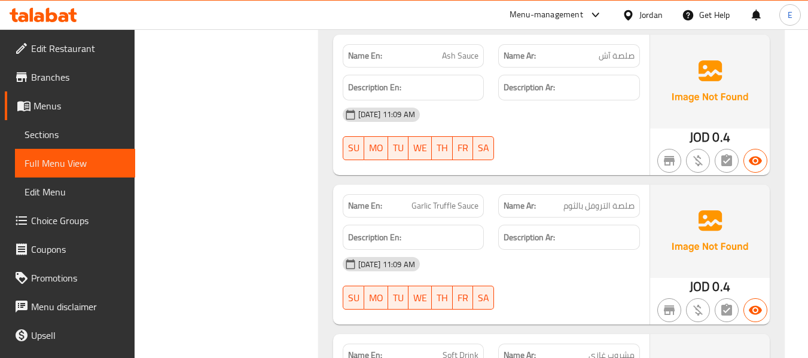
click at [462, 218] on div "Description En:" at bounding box center [413, 238] width 156 height 40
click at [566, 200] on span "صلصة التروفل بالثوم" at bounding box center [598, 206] width 71 height 13
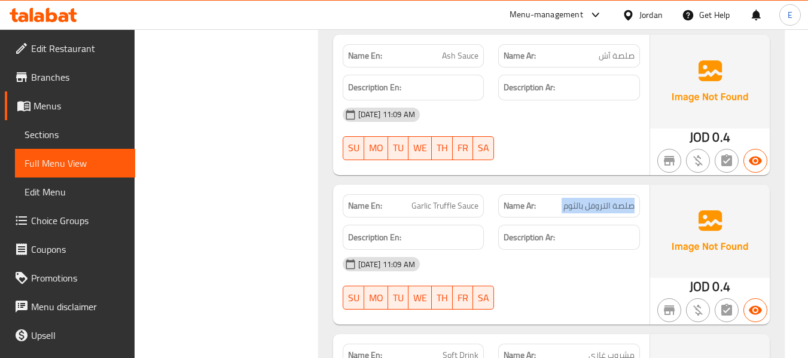
click at [566, 200] on span "صلصة التروفل بالثوم" at bounding box center [598, 206] width 71 height 13
click at [574, 250] on div "[DATE] 11:09 AM" at bounding box center [491, 264] width 312 height 29
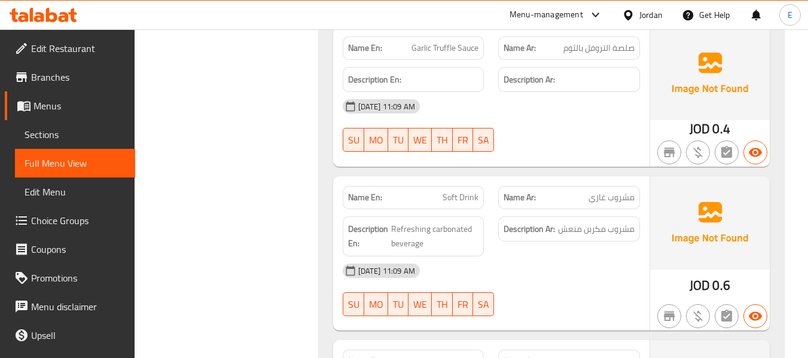
scroll to position [6092, 0]
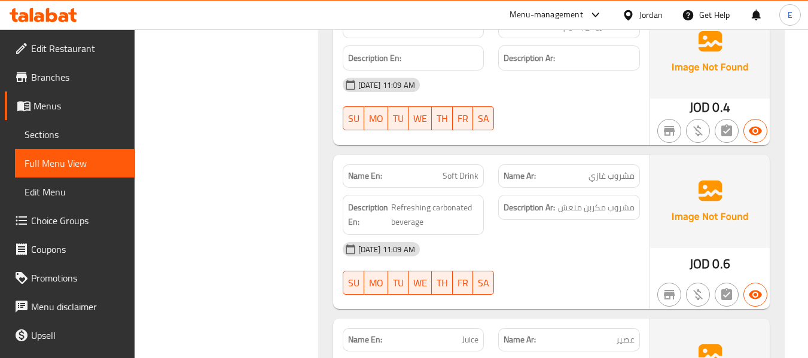
click at [710, 252] on span "JOD" at bounding box center [699, 263] width 20 height 23
click at [608, 164] on div "Name Ar: مشروب غازي" at bounding box center [569, 175] width 142 height 23
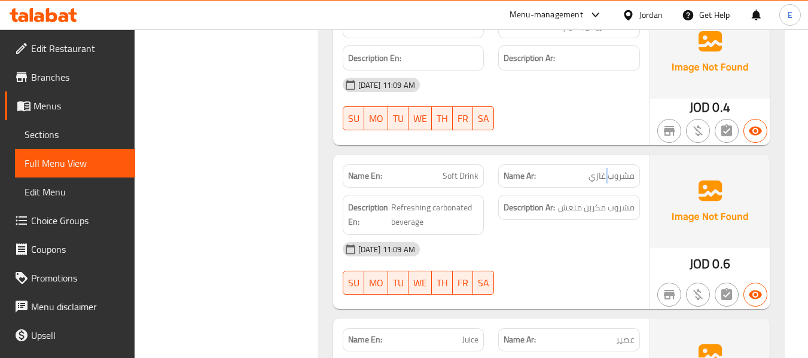
click at [608, 164] on div "Name Ar: مشروب غازي" at bounding box center [569, 175] width 142 height 23
click at [462, 170] on span "Soft Drink" at bounding box center [460, 176] width 36 height 13
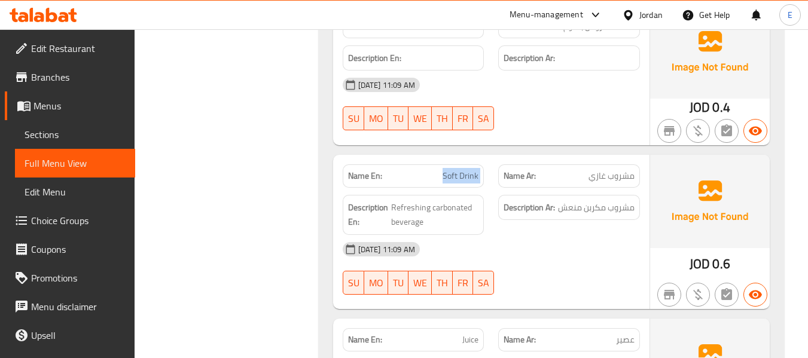
click at [462, 170] on span "Soft Drink" at bounding box center [460, 176] width 36 height 13
click at [500, 235] on div "[DATE] 11:09 AM" at bounding box center [491, 249] width 312 height 29
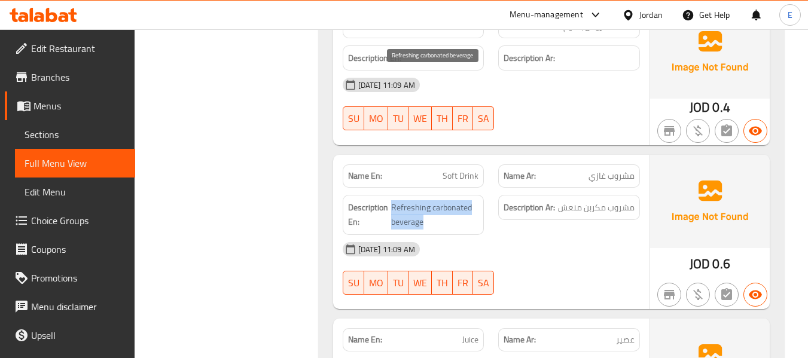
drag, startPoint x: 392, startPoint y: 75, endPoint x: 449, endPoint y: 91, distance: 59.0
click at [449, 200] on span "Refreshing carbonated beverage" at bounding box center [435, 214] width 88 height 29
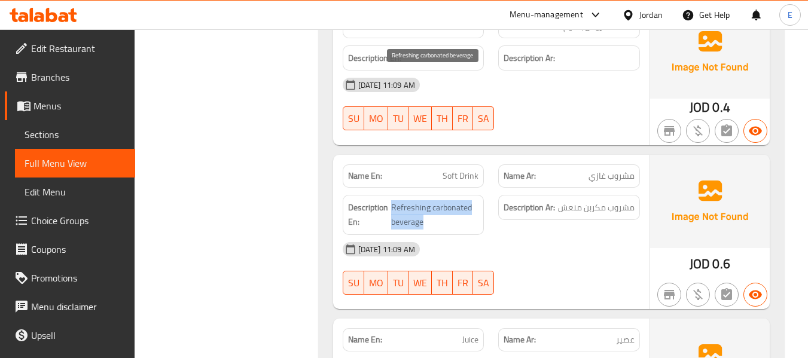
click at [449, 200] on span "Refreshing carbonated beverage" at bounding box center [435, 214] width 88 height 29
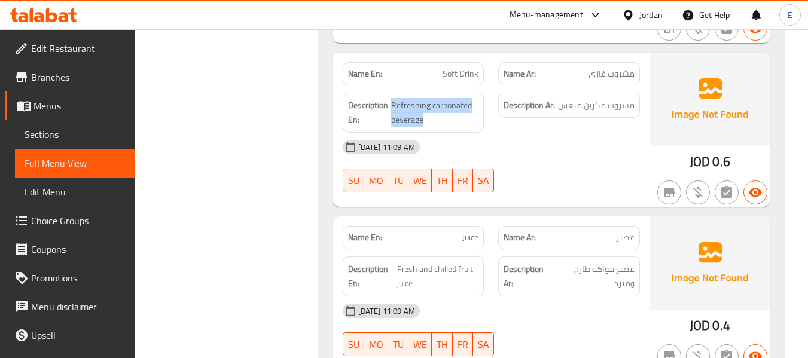
scroll to position [6212, 0]
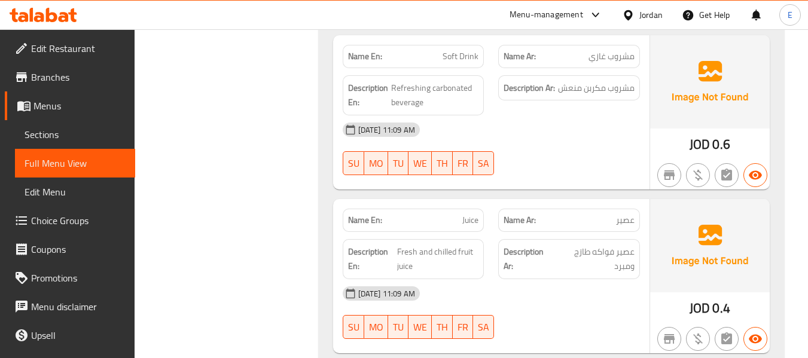
click at [628, 214] on span "عصير" at bounding box center [625, 220] width 19 height 13
click at [452, 214] on p "Name En: Juice" at bounding box center [413, 220] width 131 height 13
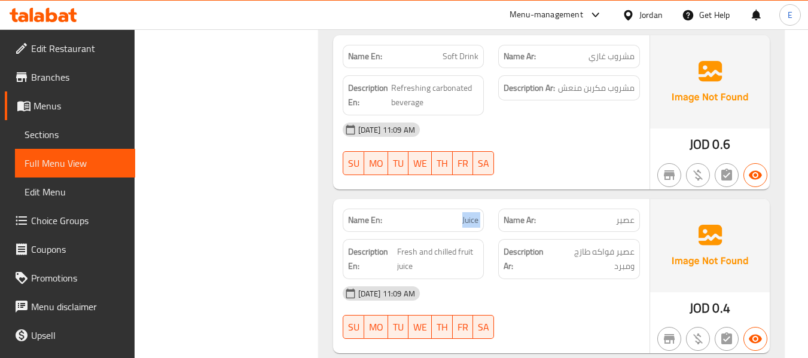
click at [452, 214] on p "Name En: Juice" at bounding box center [413, 220] width 131 height 13
click at [516, 279] on div "[DATE] 11:09 AM" at bounding box center [491, 293] width 312 height 29
drag, startPoint x: 396, startPoint y: 122, endPoint x: 419, endPoint y: 136, distance: 26.0
click at [419, 245] on span "Fresh and chilled fruit juice" at bounding box center [438, 259] width 82 height 29
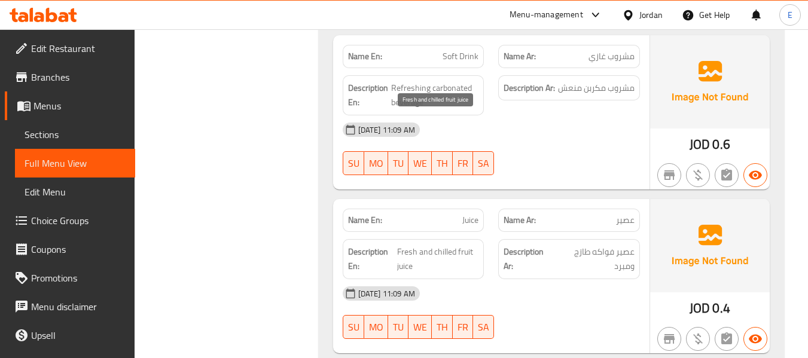
click at [419, 245] on span "Fresh and chilled fruit juice" at bounding box center [438, 259] width 82 height 29
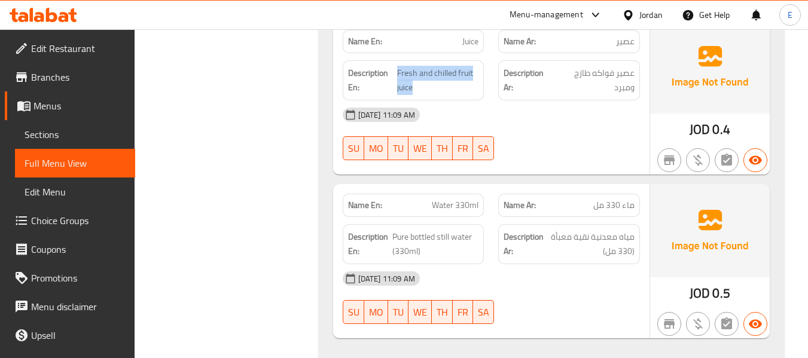
scroll to position [6391, 0]
click at [613, 199] on span "ماء 330 مل" at bounding box center [613, 205] width 41 height 13
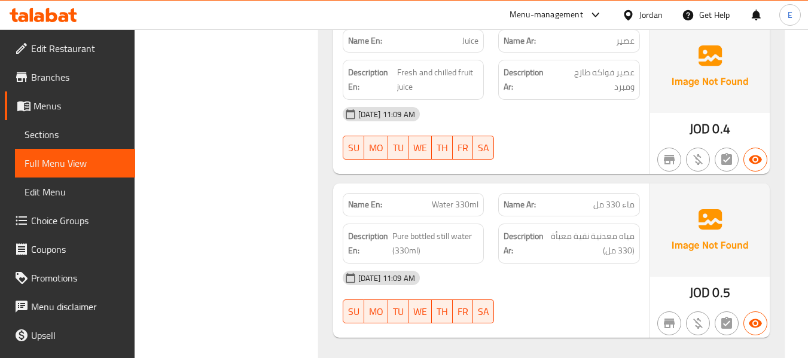
click at [461, 199] on span "Water 330ml" at bounding box center [455, 205] width 47 height 13
click at [505, 264] on div "[DATE] 11:09 AM" at bounding box center [491, 278] width 312 height 29
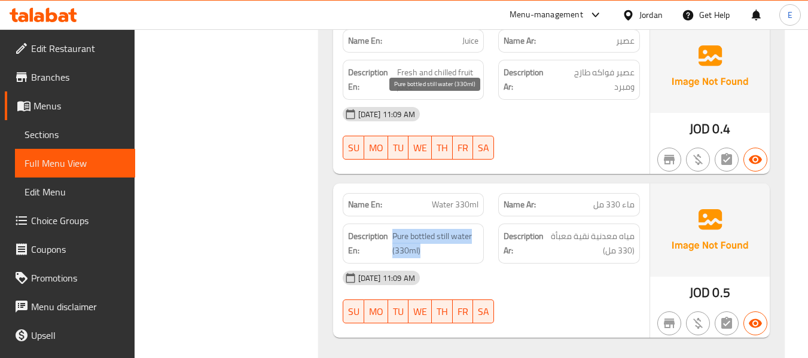
drag, startPoint x: 390, startPoint y: 103, endPoint x: 477, endPoint y: 114, distance: 87.4
click at [477, 229] on h6 "Description En: Pure bottled still water (330ml)" at bounding box center [413, 243] width 131 height 29
click at [477, 229] on span "Pure bottled still water (330ml)" at bounding box center [435, 243] width 86 height 29
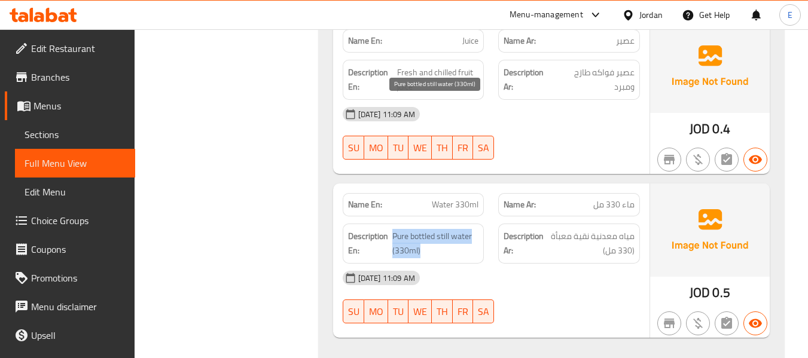
click at [477, 229] on span "Pure bottled still water (330ml)" at bounding box center [435, 243] width 86 height 29
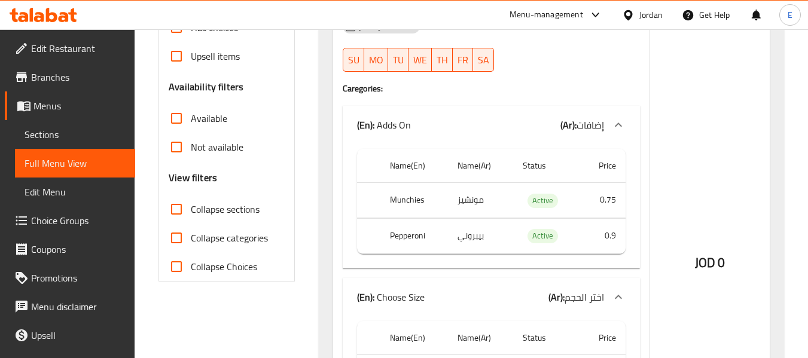
scroll to position [359, 0]
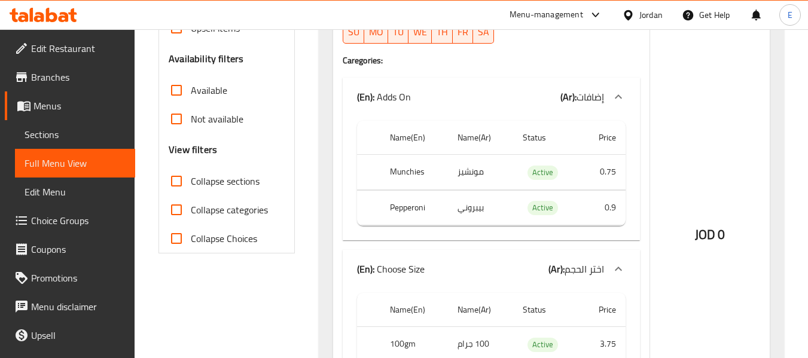
click at [179, 181] on input "Collapse sections" at bounding box center [176, 181] width 29 height 29
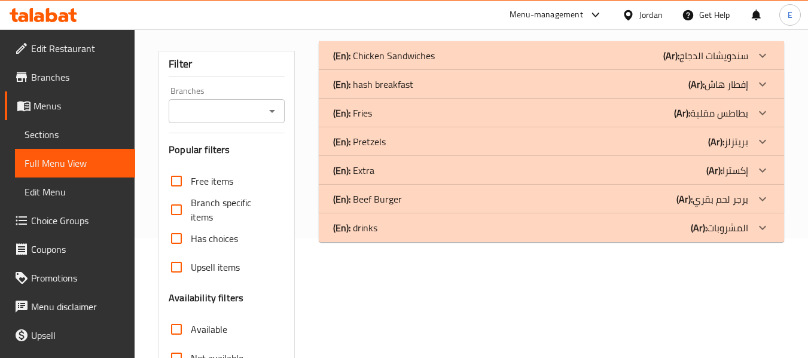
scroll to position [99, 0]
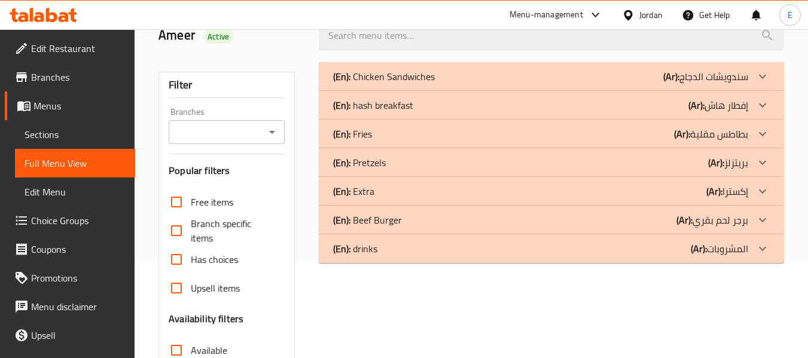
click at [620, 111] on div "(En): hash breakfast (Ar): إفطار هاش" at bounding box center [540, 105] width 415 height 14
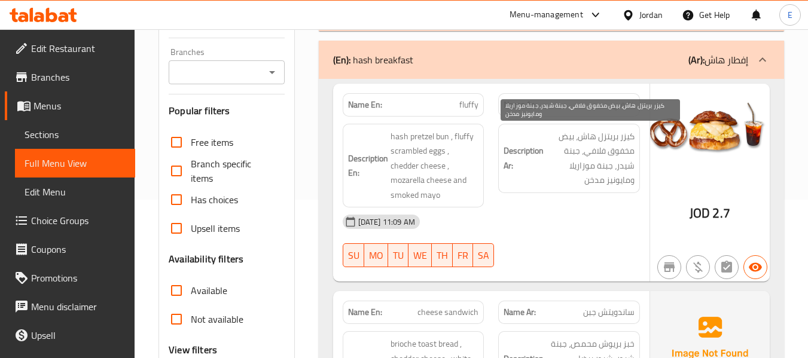
scroll to position [218, 0]
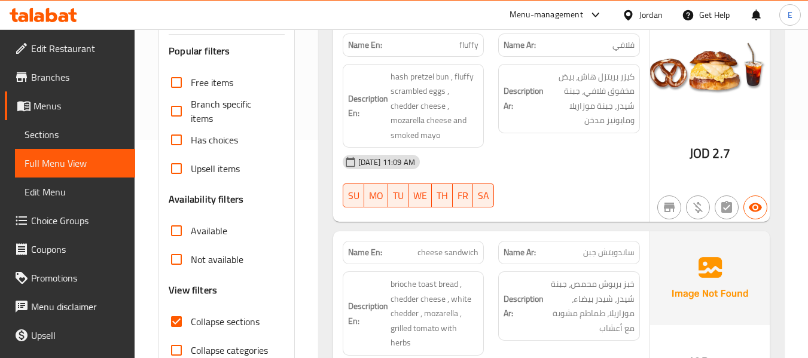
click at [721, 159] on span "2.7" at bounding box center [720, 153] width 17 height 23
click at [469, 49] on span "fluffy" at bounding box center [468, 45] width 19 height 13
click at [469, 48] on span "fluffy" at bounding box center [468, 45] width 19 height 13
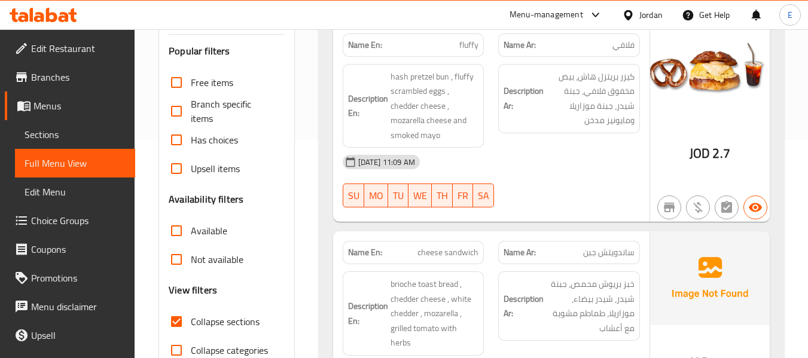
click at [625, 45] on span "فلافي" at bounding box center [623, 45] width 22 height 13
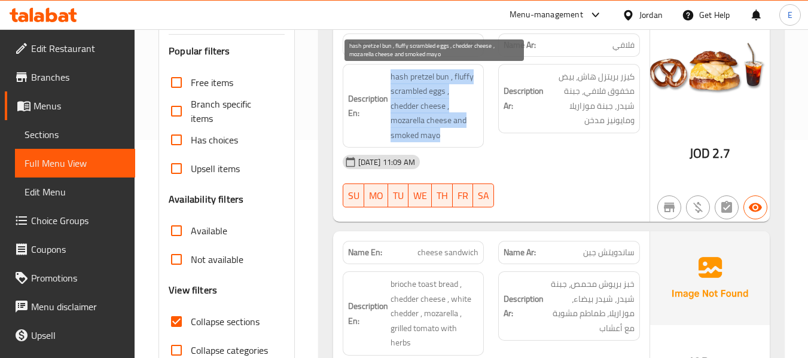
drag, startPoint x: 386, startPoint y: 72, endPoint x: 468, endPoint y: 130, distance: 100.7
click at [468, 130] on h6 "Description En: hash pretzel bun , fluffy scrambled eggs , chedder cheese , moz…" at bounding box center [413, 106] width 131 height 74
click at [468, 130] on span "hash pretzel bun , fluffy scrambled eggs , chedder cheese , mozarella cheese an…" at bounding box center [434, 106] width 88 height 74
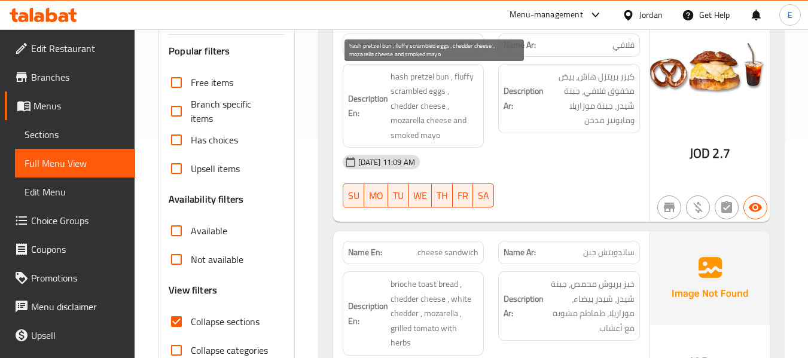
click at [468, 130] on span "hash pretzel bun , fluffy scrambled eggs , chedder cheese , mozarella cheese an…" at bounding box center [434, 106] width 88 height 74
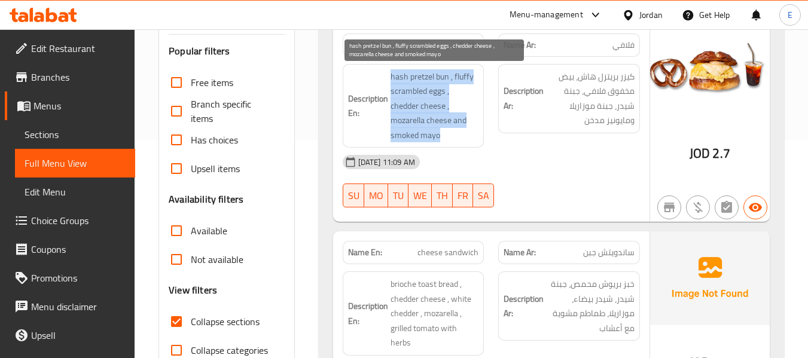
click at [468, 130] on span "hash pretzel bun , fluffy scrambled eggs , chedder cheese , mozarella cheese an…" at bounding box center [434, 106] width 88 height 74
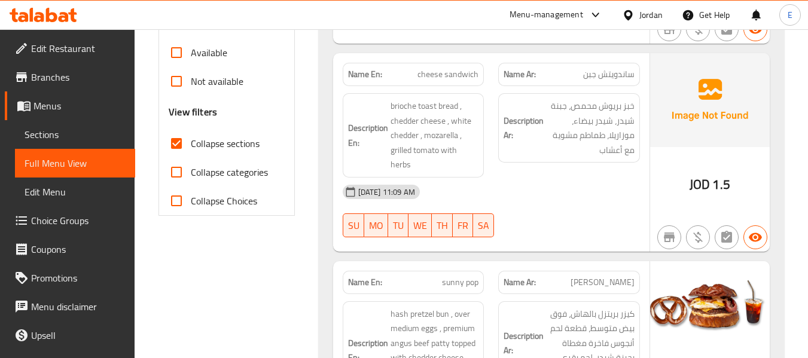
scroll to position [398, 0]
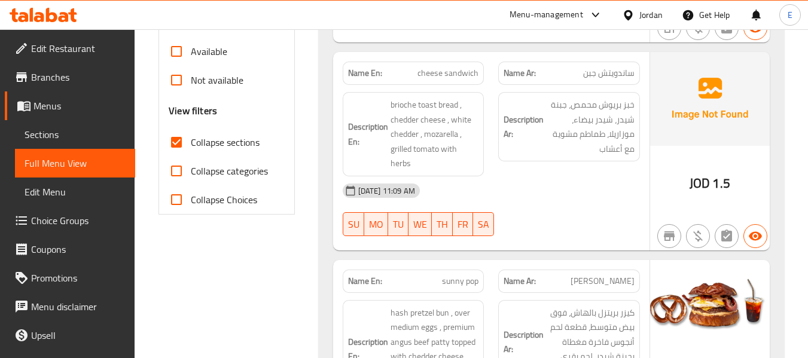
click at [621, 69] on span "ساندويتش جبن" at bounding box center [608, 73] width 51 height 13
click at [447, 76] on span "cheese sandwich" at bounding box center [447, 73] width 61 height 13
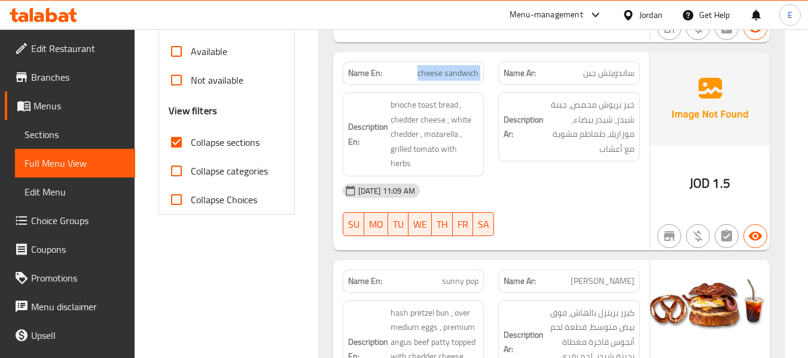
click at [447, 76] on span "cheese sandwich" at bounding box center [447, 73] width 61 height 13
click at [593, 191] on div "09-09-2025 11:09 AM SU MO TU WE TH FR SA" at bounding box center [491, 209] width 312 height 67
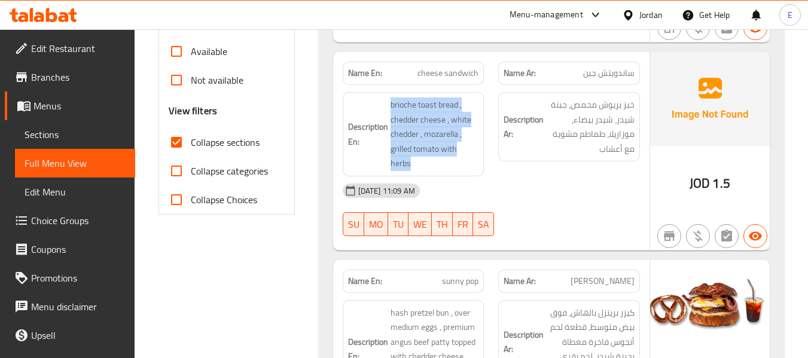
drag, startPoint x: 387, startPoint y: 99, endPoint x: 480, endPoint y: 149, distance: 105.4
click at [480, 149] on div "Description En: brioche toast bread , chedder cheese , white chedder , mozarell…" at bounding box center [414, 134] width 142 height 84
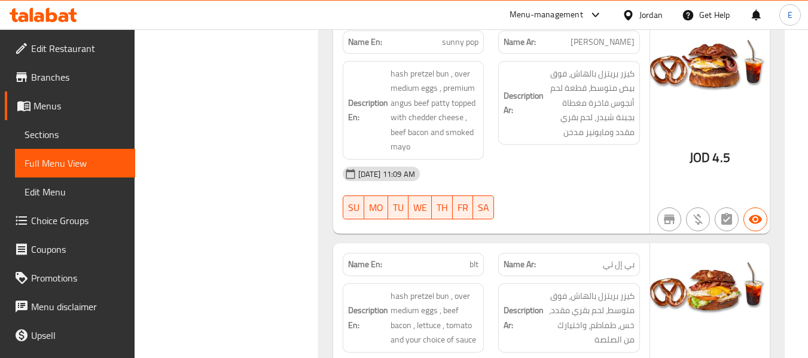
scroll to position [577, 0]
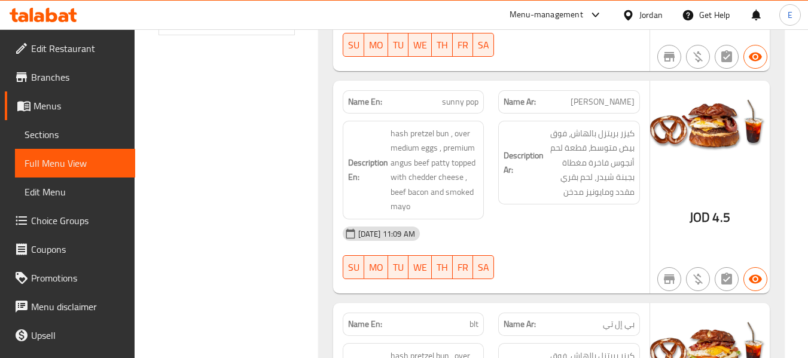
click at [619, 96] on span "[PERSON_NAME]" at bounding box center [602, 102] width 64 height 13
click at [452, 90] on div "Name En: sunny pop" at bounding box center [414, 101] width 142 height 23
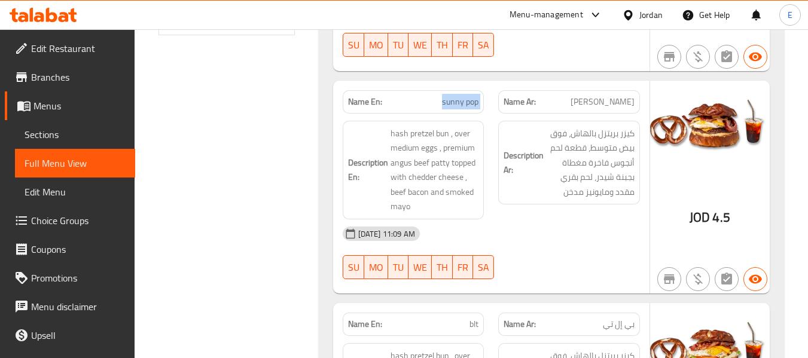
click at [452, 90] on div "Name En: sunny pop" at bounding box center [414, 101] width 142 height 23
click at [521, 219] on div "[DATE] 11:09 AM" at bounding box center [491, 233] width 312 height 29
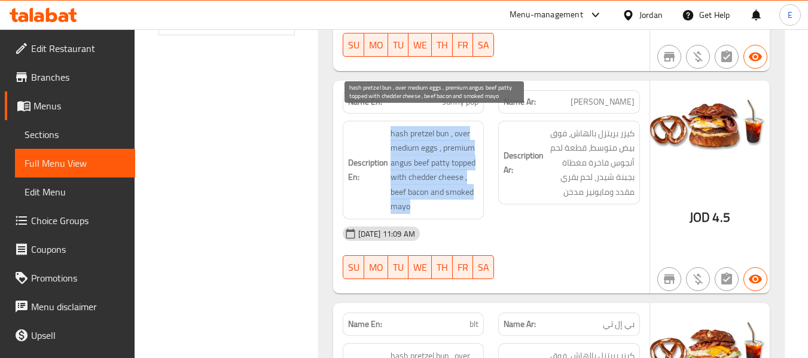
drag, startPoint x: 389, startPoint y: 115, endPoint x: 469, endPoint y: 193, distance: 111.6
click at [469, 193] on h6 "Description En: hash pretzel bun , over medium eggs , premium angus beef patty …" at bounding box center [413, 170] width 131 height 88
click at [469, 193] on span "hash pretzel bun , over medium eggs , premium angus beef patty topped with ched…" at bounding box center [434, 170] width 88 height 88
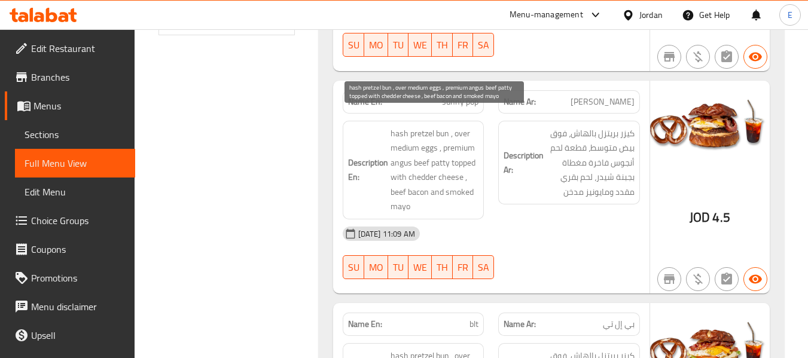
click at [469, 193] on span "hash pretzel bun , over medium eggs , premium angus beef patty topped with ched…" at bounding box center [434, 170] width 88 height 88
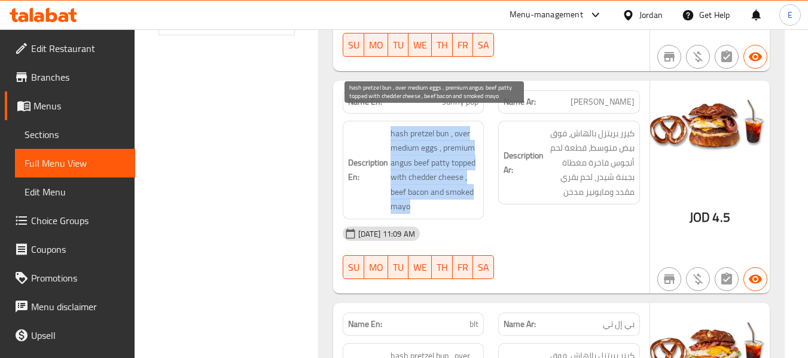
click at [469, 193] on span "hash pretzel bun , over medium eggs , premium angus beef patty topped with ched…" at bounding box center [434, 170] width 88 height 88
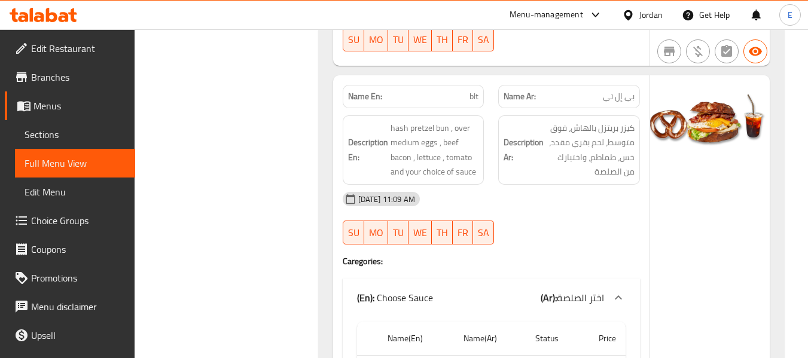
scroll to position [816, 0]
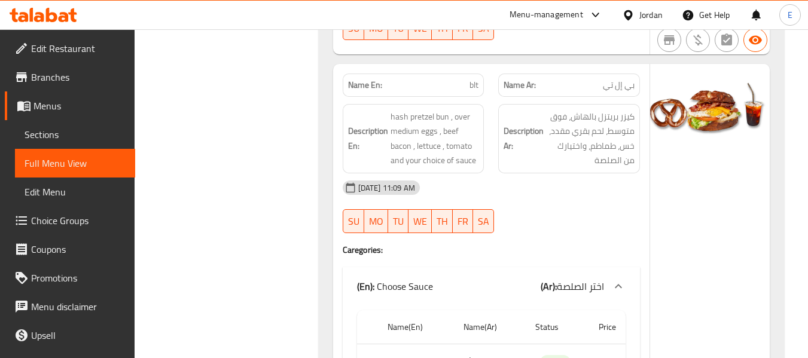
click at [640, 70] on div "Name Ar: بي إل تي" at bounding box center [569, 85] width 156 height 38
click at [472, 79] on span "blt" at bounding box center [473, 85] width 9 height 13
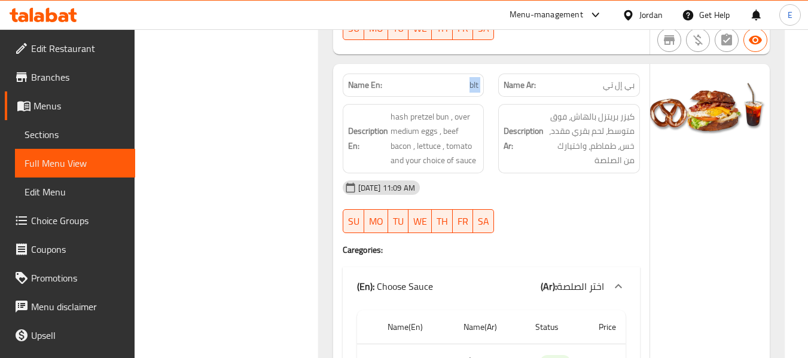
click at [472, 79] on span "blt" at bounding box center [473, 85] width 9 height 13
click at [612, 79] on span "بي إل تي" at bounding box center [619, 85] width 32 height 13
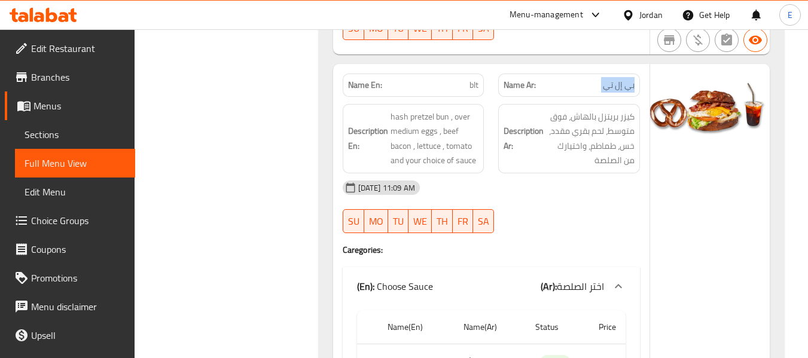
click at [612, 79] on span "بي إل تي" at bounding box center [619, 85] width 32 height 13
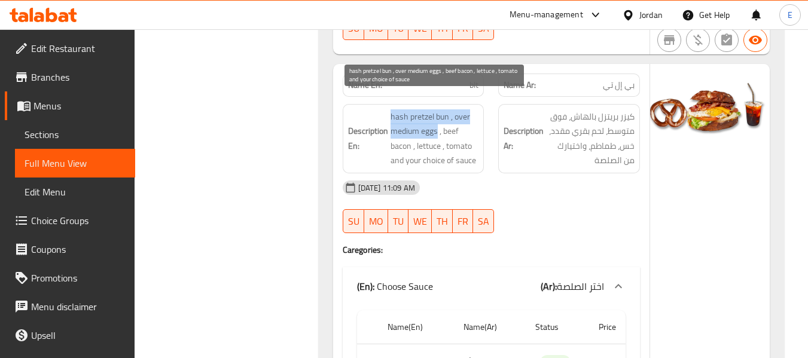
drag, startPoint x: 381, startPoint y: 95, endPoint x: 436, endPoint y: 124, distance: 62.3
click at [436, 124] on h6 "Description En: hash pretzel bun , over medium eggs , beef bacon , lettuce , to…" at bounding box center [413, 138] width 131 height 59
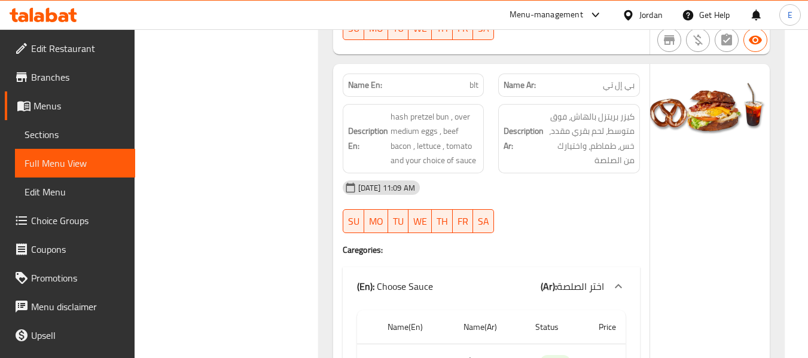
click at [588, 173] on div "[DATE] 11:09 AM" at bounding box center [491, 187] width 312 height 29
click at [475, 79] on span "blt" at bounding box center [473, 85] width 9 height 13
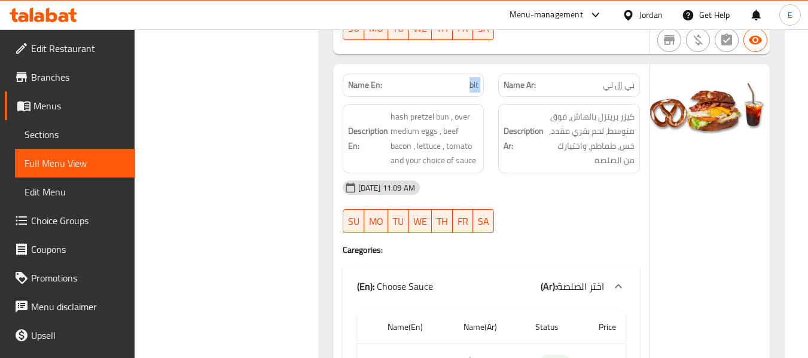
click at [475, 79] on span "blt" at bounding box center [473, 85] width 9 height 13
copy span "blt"
click at [600, 190] on div "09-09-2025 11:09 AM SU MO TU WE TH FR SA" at bounding box center [491, 206] width 312 height 67
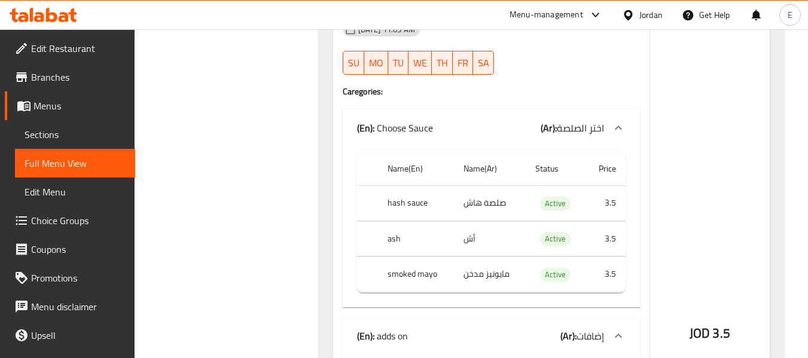
scroll to position [995, 0]
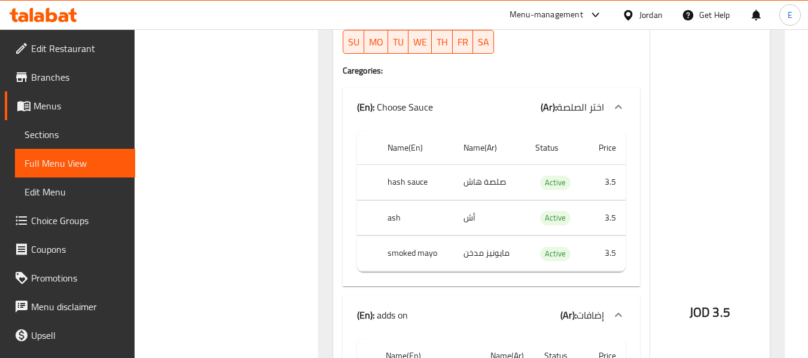
click at [402, 165] on th "hash sauce" at bounding box center [416, 182] width 76 height 35
click at [504, 167] on td "صلصة هاش" at bounding box center [490, 182] width 72 height 35
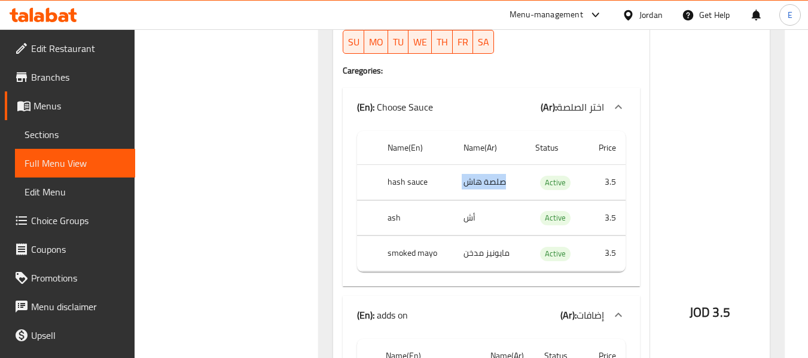
click at [504, 167] on td "صلصة هاش" at bounding box center [490, 182] width 72 height 35
click at [497, 203] on td "أش" at bounding box center [490, 217] width 72 height 35
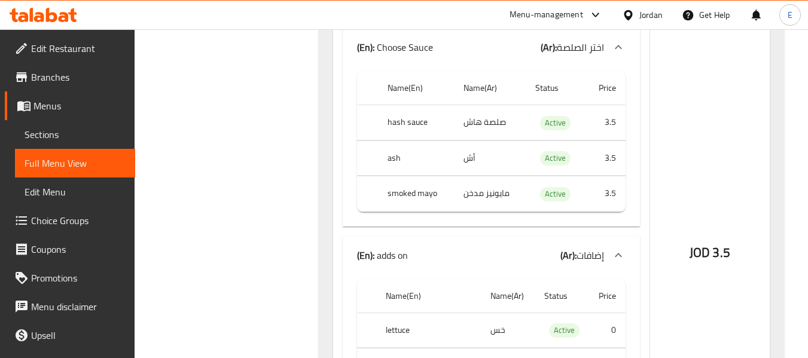
click at [491, 181] on td "مايونيز مدخن" at bounding box center [490, 193] width 72 height 35
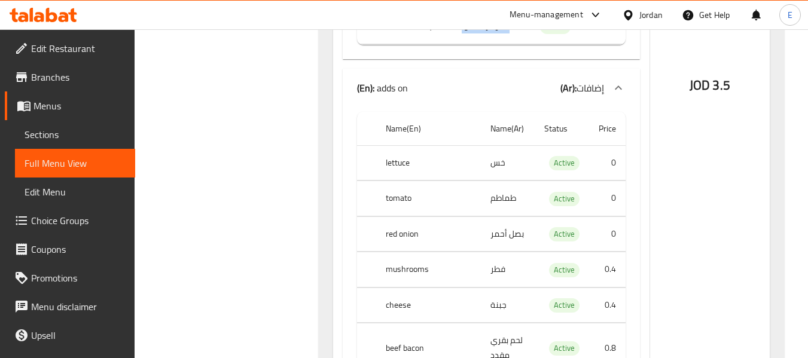
scroll to position [1235, 0]
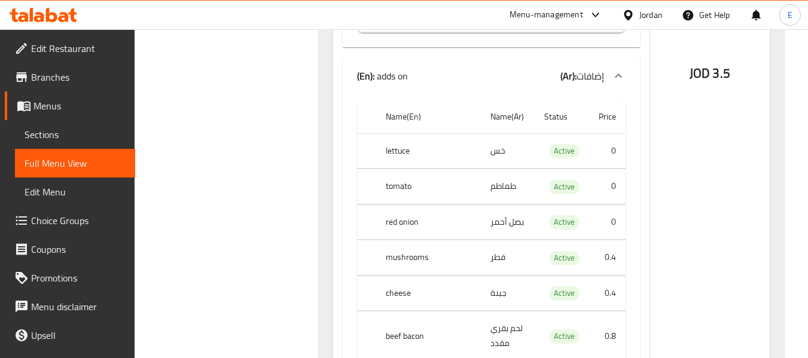
click at [481, 133] on td "خس" at bounding box center [508, 150] width 54 height 35
click at [413, 133] on th "lettuce" at bounding box center [428, 150] width 105 height 35
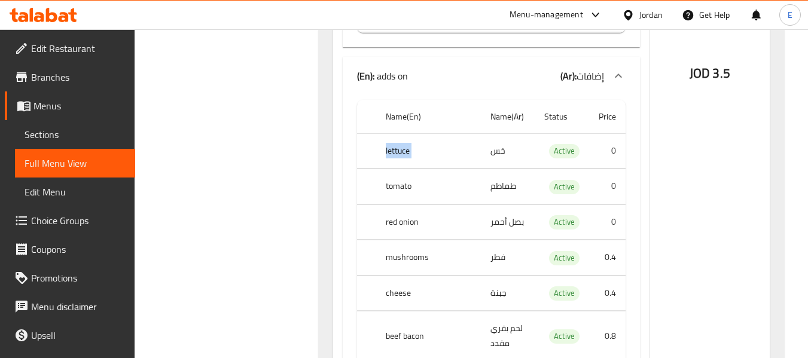
click at [413, 133] on th "lettuce" at bounding box center [428, 150] width 105 height 35
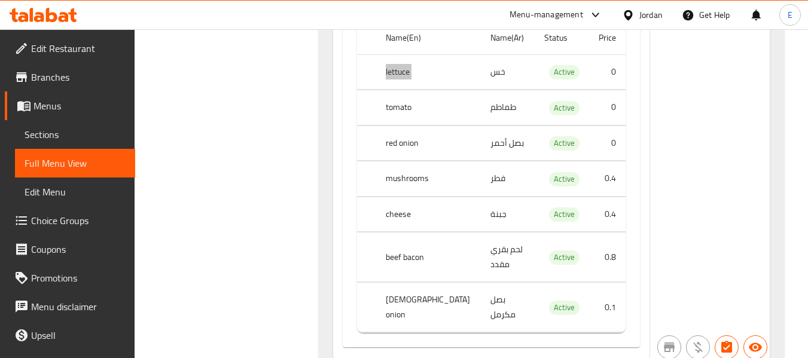
scroll to position [1294, 0]
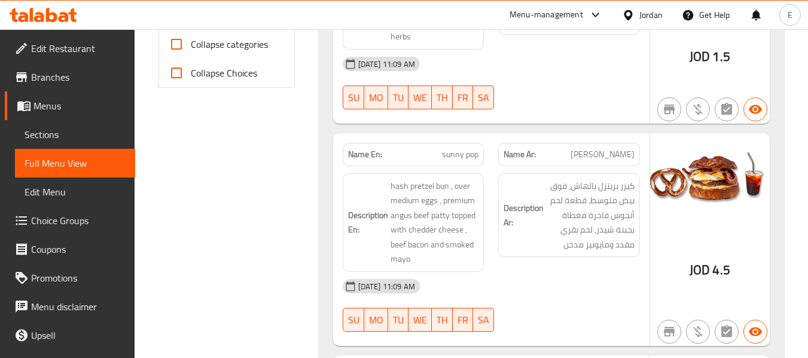
click at [452, 148] on span "sunny pop" at bounding box center [460, 154] width 36 height 13
copy span "sunny pop"
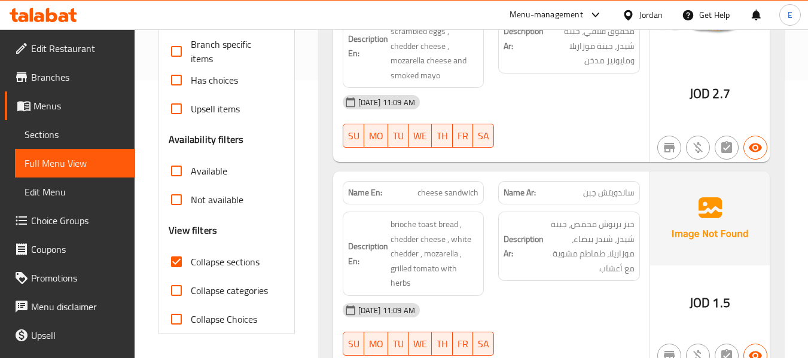
scroll to position [299, 0]
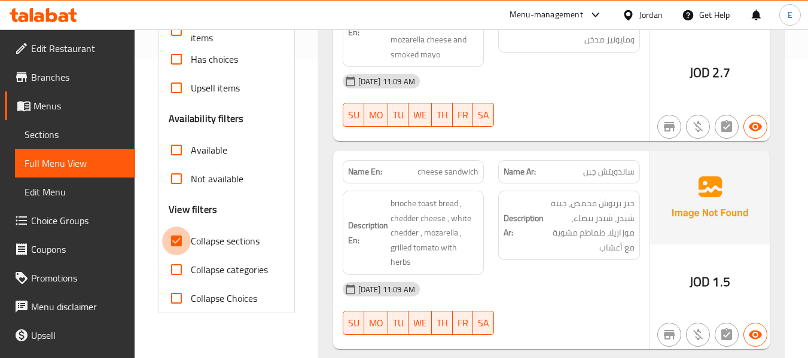
click at [176, 239] on input "Collapse sections" at bounding box center [176, 241] width 29 height 29
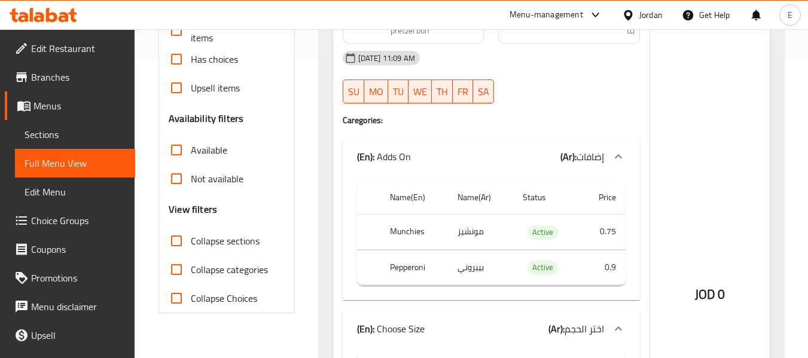
click at [177, 247] on input "Collapse sections" at bounding box center [176, 241] width 29 height 29
checkbox input "true"
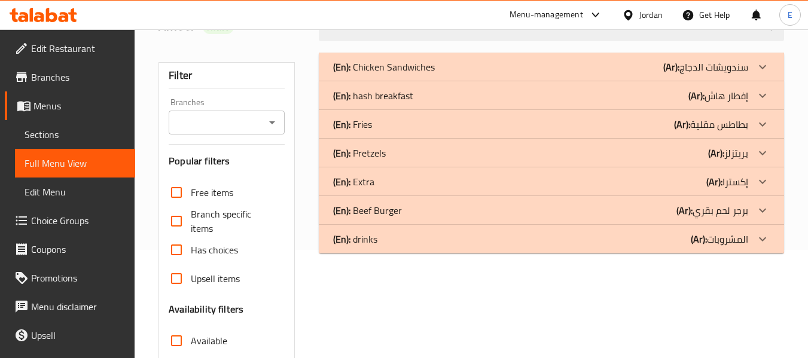
scroll to position [39, 0]
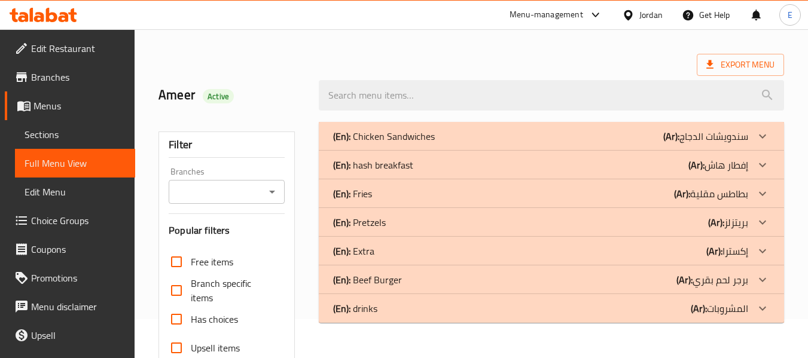
click at [723, 225] on b "(Ar):" at bounding box center [716, 222] width 16 height 18
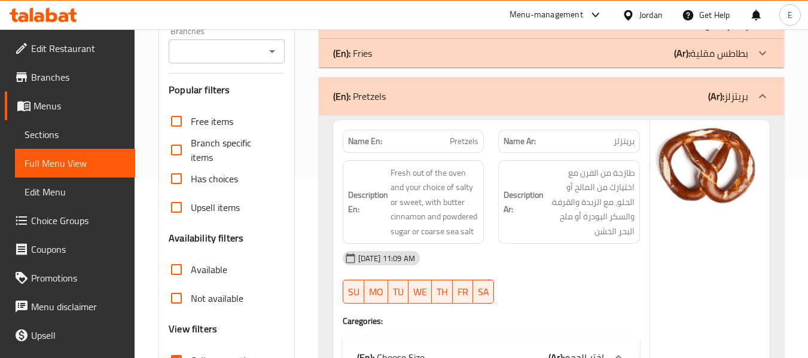
scroll to position [218, 0]
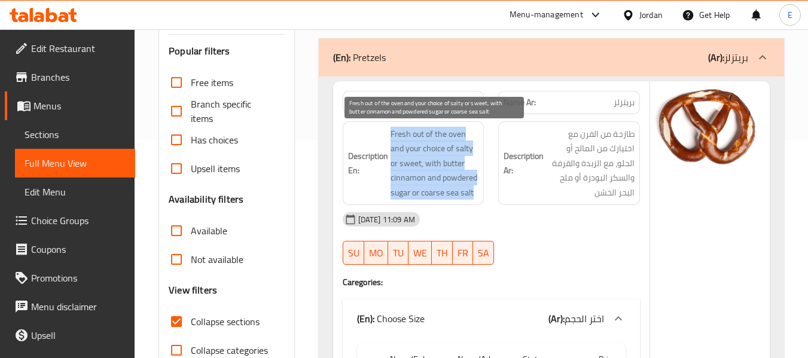
drag, startPoint x: 386, startPoint y: 132, endPoint x: 478, endPoint y: 197, distance: 113.3
click at [478, 197] on h6 "Description En: Fresh out of the oven and your choice of salty or sweet, with b…" at bounding box center [413, 164] width 131 height 74
click at [478, 197] on span "Fresh out of the oven and your choice of salty or sweet, with butter cinnamon a…" at bounding box center [434, 164] width 88 height 74
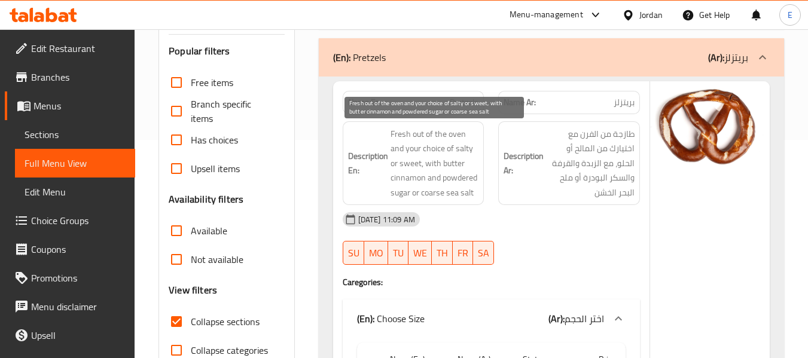
click at [478, 197] on span "Fresh out of the oven and your choice of salty or sweet, with butter cinnamon a…" at bounding box center [434, 164] width 88 height 74
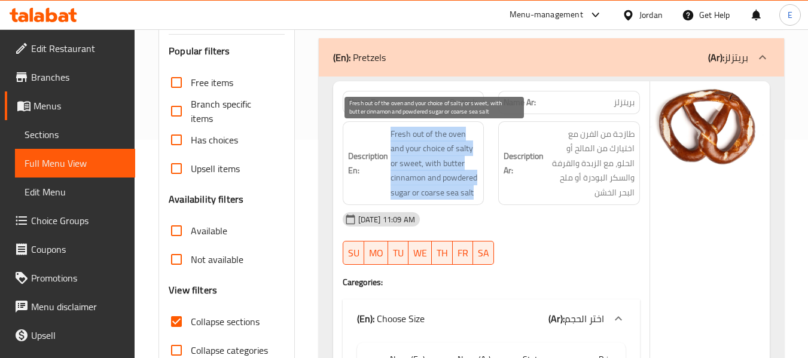
click at [478, 197] on span "Fresh out of the oven and your choice of salty or sweet, with butter cinnamon a…" at bounding box center [434, 164] width 88 height 74
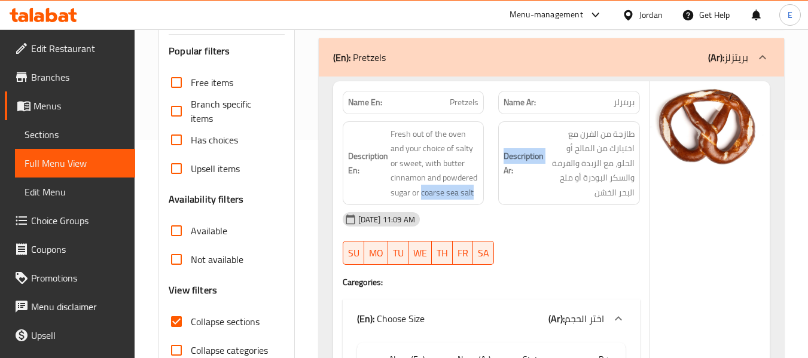
drag, startPoint x: 423, startPoint y: 195, endPoint x: 497, endPoint y: 196, distance: 74.1
click at [497, 196] on div "Description En: Fresh out of the oven and your choice of salty or sweet, with b…" at bounding box center [491, 163] width 312 height 99
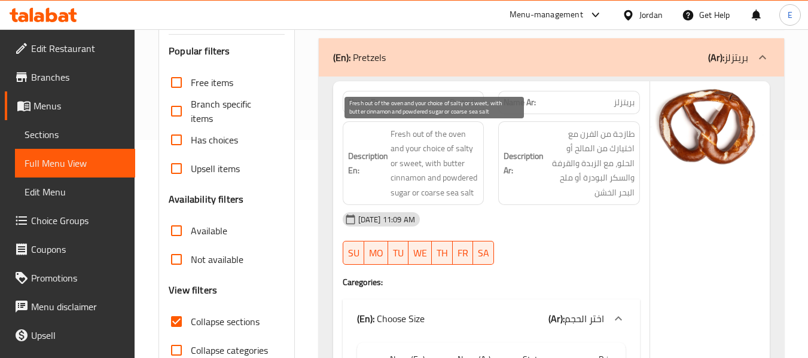
click at [427, 169] on span "Fresh out of the oven and your choice of salty or sweet, with butter cinnamon a…" at bounding box center [434, 164] width 88 height 74
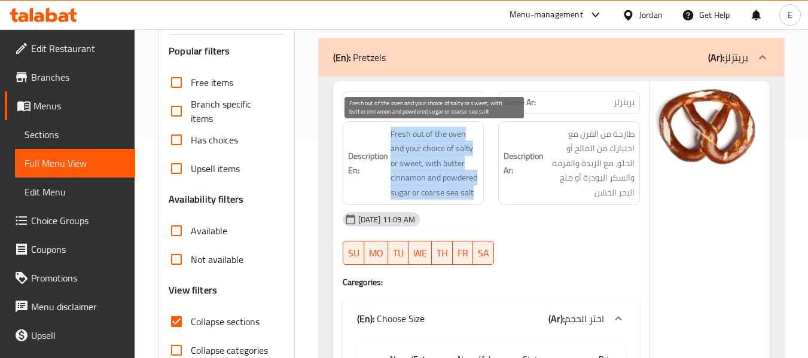
click at [427, 169] on span "Fresh out of the oven and your choice of salty or sweet, with butter cinnamon a…" at bounding box center [434, 164] width 88 height 74
copy span "Fresh out of the oven and your choice of salty or sweet, with butter cinnamon a…"
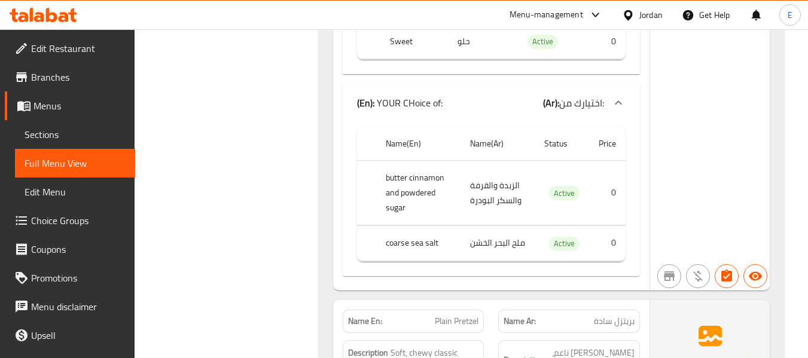
scroll to position [816, 0]
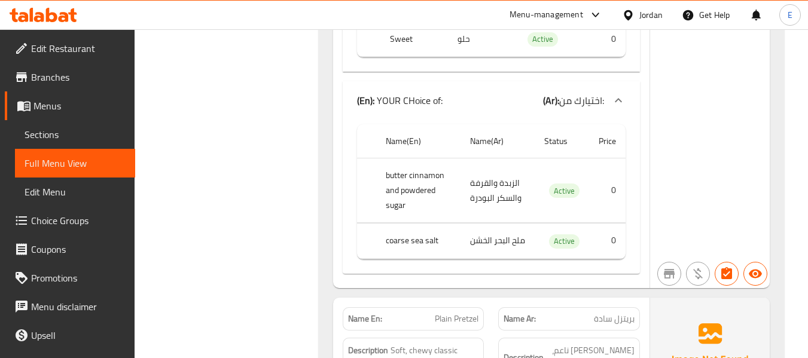
click at [513, 185] on td "الزبدة والقرفة والسكر البودرة" at bounding box center [497, 190] width 74 height 65
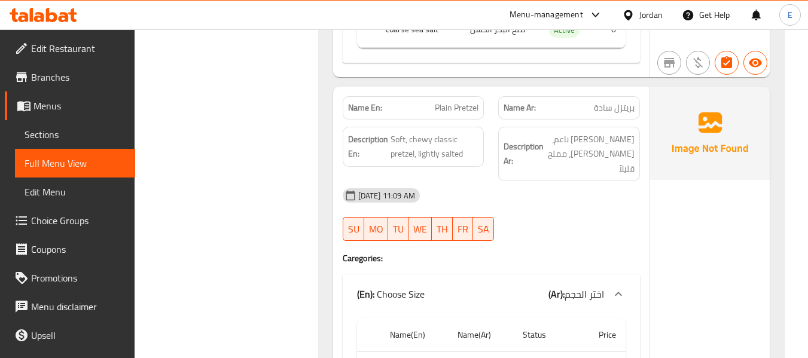
scroll to position [1055, 0]
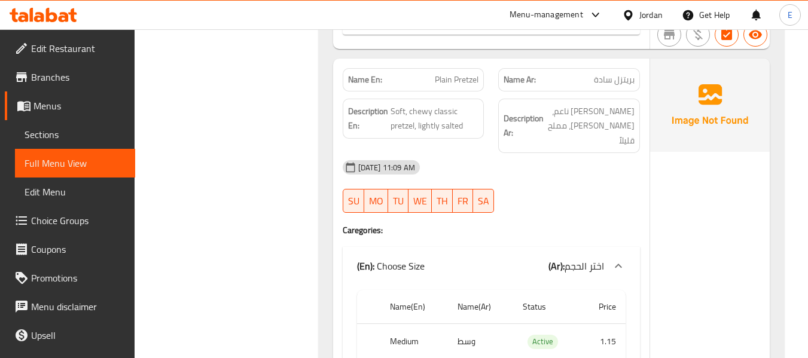
click at [463, 86] on span "Plain Pretzel" at bounding box center [457, 80] width 44 height 13
click at [624, 86] on span "بريتزل سادة" at bounding box center [614, 80] width 41 height 13
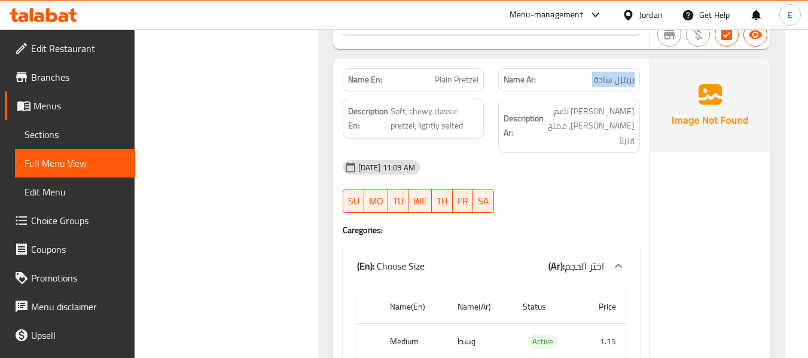
click at [624, 86] on span "بريتزل سادة" at bounding box center [614, 80] width 41 height 13
click at [592, 178] on div "[DATE] 11:09 AM" at bounding box center [491, 167] width 312 height 29
drag, startPoint x: 389, startPoint y: 123, endPoint x: 481, endPoint y: 141, distance: 93.2
click at [481, 139] on div "Description En: Soft, chewy classic pretzel, lightly salted" at bounding box center [414, 119] width 142 height 40
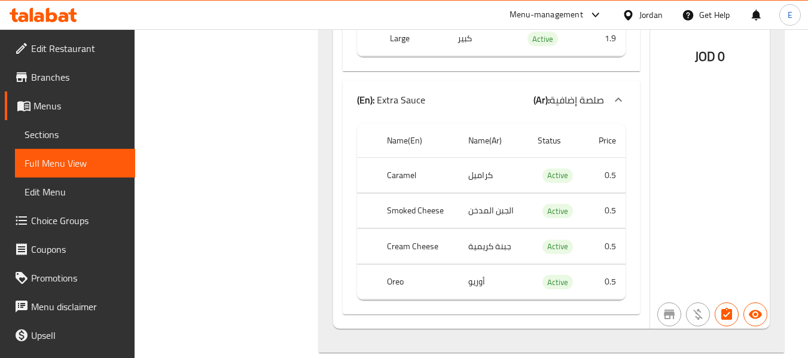
scroll to position [1414, 0]
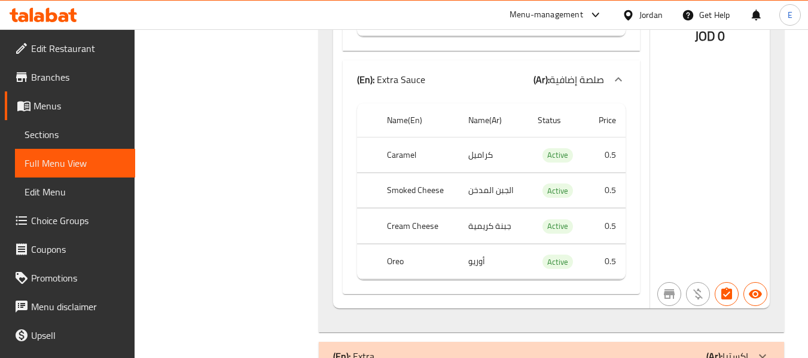
click at [468, 158] on td "كراميل" at bounding box center [493, 155] width 69 height 35
click at [502, 193] on td "الجبن المدخن" at bounding box center [493, 190] width 69 height 35
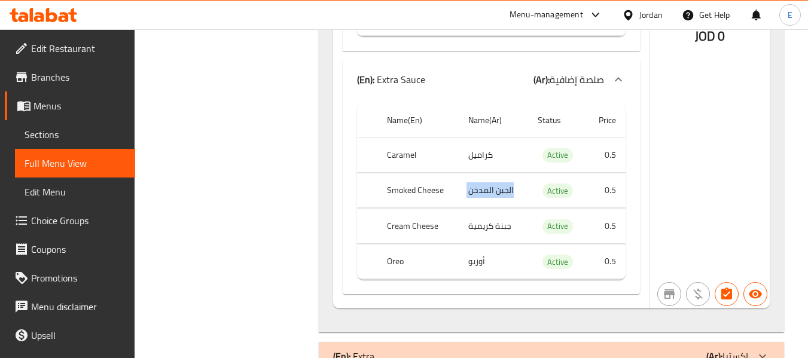
click at [502, 193] on td "الجبن المدخن" at bounding box center [493, 190] width 69 height 35
click at [405, 200] on th "Smoked Cheese" at bounding box center [417, 190] width 81 height 35
click at [415, 225] on th "Cream Cheese" at bounding box center [417, 226] width 81 height 35
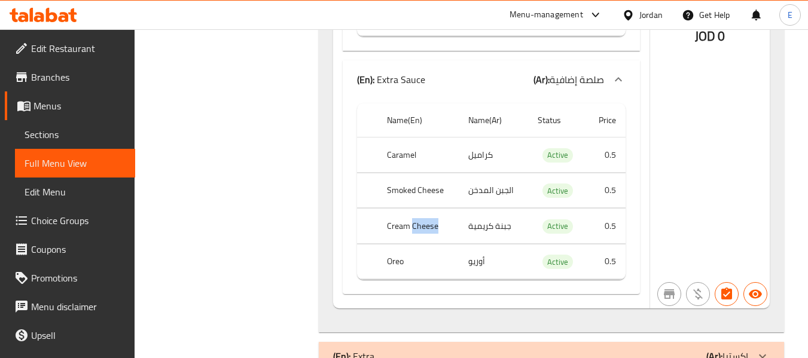
click at [415, 225] on th "Cream Cheese" at bounding box center [417, 226] width 81 height 35
click at [491, 223] on td "جبنة كريمية" at bounding box center [493, 226] width 69 height 35
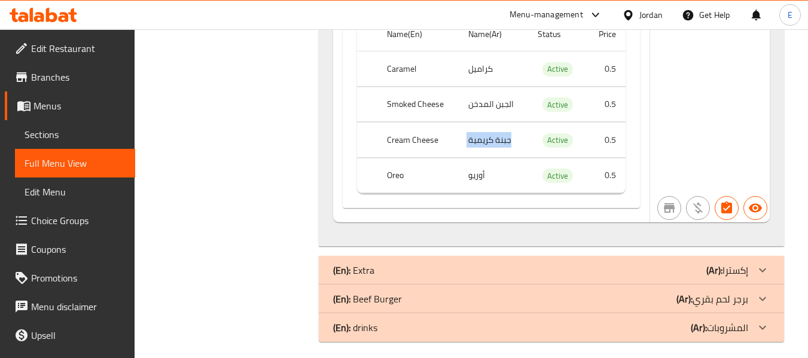
scroll to position [1508, 0]
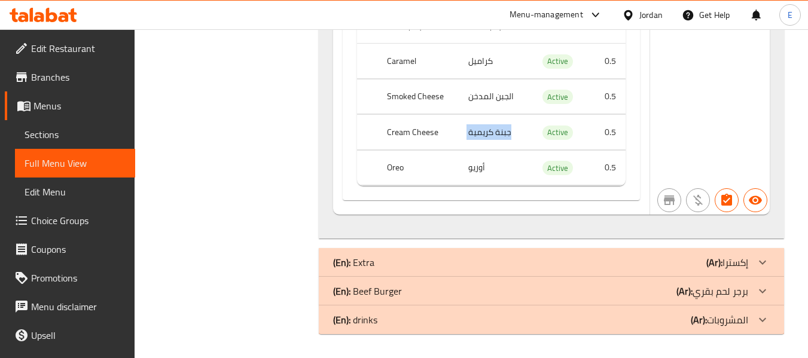
click at [673, 322] on div "(En): drinks (Ar): المشروبات" at bounding box center [540, 320] width 415 height 14
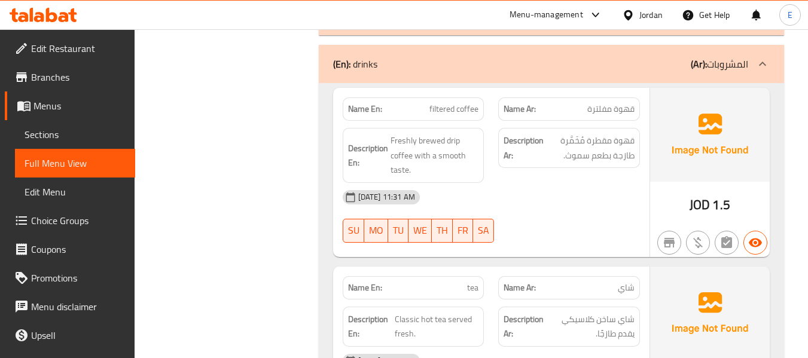
scroll to position [1807, 0]
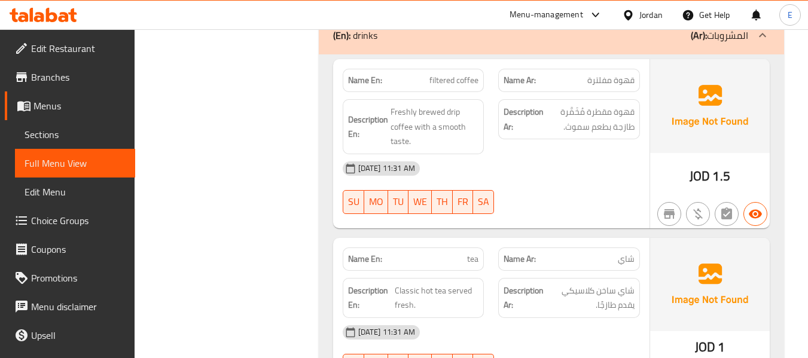
click at [612, 85] on span "قهوة مفلترة" at bounding box center [610, 80] width 47 height 13
click at [613, 85] on span "قهوة مفلترة" at bounding box center [610, 80] width 47 height 13
click at [447, 87] on span "filtered coffee" at bounding box center [453, 80] width 49 height 13
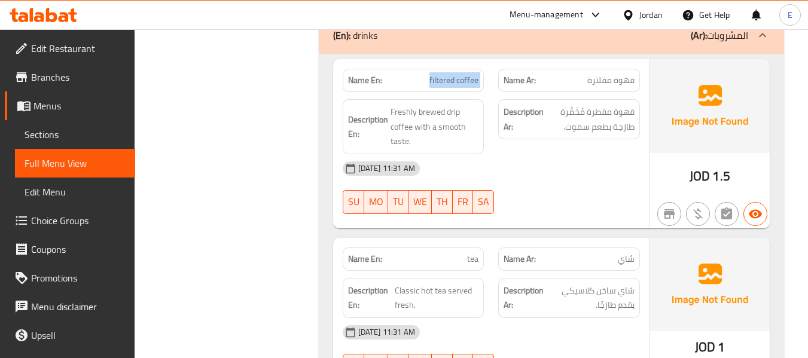
click at [447, 87] on span "filtered coffee" at bounding box center [453, 80] width 49 height 13
click at [563, 173] on div "[DATE] 11:31 AM" at bounding box center [491, 168] width 312 height 29
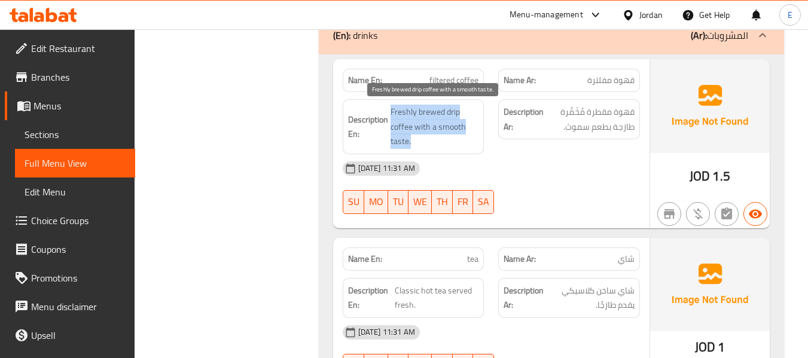
drag, startPoint x: 391, startPoint y: 105, endPoint x: 475, endPoint y: 142, distance: 91.8
click at [475, 142] on span "Freshly brewed drip coffee with a smooth taste." at bounding box center [434, 127] width 88 height 44
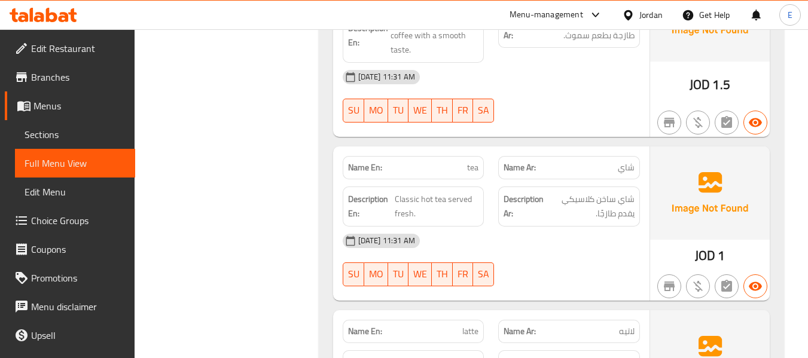
scroll to position [1986, 0]
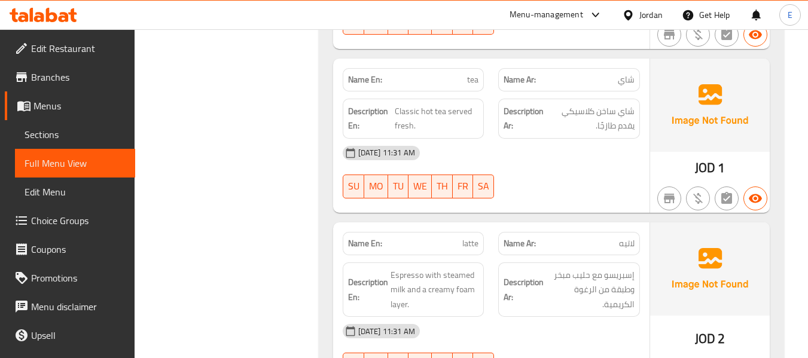
click at [634, 83] on div "Name Ar: شاي" at bounding box center [569, 79] width 142 height 23
click at [473, 84] on span "tea" at bounding box center [472, 80] width 11 height 13
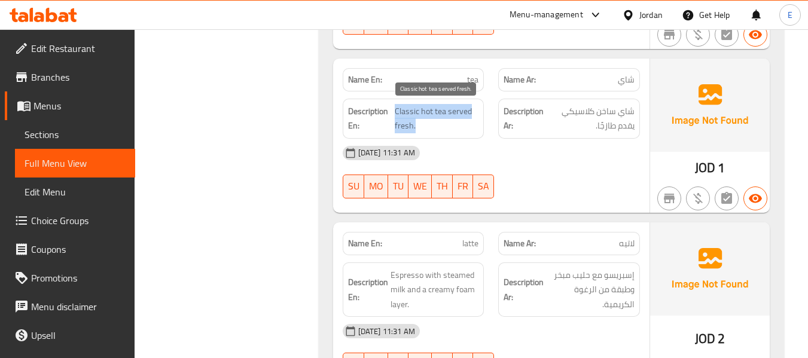
drag, startPoint x: 395, startPoint y: 114, endPoint x: 478, endPoint y: 125, distance: 83.3
click at [478, 125] on span "Classic hot tea served fresh." at bounding box center [437, 118] width 84 height 29
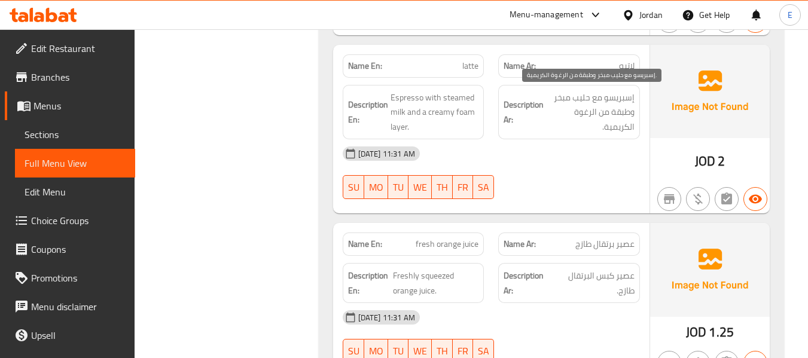
scroll to position [2166, 0]
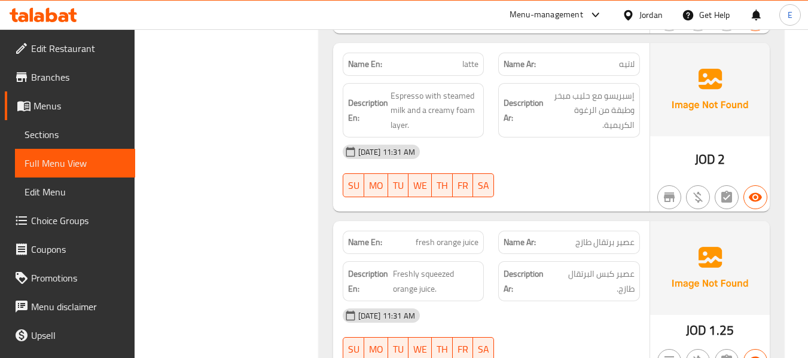
click at [714, 162] on span "JOD" at bounding box center [705, 159] width 20 height 23
click at [632, 72] on div "Name Ar: لاتيه" at bounding box center [569, 64] width 142 height 23
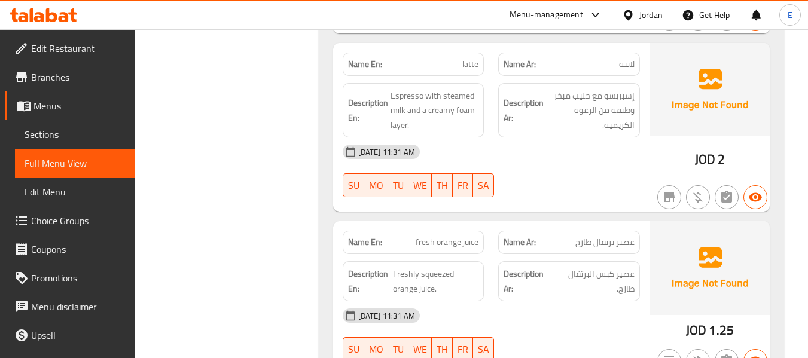
click at [502, 70] on div "Name Ar: لاتيه" at bounding box center [569, 64] width 142 height 23
click at [474, 65] on span "latte" at bounding box center [470, 64] width 16 height 13
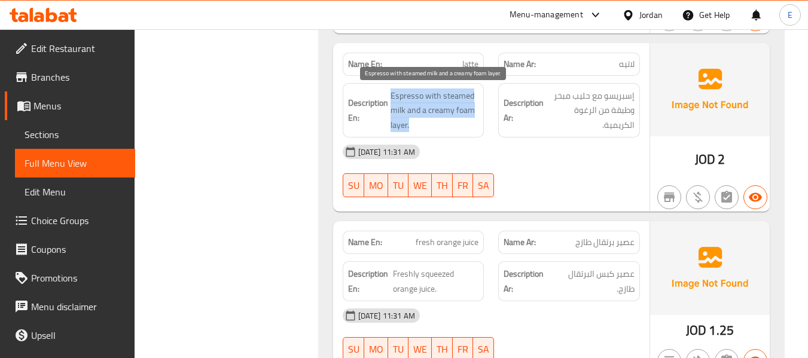
drag, startPoint x: 404, startPoint y: 90, endPoint x: 471, endPoint y: 127, distance: 76.0
click at [471, 127] on div "Description En: Espresso with steamed milk and a creamy foam layer." at bounding box center [414, 110] width 142 height 55
click at [471, 127] on span "Espresso with steamed milk and a creamy foam layer." at bounding box center [434, 110] width 88 height 44
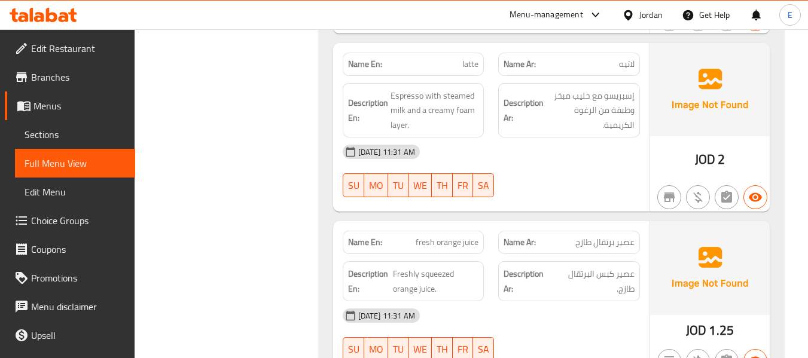
click at [573, 173] on div "09-09-2025 11:31 AM SU MO TU WE TH FR SA" at bounding box center [491, 171] width 312 height 67
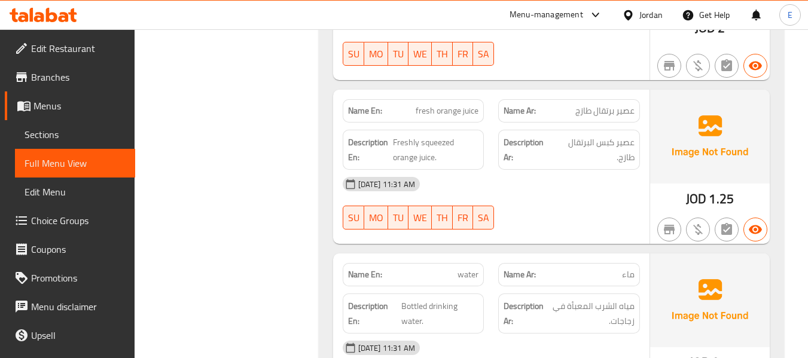
scroll to position [2345, 0]
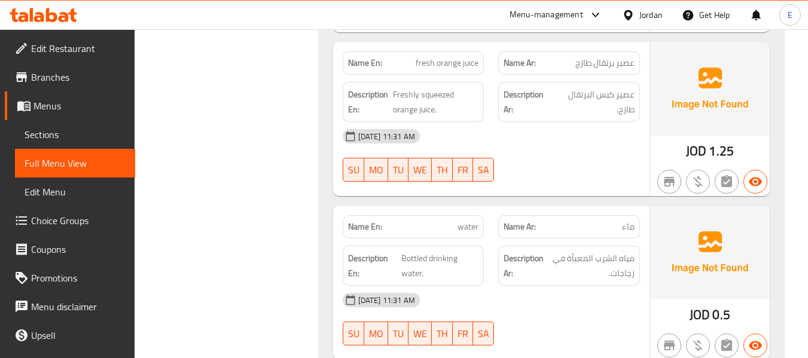
click at [600, 61] on span "عصير برتقال طازج" at bounding box center [604, 63] width 59 height 13
click at [600, 60] on span "عصير برتقال طازج" at bounding box center [604, 63] width 59 height 13
click at [455, 58] on span "fresh orange juice" at bounding box center [447, 63] width 63 height 13
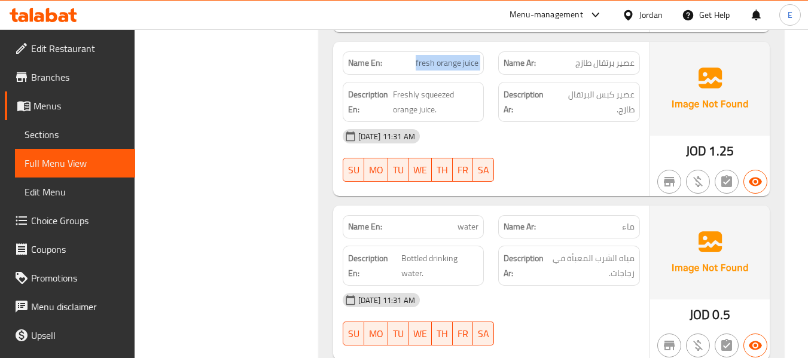
click at [455, 58] on span "fresh orange juice" at bounding box center [447, 63] width 63 height 13
click at [442, 103] on span "Freshly squeezed orange juice." at bounding box center [435, 101] width 85 height 29
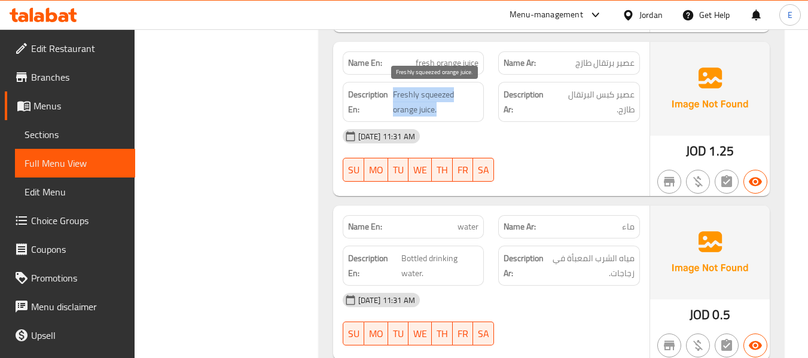
click at [442, 103] on span "Freshly squeezed orange juice." at bounding box center [435, 101] width 85 height 29
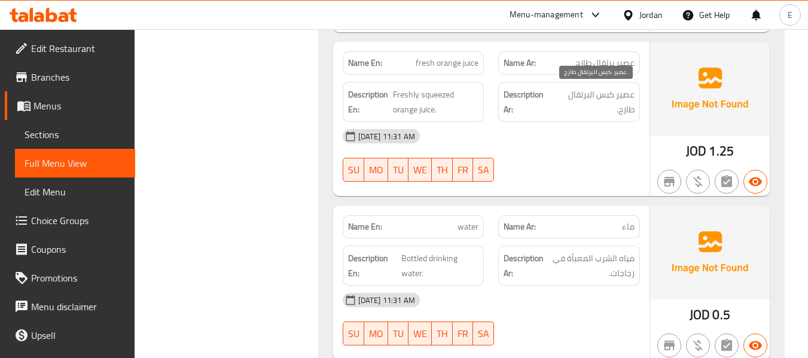
click at [624, 91] on span "عصير كبس البرتقال طازج." at bounding box center [594, 101] width 80 height 29
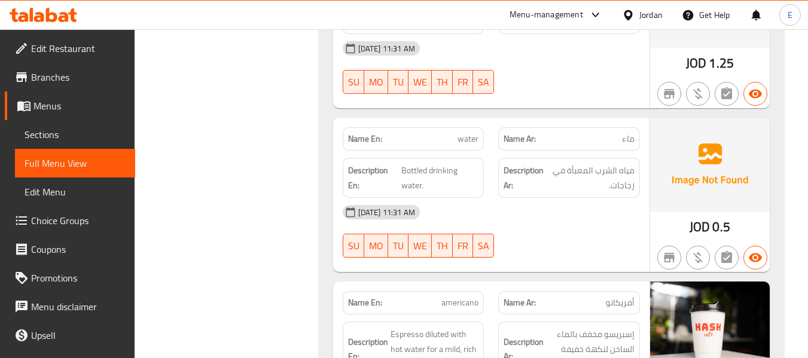
scroll to position [2524, 0]
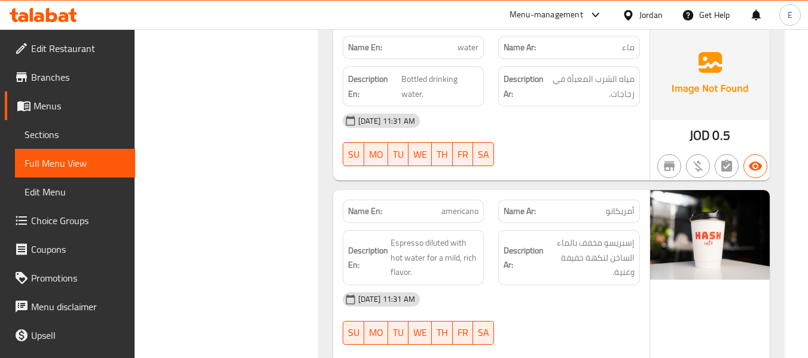
click at [709, 135] on span "JOD" at bounding box center [699, 135] width 20 height 23
click at [634, 46] on span "ماء" at bounding box center [628, 47] width 13 height 13
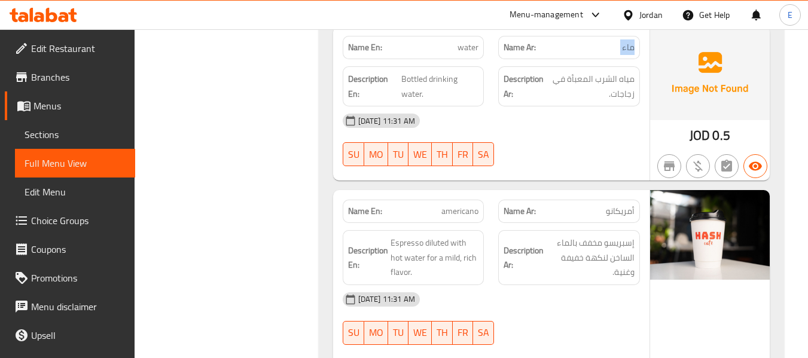
click at [634, 46] on span "ماء" at bounding box center [628, 47] width 13 height 13
click at [465, 48] on span "water" at bounding box center [467, 47] width 21 height 13
click at [567, 143] on div "09-09-2025 11:31 AM SU MO TU WE TH FR SA" at bounding box center [491, 139] width 312 height 67
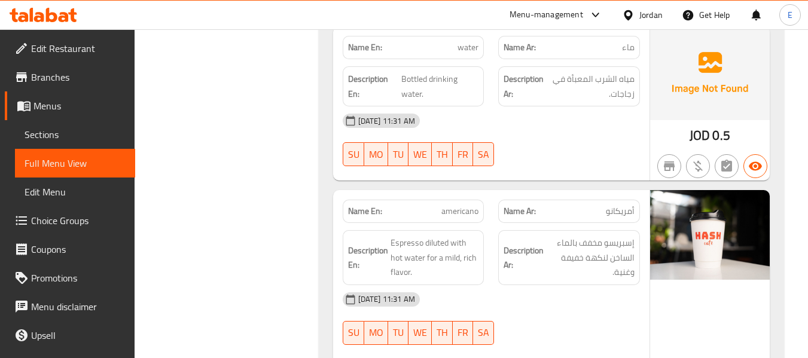
click at [567, 143] on div "09-09-2025 11:31 AM SU MO TU WE TH FR SA" at bounding box center [491, 139] width 312 height 67
click at [447, 80] on span "Bottled drinking water." at bounding box center [439, 86] width 77 height 29
click at [555, 80] on span "مياه الشرب المعبأة في زجاجات." at bounding box center [590, 86] width 87 height 29
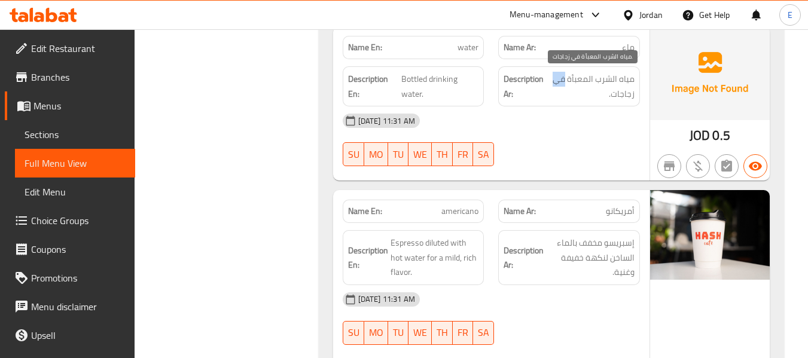
click at [555, 80] on span "مياه الشرب المعبأة في زجاجات." at bounding box center [590, 86] width 87 height 29
click at [575, 131] on div "[DATE] 11:31 AM" at bounding box center [491, 120] width 312 height 29
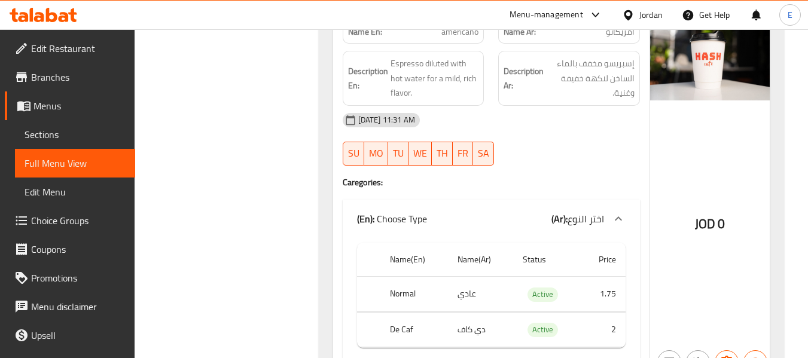
scroll to position [2644, 0]
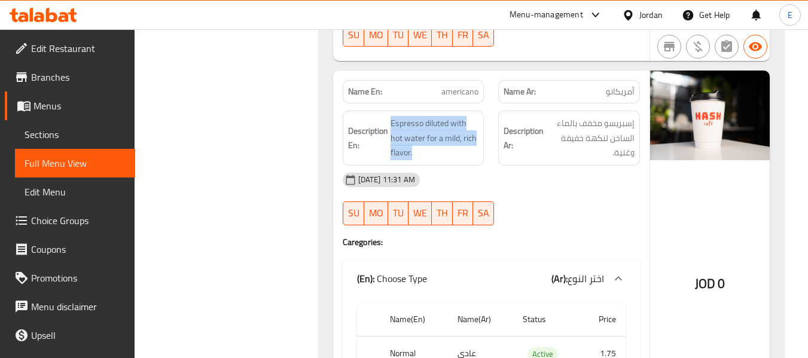
drag, startPoint x: 387, startPoint y: 115, endPoint x: 479, endPoint y: 154, distance: 99.4
click at [479, 154] on div "Description En: Espresso diluted with hot water for a mild, rich flavor." at bounding box center [414, 138] width 142 height 55
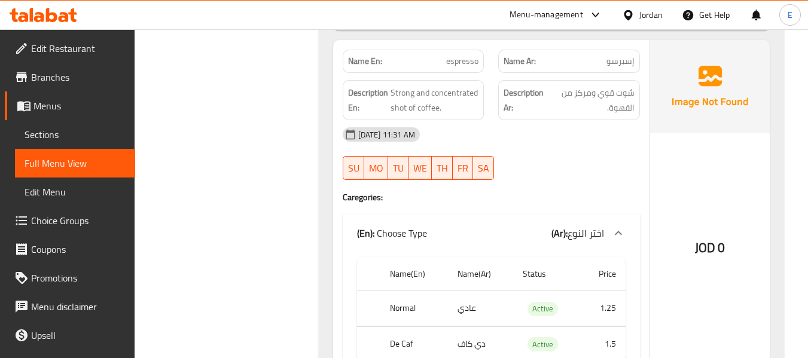
scroll to position [3062, 0]
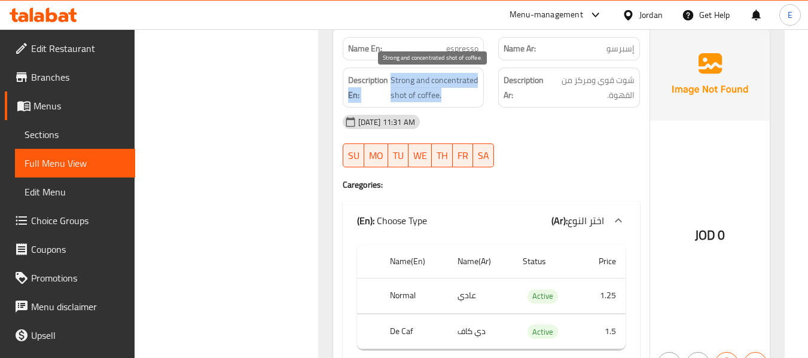
drag, startPoint x: 388, startPoint y: 80, endPoint x: 478, endPoint y: 99, distance: 92.4
click at [478, 99] on h6 "Description En: Strong and concentrated shot of coffee." at bounding box center [413, 87] width 131 height 29
click at [478, 99] on span "Strong and concentrated shot of coffee." at bounding box center [434, 87] width 88 height 29
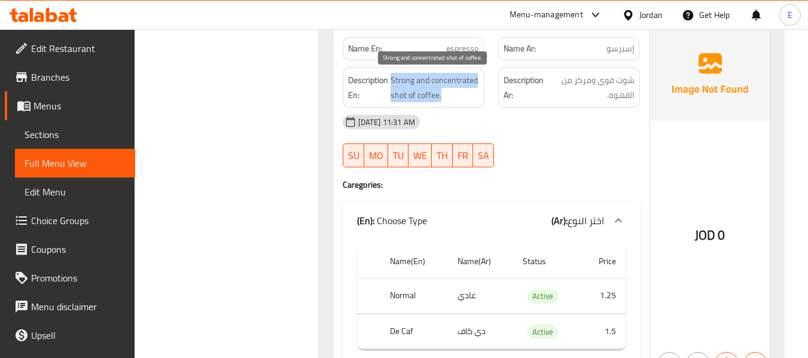
click at [478, 99] on span "Strong and concentrated shot of coffee." at bounding box center [434, 87] width 88 height 29
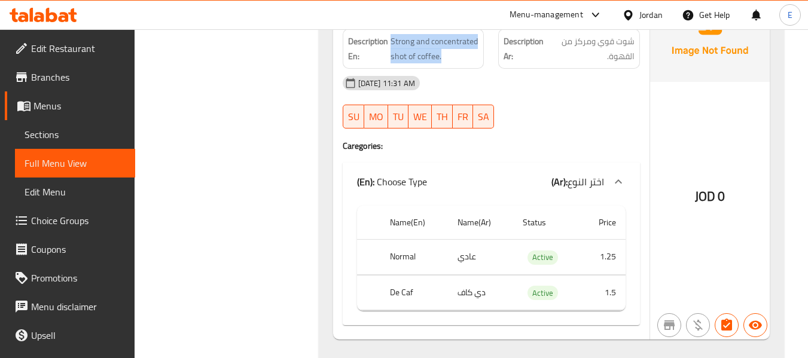
scroll to position [3131, 0]
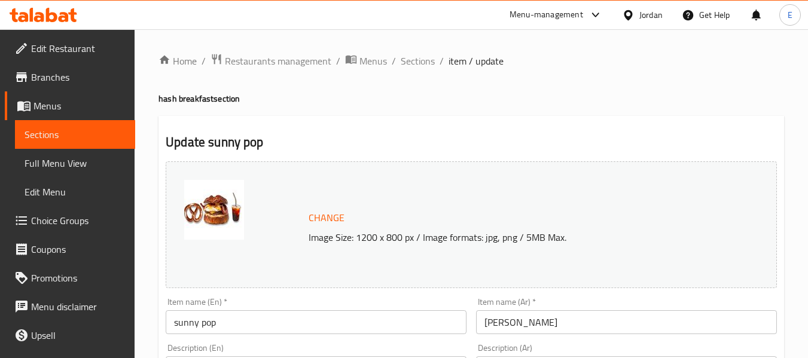
scroll to position [504, 0]
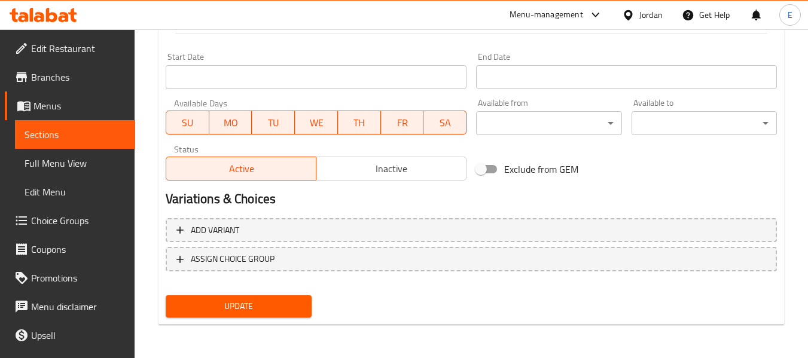
click at [218, 308] on span "Update" at bounding box center [238, 306] width 126 height 15
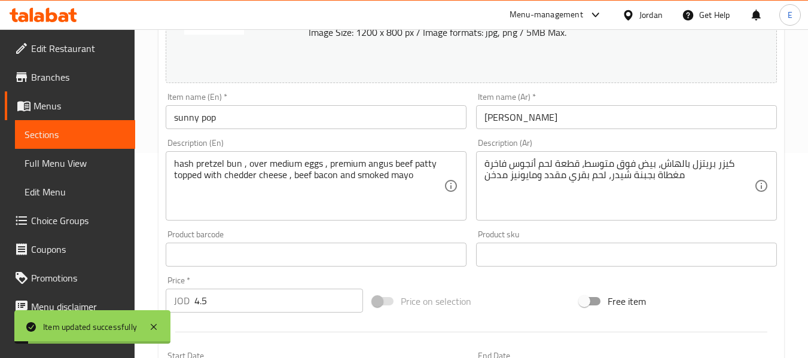
scroll to position [0, 0]
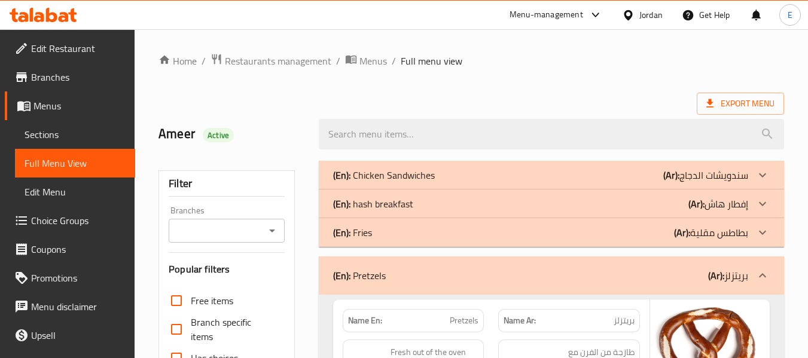
scroll to position [3131, 0]
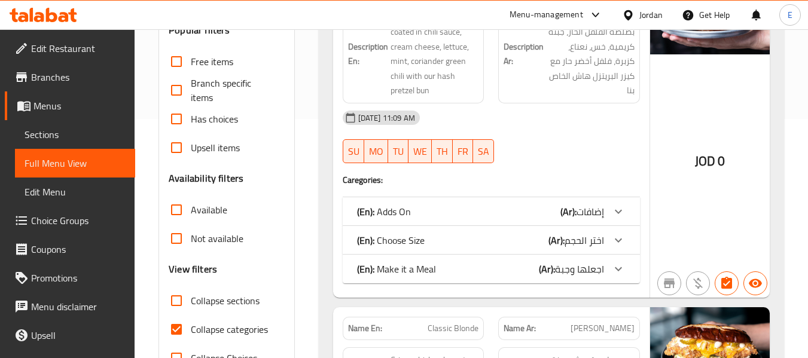
scroll to position [299, 0]
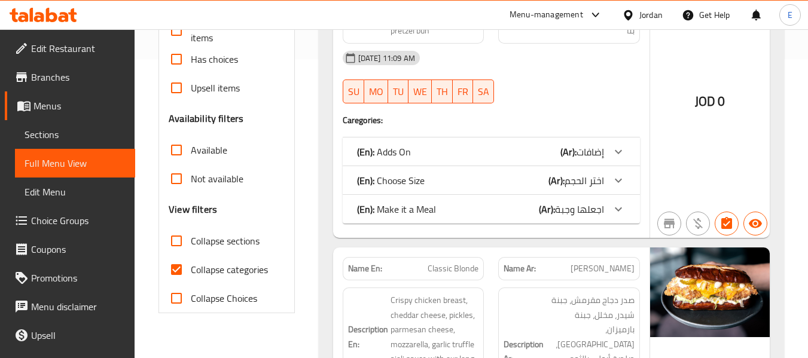
click at [178, 275] on input "Collapse categories" at bounding box center [176, 269] width 29 height 29
checkbox input "false"
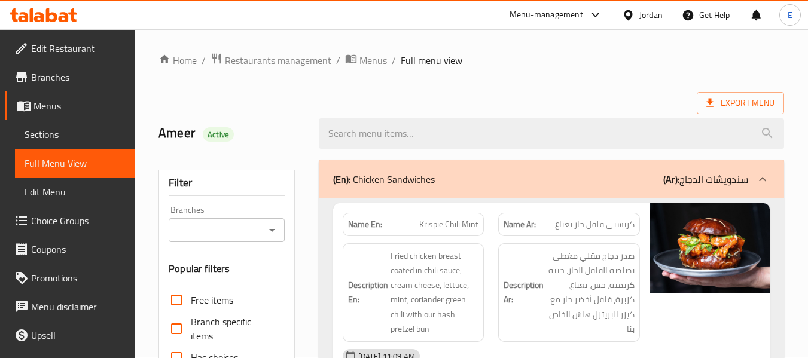
scroll to position [0, 0]
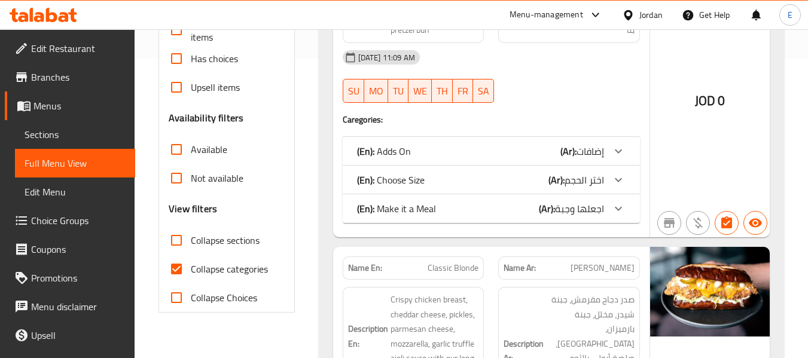
scroll to position [359, 0]
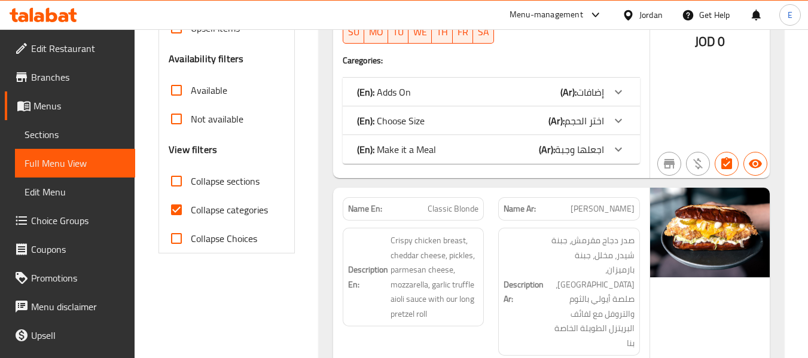
click at [176, 212] on input "Collapse categories" at bounding box center [176, 210] width 29 height 29
checkbox input "false"
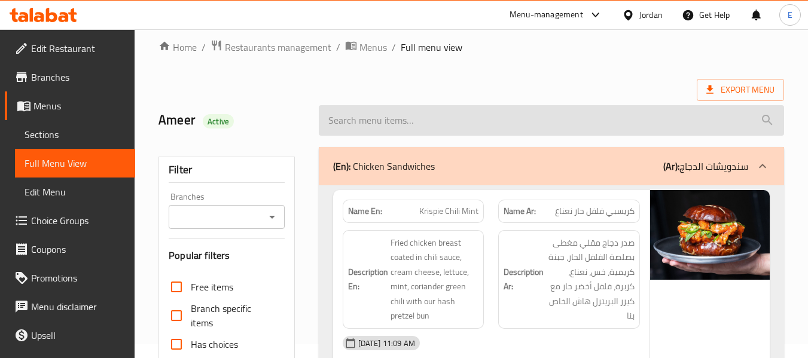
scroll to position [0, 0]
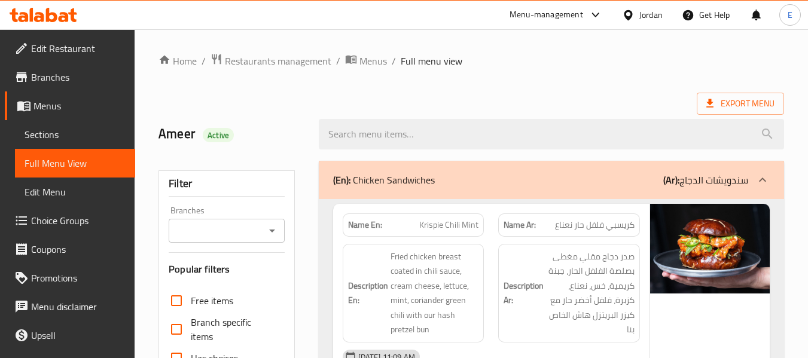
click at [704, 116] on div at bounding box center [552, 134] width 480 height 45
click at [716, 105] on icon at bounding box center [710, 103] width 12 height 12
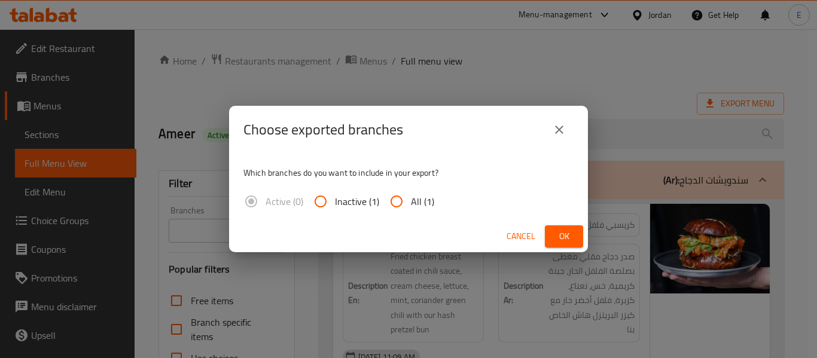
click at [402, 202] on input "All (1)" at bounding box center [396, 201] width 29 height 29
radio input "true"
click at [565, 124] on icon "close" at bounding box center [559, 130] width 14 height 14
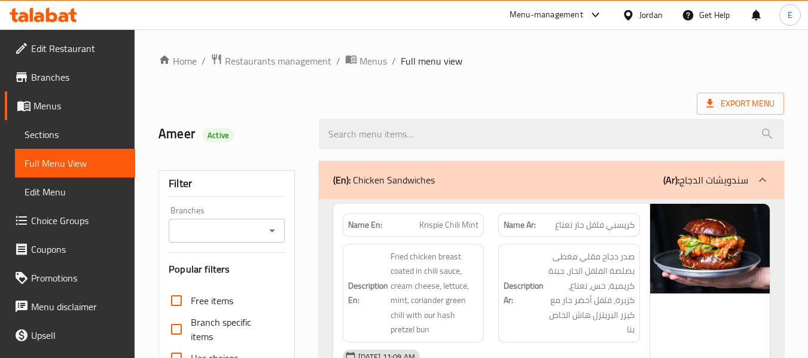
click at [555, 94] on div "Export Menu" at bounding box center [470, 104] width 625 height 22
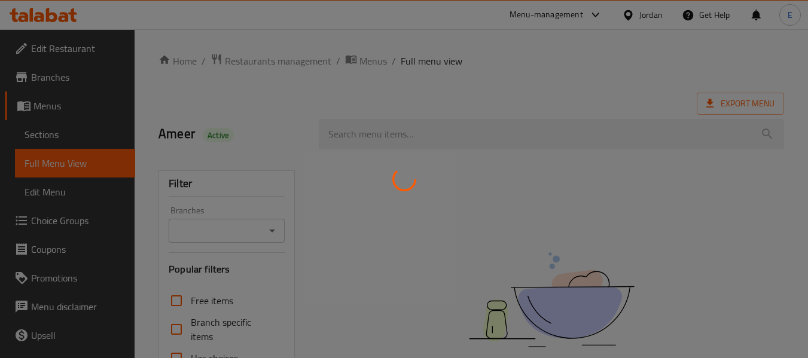
click at [42, 223] on div at bounding box center [404, 179] width 808 height 358
click at [60, 222] on div at bounding box center [404, 179] width 808 height 358
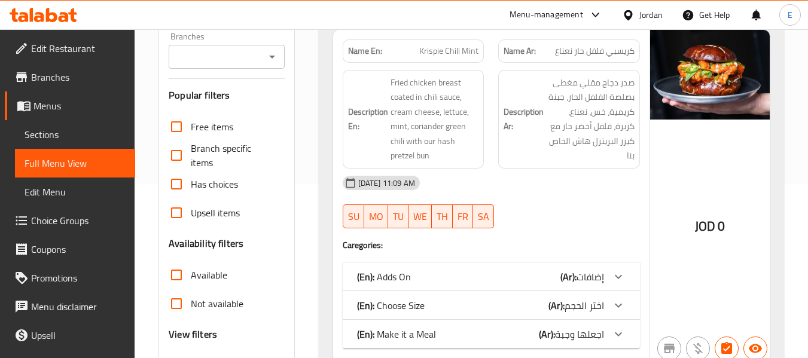
scroll to position [239, 0]
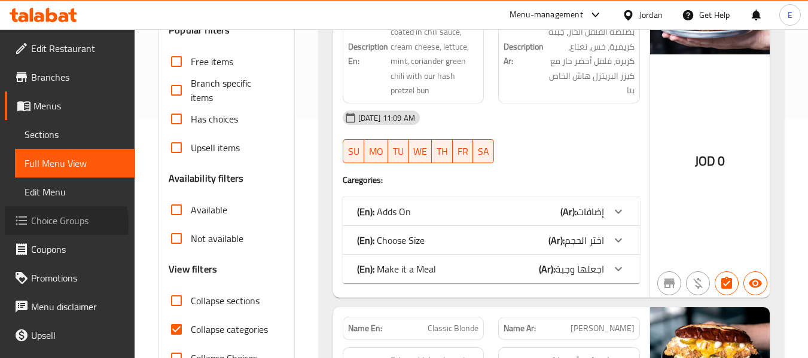
click at [35, 224] on span "Choice Groups" at bounding box center [78, 220] width 94 height 14
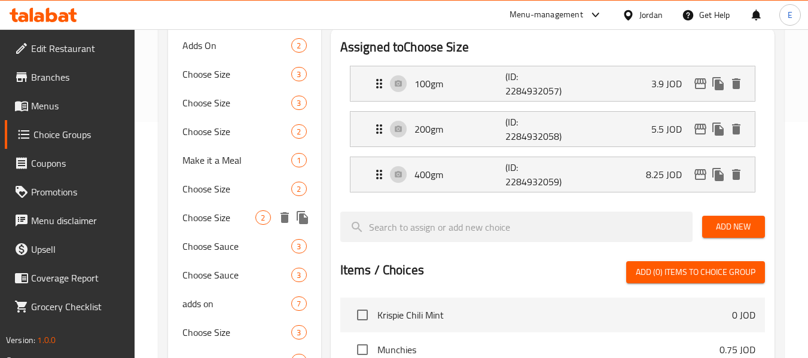
scroll to position [239, 0]
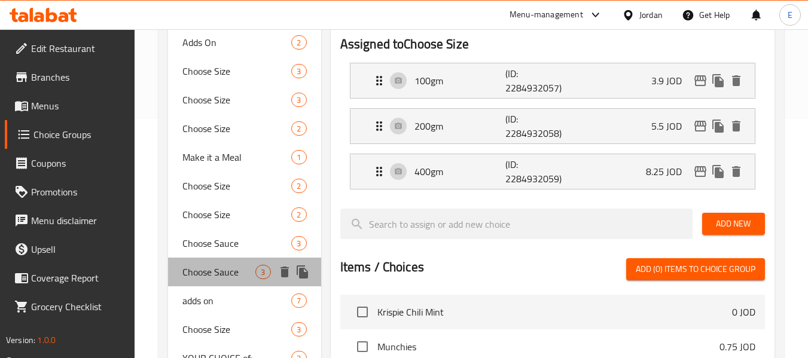
click at [208, 265] on span "Choose Sauce" at bounding box center [218, 272] width 73 height 14
type input "Choose Sauce"
type input "اختر الصلصة"
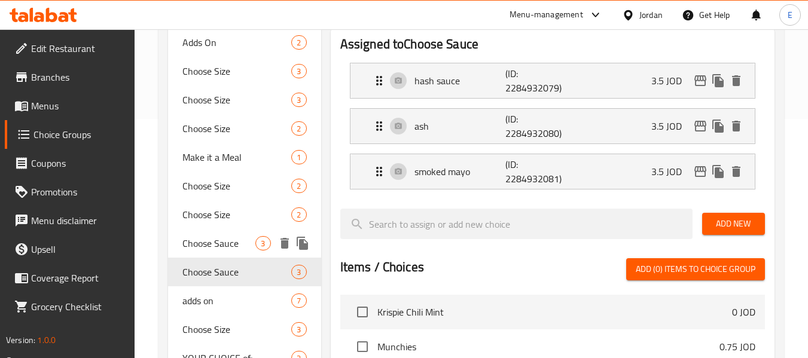
click at [209, 243] on span "Choose Sauce" at bounding box center [218, 243] width 73 height 14
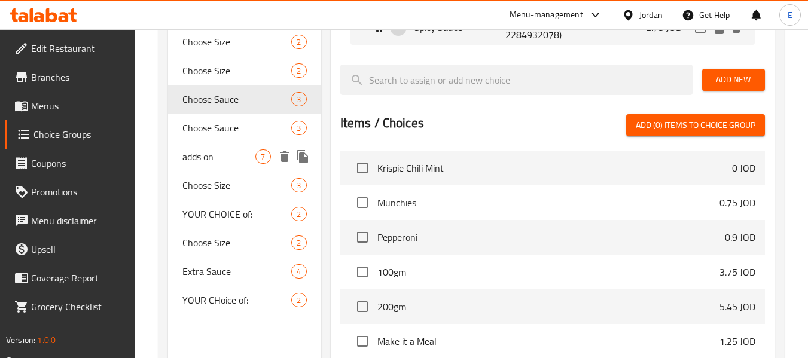
scroll to position [419, 0]
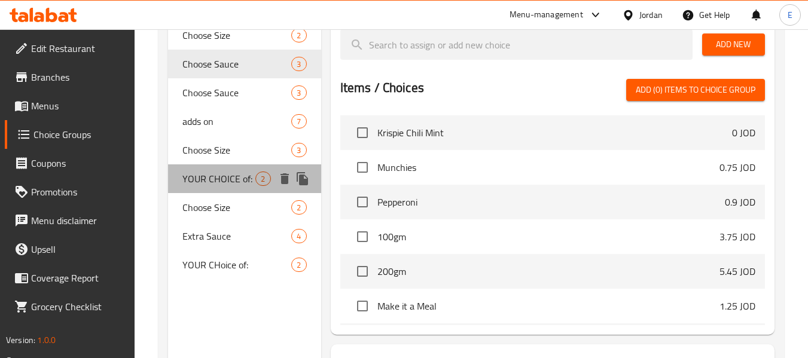
click at [233, 175] on span "YOUR CHOICE of:" at bounding box center [218, 179] width 73 height 14
type input "YOUR CHOICE of:"
type input "اختيارك من:"
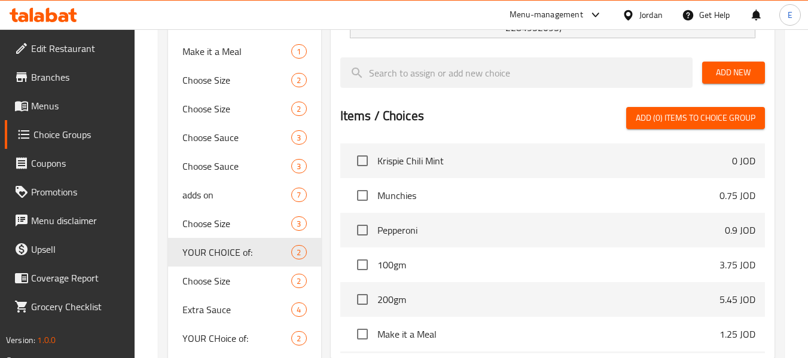
scroll to position [359, 0]
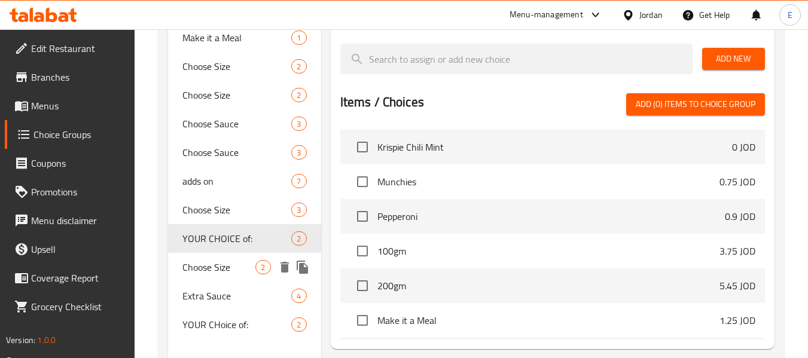
click at [227, 271] on span "Choose Size" at bounding box center [218, 267] width 73 height 14
type input "Choose Size"
type input "اختر الحجم"
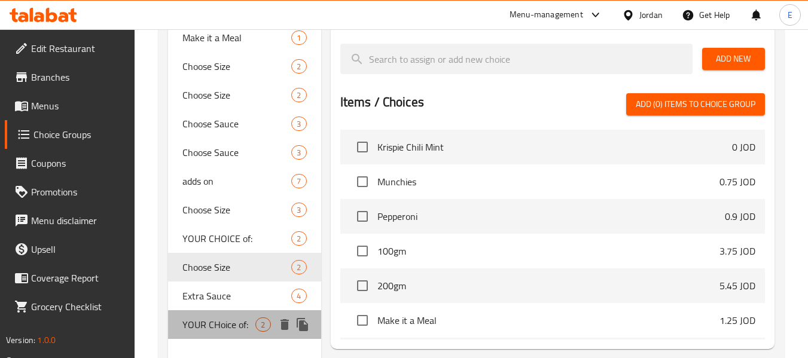
click at [225, 321] on span "YOUR CHoice of:" at bounding box center [218, 324] width 73 height 14
type input "YOUR CHoice of:"
type input "اختيارك من:"
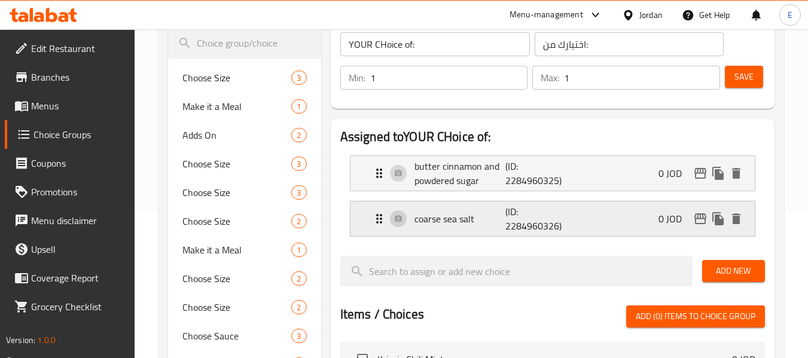
scroll to position [120, 0]
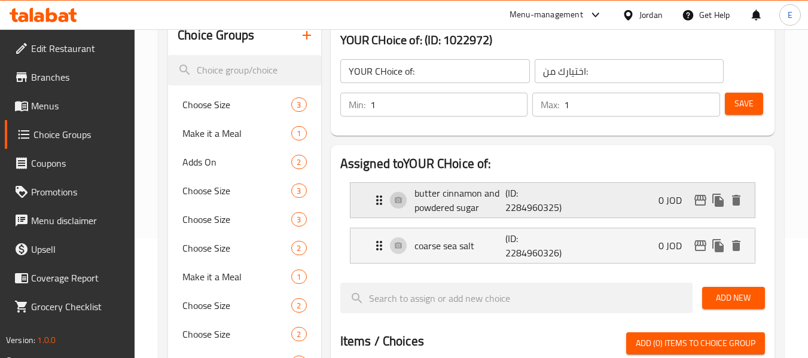
click at [463, 196] on p "butter cinnamon and powdered sugar" at bounding box center [459, 200] width 91 height 29
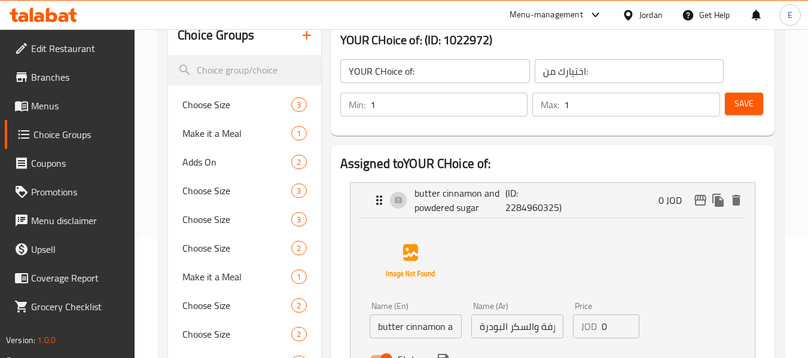
click at [375, 332] on input "butter cinnamon and powdered sugar" at bounding box center [416, 326] width 92 height 24
type input "Sweet butter cinnamon and powdered sugar"
drag, startPoint x: 478, startPoint y: 331, endPoint x: 575, endPoint y: 328, distance: 96.9
click at [575, 328] on div "Name (En) Sweet butter cinnamon and powdered sugar Name (En) Name (Ar) الزبدة و…" at bounding box center [517, 336] width 305 height 78
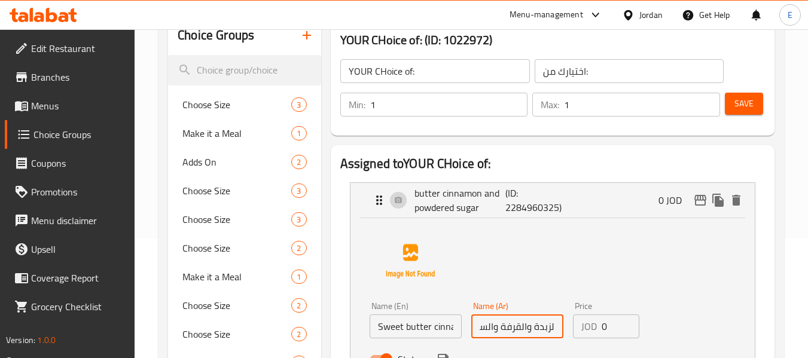
click at [555, 331] on input "الزبدة والقرفة والسكر البودرة" at bounding box center [517, 326] width 92 height 24
drag, startPoint x: 554, startPoint y: 329, endPoint x: 458, endPoint y: 332, distance: 96.3
click at [458, 332] on div "Name (En) Sweet butter cinnamon and powdered sugar Name (En) Name (Ar) الزبدة و…" at bounding box center [517, 336] width 305 height 78
click at [491, 329] on input "الزبدة والقرفة والسكر البودرةحلو" at bounding box center [517, 326] width 92 height 24
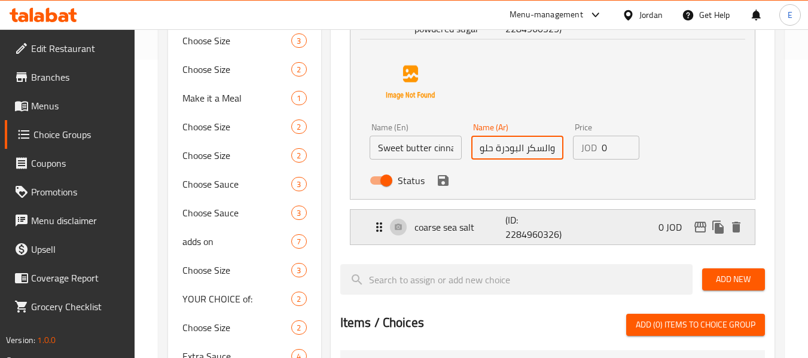
scroll to position [299, 0]
click at [470, 226] on p "coarse sea salt" at bounding box center [459, 226] width 91 height 14
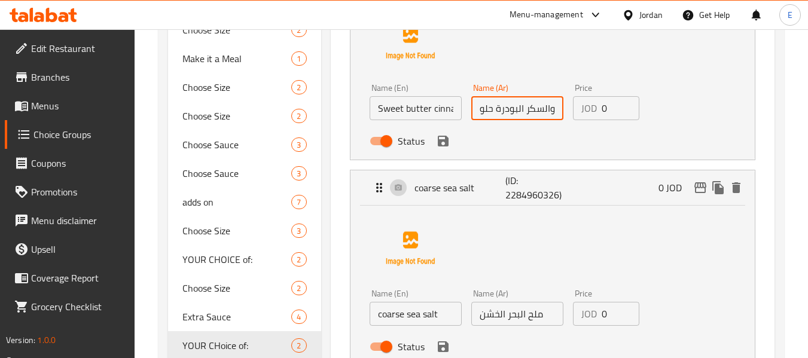
scroll to position [359, 0]
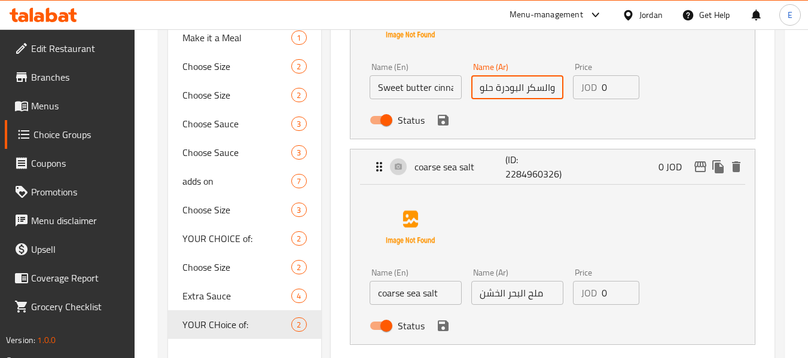
type input "الزبدة والقرفة والسكر البودرة حلو"
click at [378, 292] on input "coarse sea salt" at bounding box center [416, 293] width 92 height 24
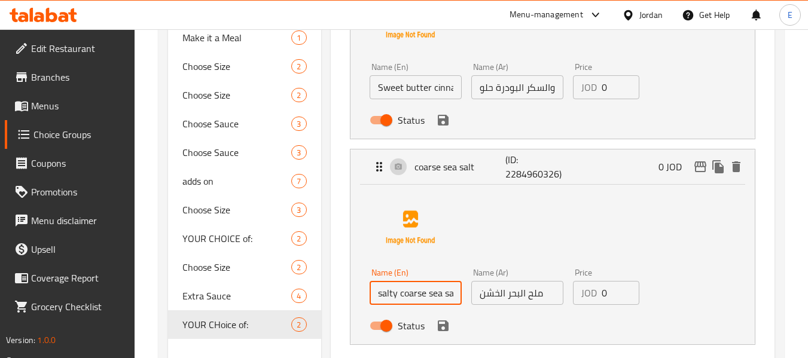
type input "salty coarse sea salt"
click at [480, 298] on input "ملح البحر الخشن" at bounding box center [517, 293] width 92 height 24
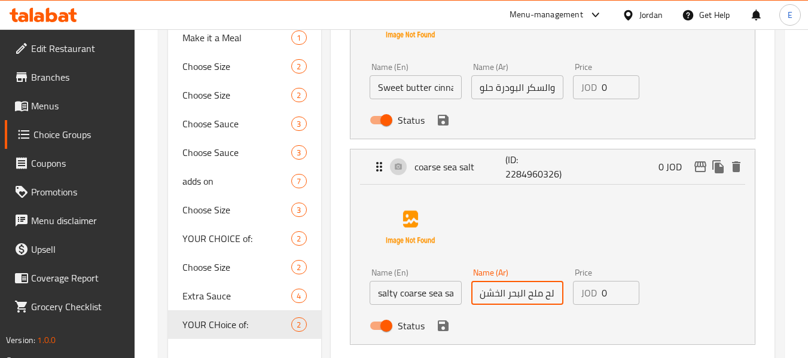
scroll to position [0, 9]
drag, startPoint x: 544, startPoint y: 296, endPoint x: 569, endPoint y: 294, distance: 25.2
click at [569, 294] on div "Name (En) salty coarse sea salt Name (En) Name (Ar) مالح ملح البحر الخشن Name (…" at bounding box center [517, 303] width 305 height 78
click at [443, 326] on icon "save" at bounding box center [443, 325] width 11 height 11
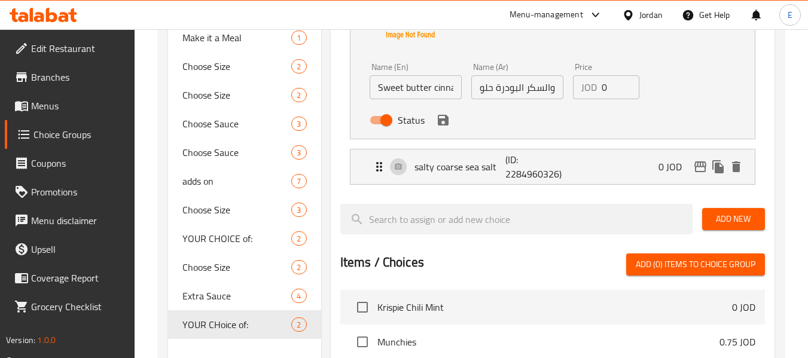
type input "مالح ملح البحر الخشن"
click at [441, 129] on button "save" at bounding box center [443, 120] width 18 height 18
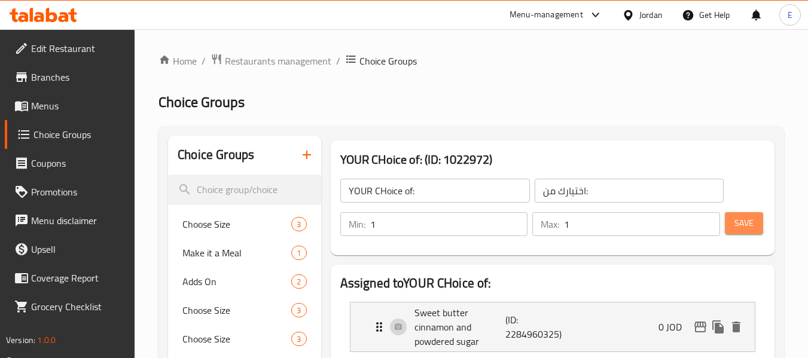
click at [737, 230] on span "Save" at bounding box center [743, 223] width 19 height 15
click at [737, 230] on div at bounding box center [404, 179] width 808 height 358
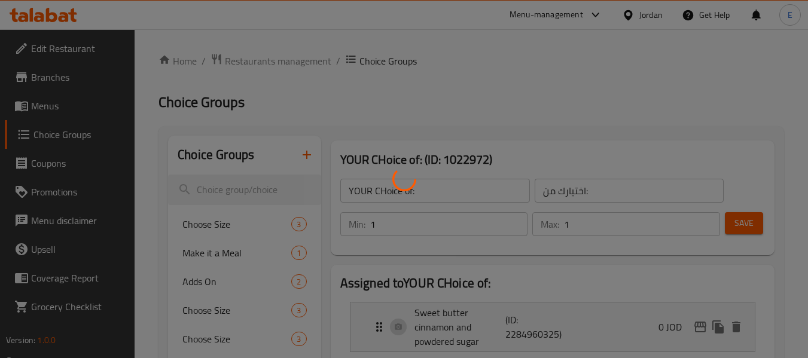
click at [737, 230] on div at bounding box center [404, 179] width 808 height 358
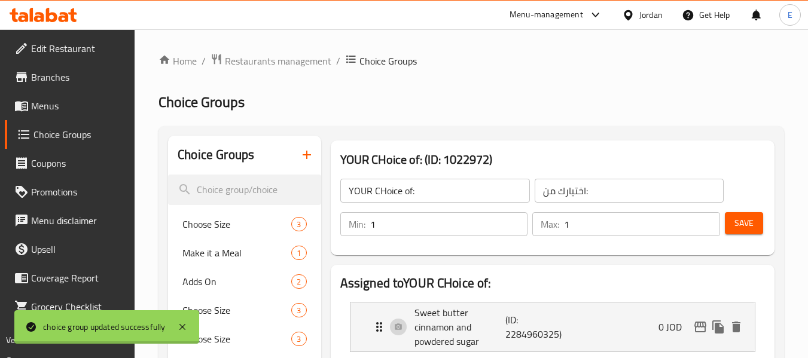
click at [737, 230] on span "Save" at bounding box center [743, 223] width 19 height 15
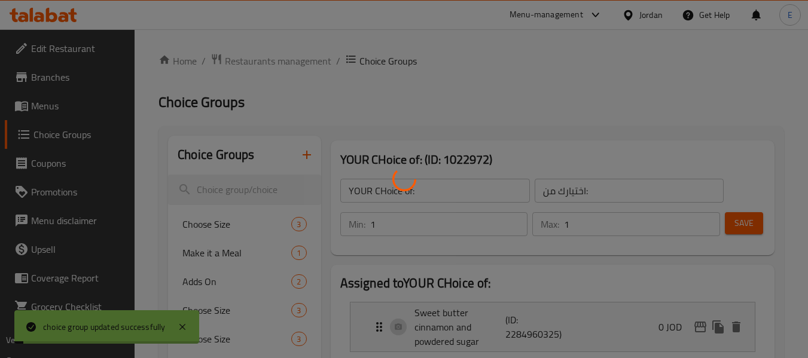
click at [737, 230] on div at bounding box center [404, 179] width 808 height 358
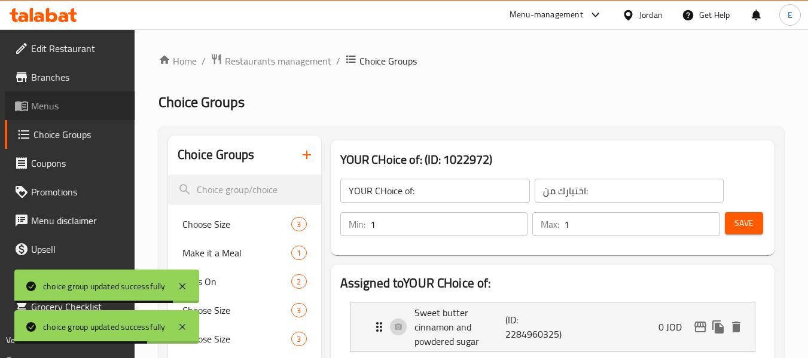
click at [61, 112] on span "Menus" at bounding box center [78, 106] width 94 height 14
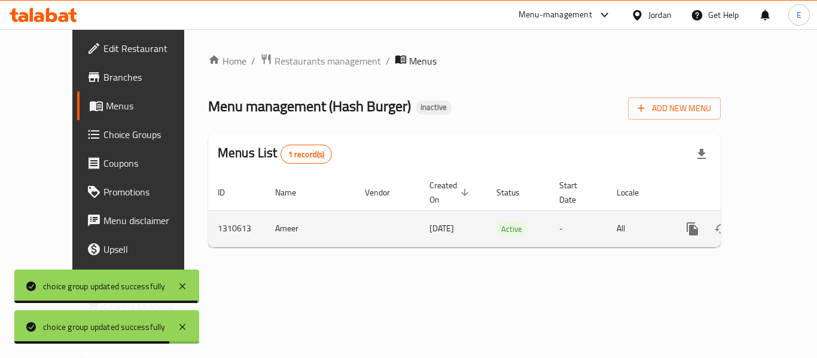
click at [775, 223] on link "enhanced table" at bounding box center [778, 229] width 29 height 29
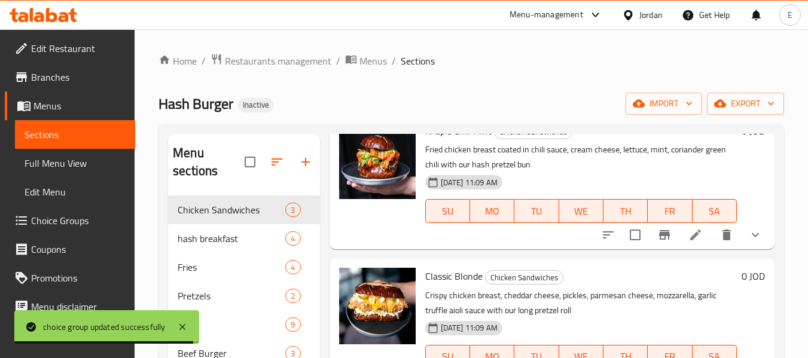
click at [447, 158] on div "Krispie Chili Mint Chicken Sandwiches Fried chicken breast coated in chili sauc…" at bounding box center [580, 181] width 321 height 127
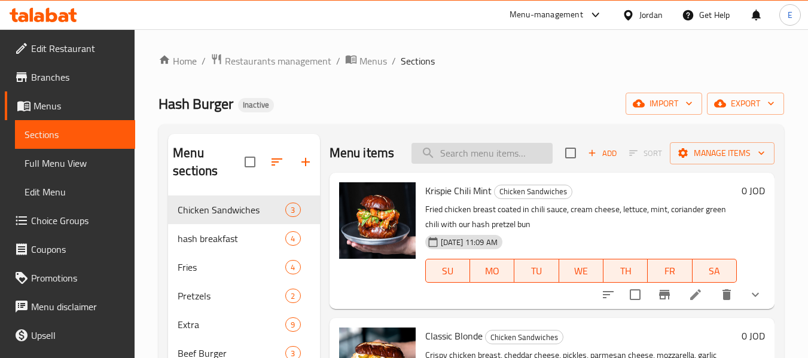
click at [462, 164] on input "search" at bounding box center [481, 153] width 141 height 21
paste input "Pretzels"
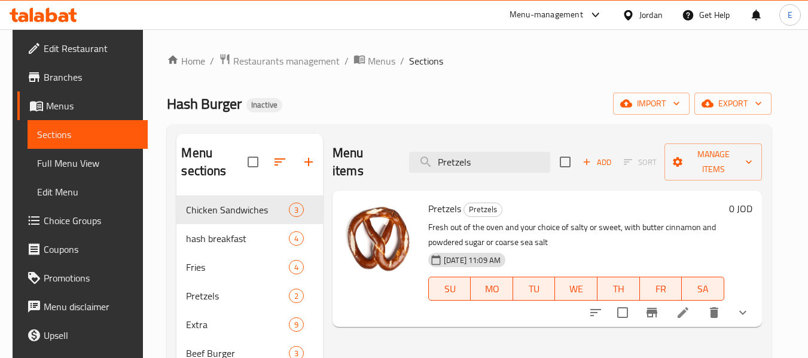
type input "Pretzels"
click at [692, 303] on li at bounding box center [682, 313] width 33 height 22
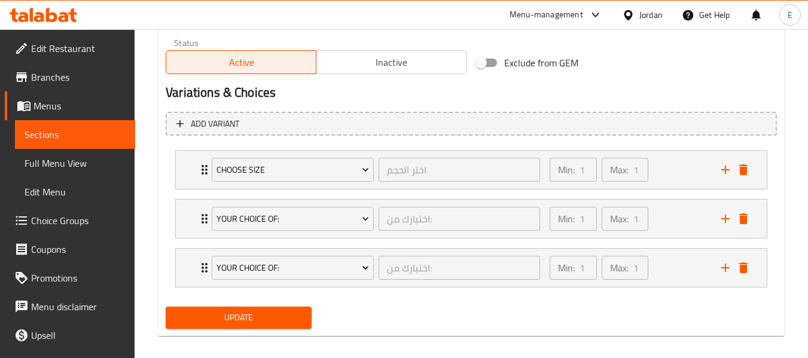
scroll to position [622, 0]
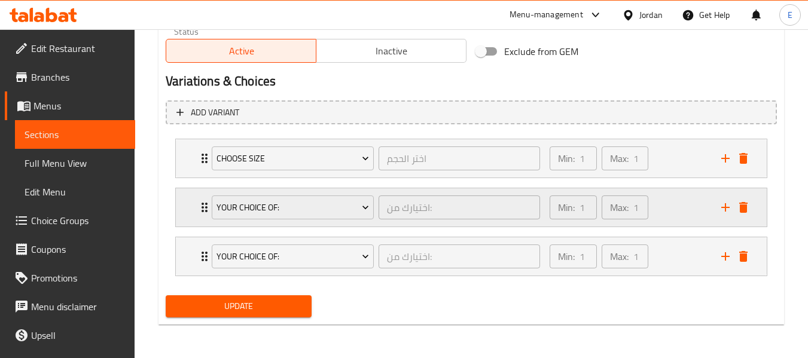
click at [206, 209] on div "YOUR CHOICE of: اختيارك من: ​" at bounding box center [375, 207] width 343 height 38
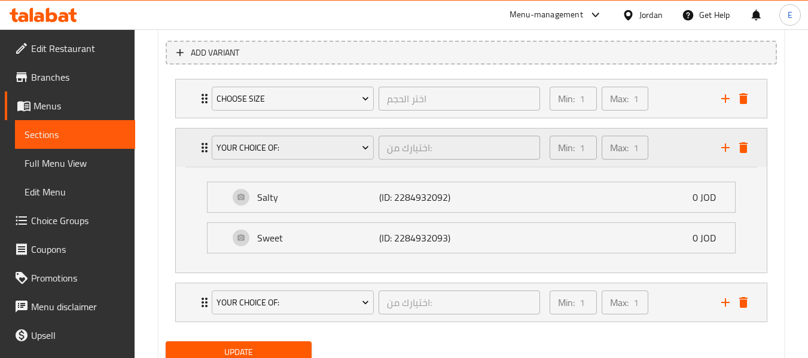
scroll to position [728, 0]
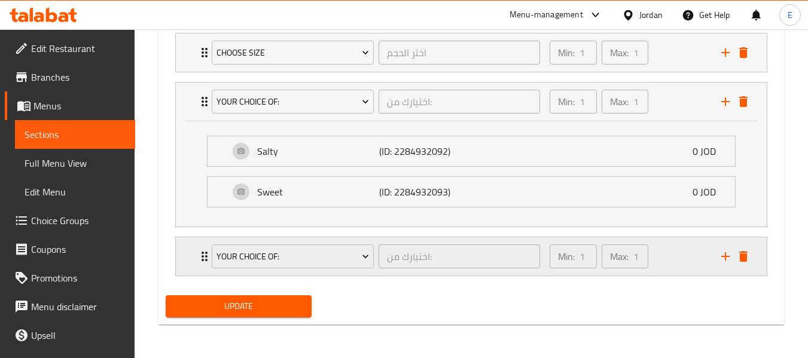
click at [200, 261] on icon "Expand" at bounding box center [204, 256] width 14 height 14
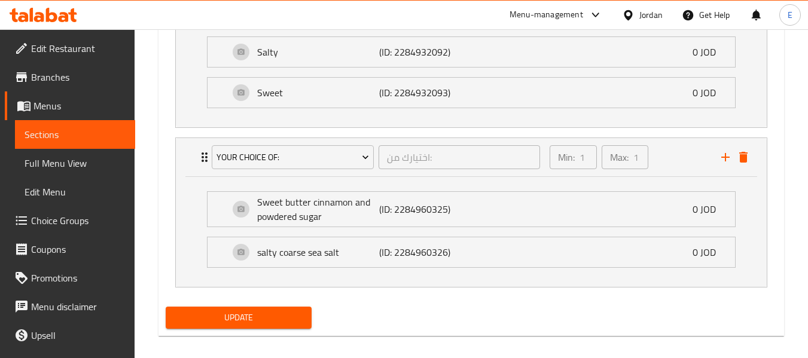
scroll to position [838, 0]
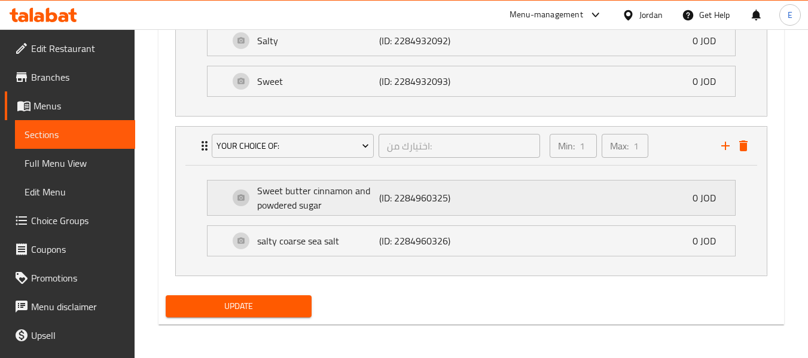
click at [312, 200] on p "Sweet butter cinnamon and powdered sugar" at bounding box center [318, 198] width 122 height 29
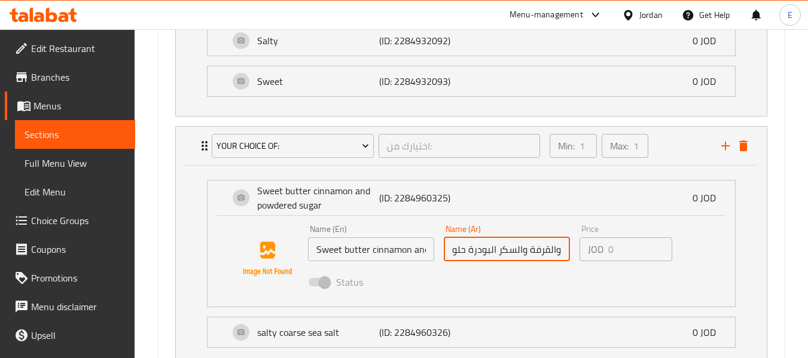
scroll to position [0, 25]
drag, startPoint x: 452, startPoint y: 251, endPoint x: 590, endPoint y: 258, distance: 138.3
click at [590, 258] on div "Name (En) Sweet butter cinnamon and powdered sugar Name (En) Name (Ar) الزبدة و…" at bounding box center [507, 259] width 408 height 78
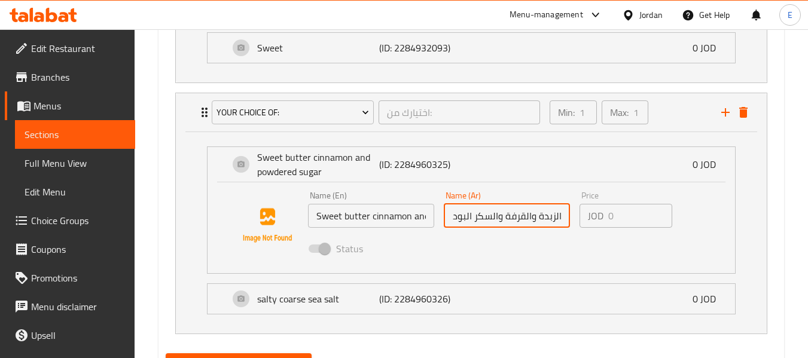
scroll to position [898, 0]
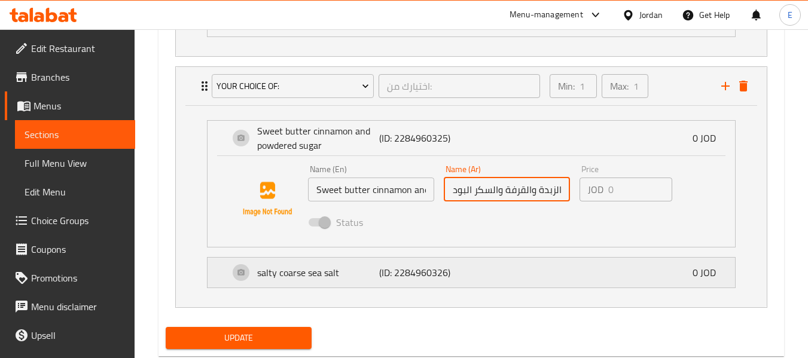
click at [360, 270] on p "salty coarse sea salt" at bounding box center [318, 272] width 122 height 14
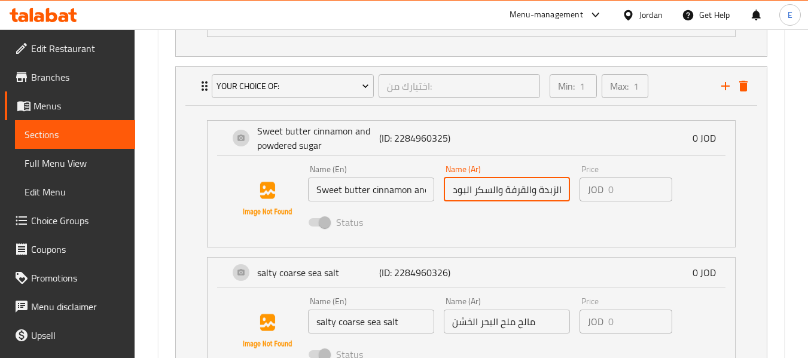
scroll to position [0, 0]
click at [205, 254] on li "salty coarse sea salt (ID: 2284960326) 0 JOD Name (En) salty coarse sea salt Na…" at bounding box center [471, 318] width 548 height 132
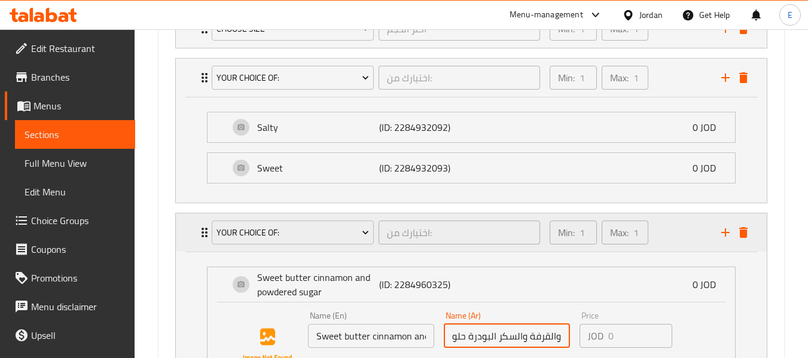
scroll to position [722, 0]
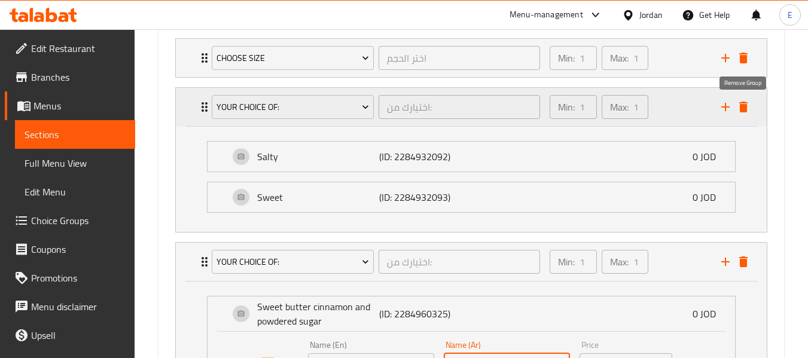
click at [747, 105] on icon "delete" at bounding box center [743, 107] width 14 height 14
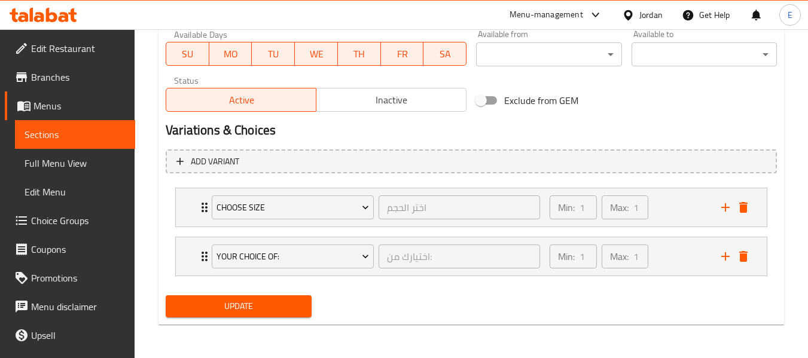
scroll to position [573, 0]
click at [247, 312] on span "Update" at bounding box center [238, 306] width 126 height 15
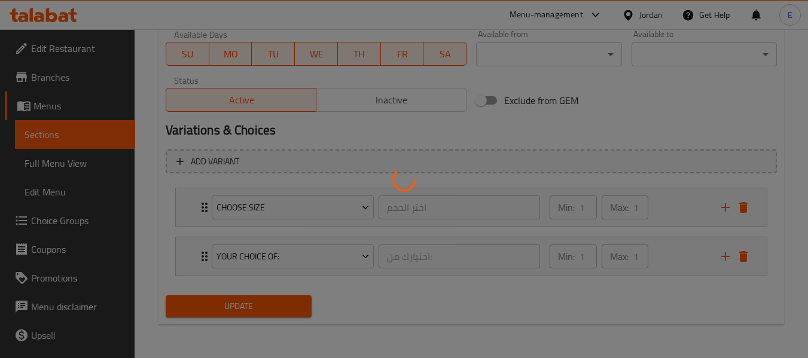
click at [247, 312] on div at bounding box center [404, 179] width 808 height 358
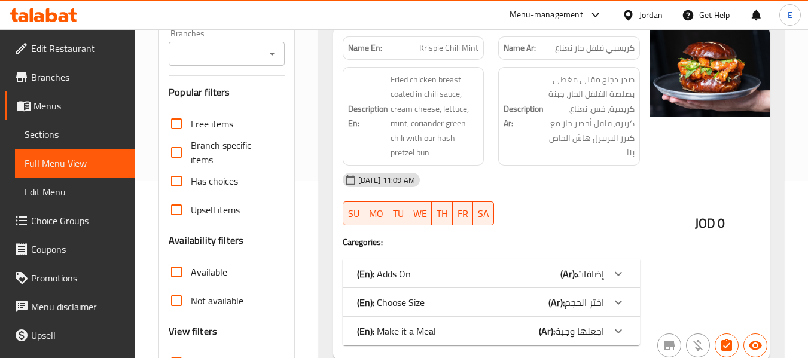
scroll to position [239, 0]
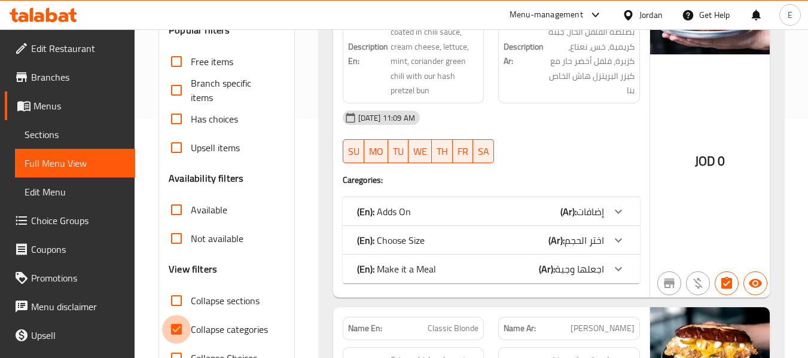
click at [177, 333] on input "Collapse categories" at bounding box center [176, 329] width 29 height 29
checkbox input "false"
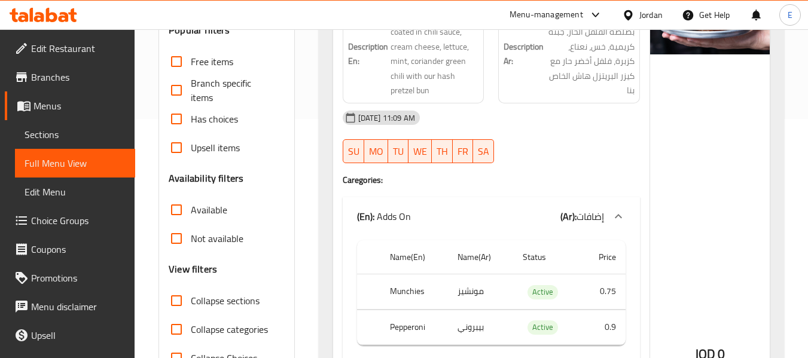
scroll to position [0, 0]
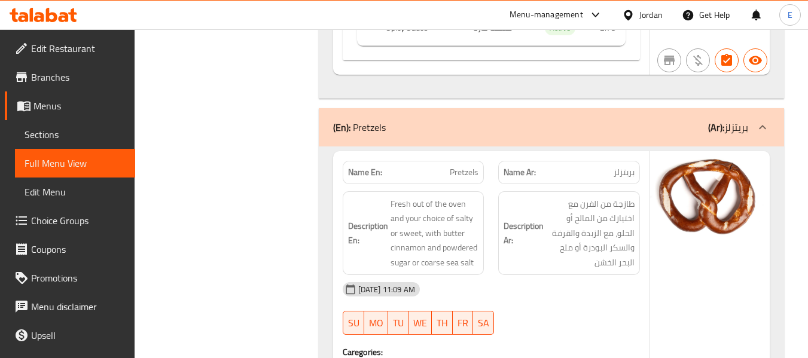
scroll to position [4925, 0]
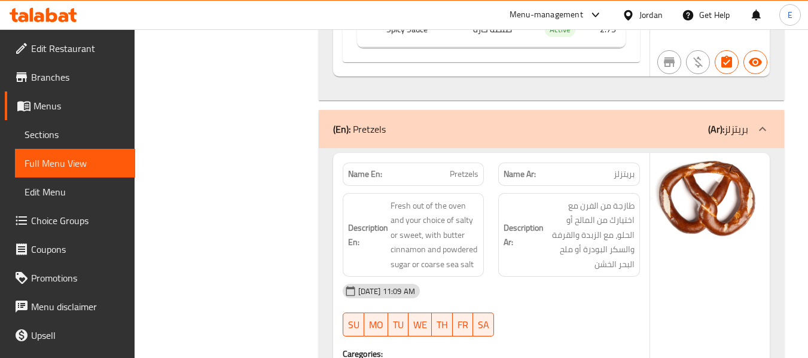
click at [466, 186] on div "Description En: Fresh out of the oven and your choice of salty or sweet, with b…" at bounding box center [413, 235] width 156 height 99
click at [474, 168] on span "Pretzels" at bounding box center [464, 174] width 29 height 13
copy span "Pretzels"
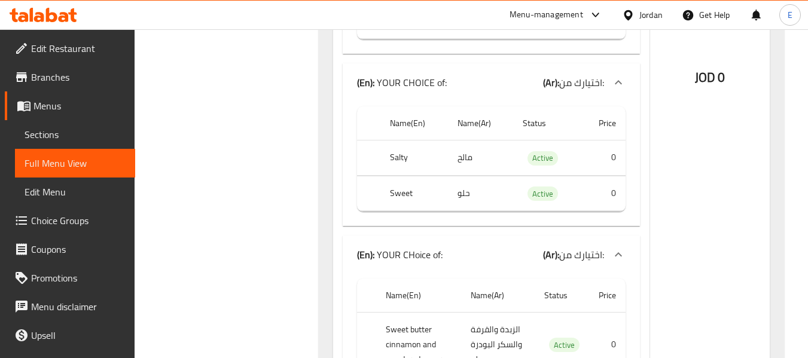
scroll to position [5464, 0]
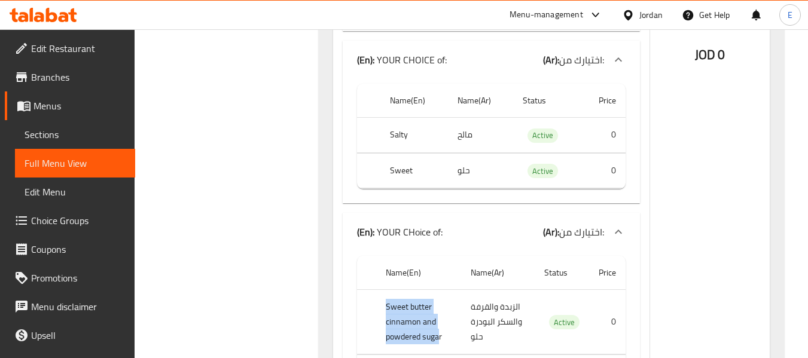
drag, startPoint x: 376, startPoint y: 170, endPoint x: 439, endPoint y: 209, distance: 73.8
click at [439, 290] on th "Sweet butter cinnamon and powdered sugar" at bounding box center [418, 322] width 85 height 65
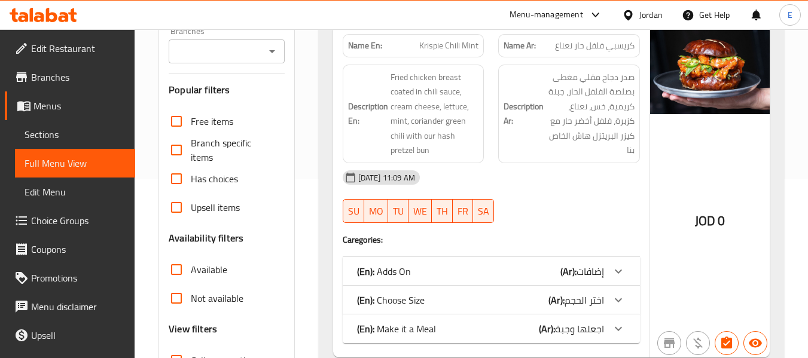
scroll to position [239, 0]
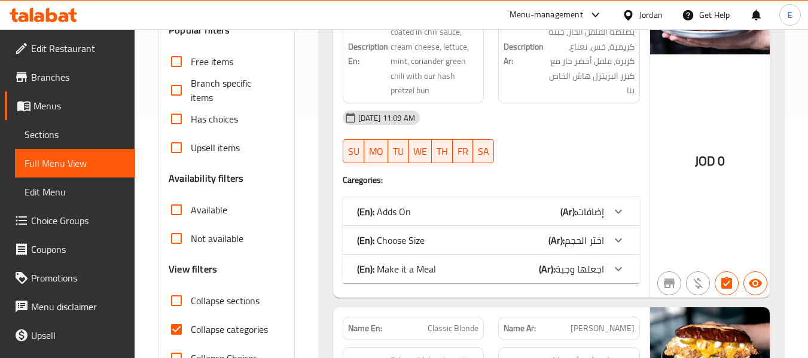
click at [181, 328] on input "Collapse categories" at bounding box center [176, 329] width 29 height 29
checkbox input "false"
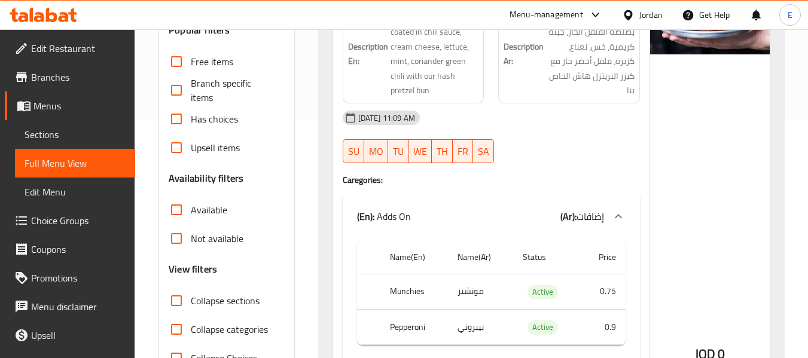
scroll to position [0, 0]
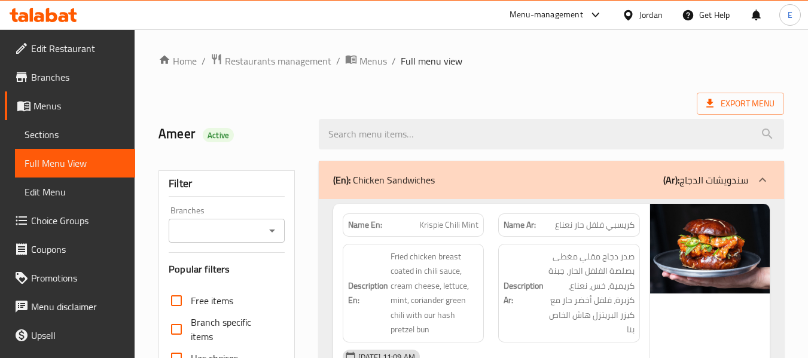
click at [575, 94] on div "Export Menu" at bounding box center [470, 104] width 625 height 22
click at [728, 99] on span "Export Menu" at bounding box center [740, 103] width 68 height 15
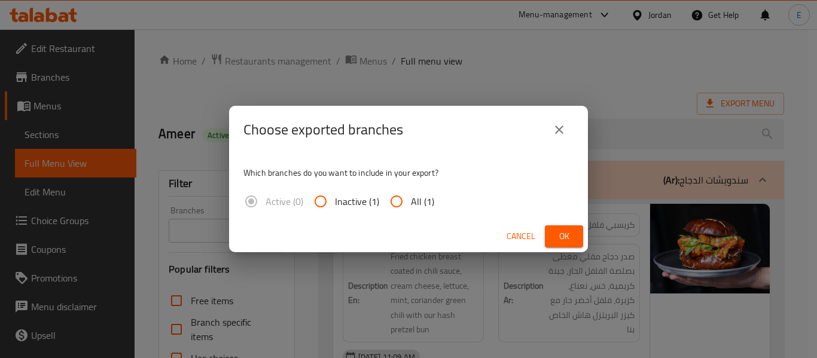
click at [398, 203] on input "All (1)" at bounding box center [396, 201] width 29 height 29
radio input "true"
click at [560, 243] on span "Ok" at bounding box center [563, 236] width 19 height 15
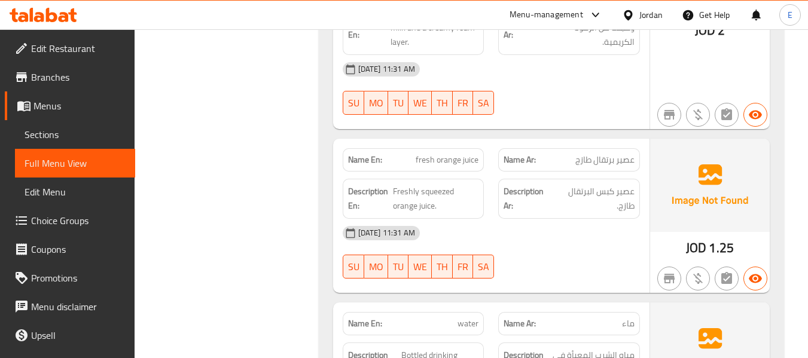
scroll to position [11071, 0]
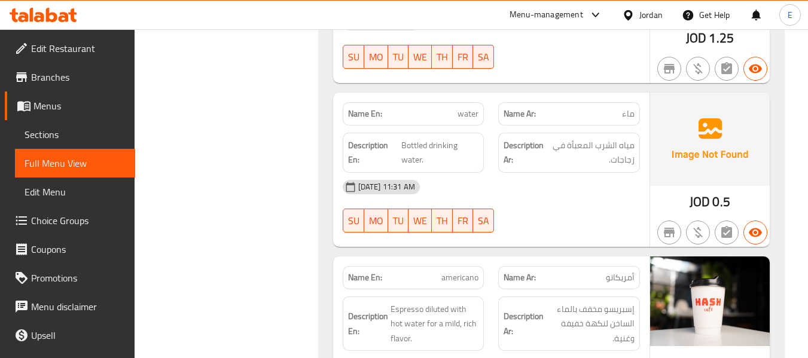
click at [532, 225] on div at bounding box center [569, 232] width 156 height 14
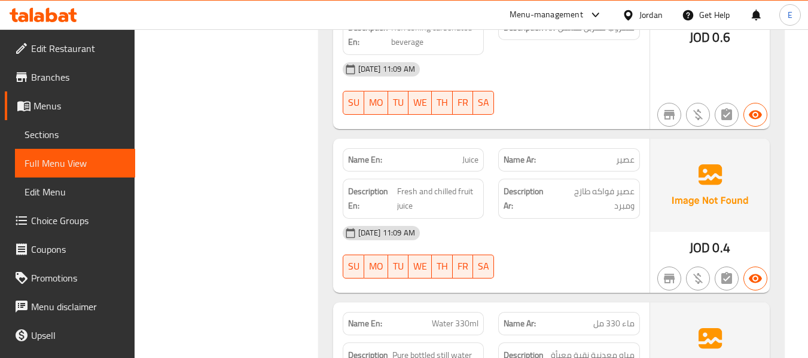
scroll to position [10861, 0]
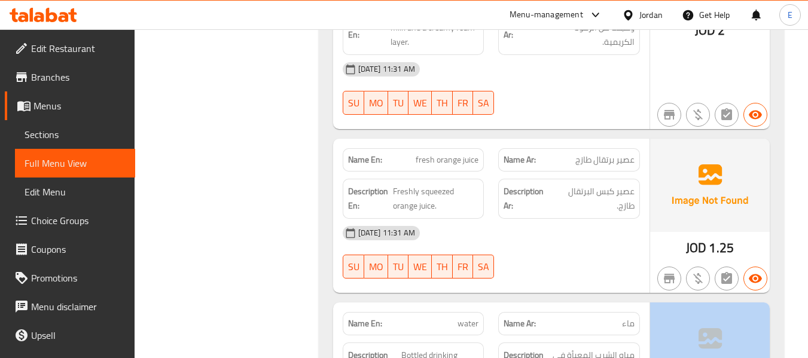
drag, startPoint x: 675, startPoint y: 258, endPoint x: 752, endPoint y: 270, distance: 78.1
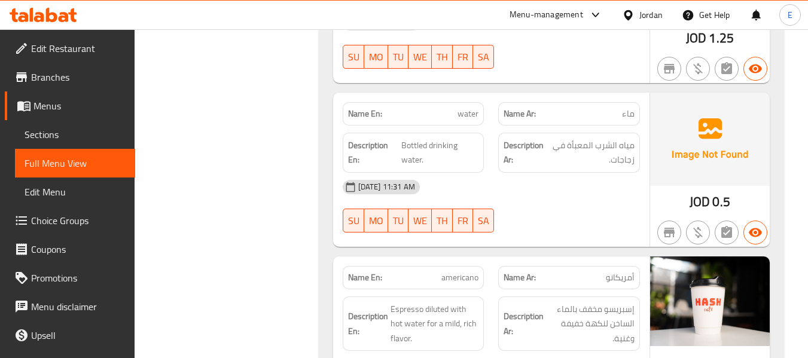
scroll to position [7574, 0]
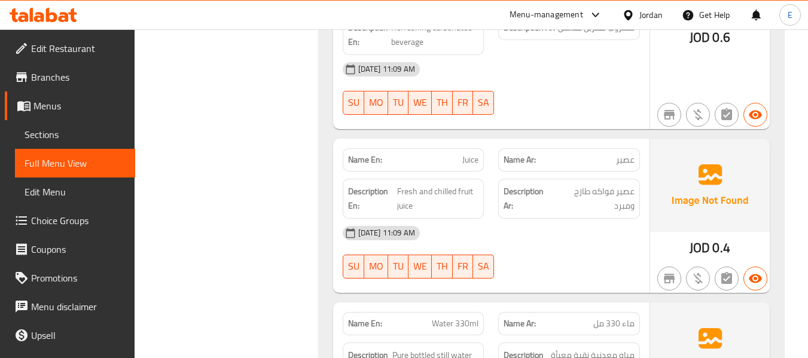
click at [423, 312] on div "Name En: Water 330ml" at bounding box center [414, 323] width 142 height 23
click at [640, 305] on div "Name Ar: ماء 330 مل" at bounding box center [569, 324] width 156 height 38
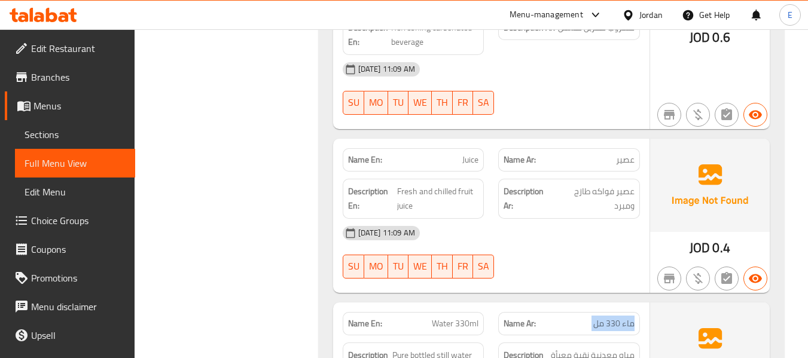
click at [640, 305] on div "Name Ar: ماء 330 مل" at bounding box center [569, 324] width 156 height 38
click at [627, 348] on span "مياه معدنية نقية معبأة (330 مل)" at bounding box center [590, 362] width 88 height 29
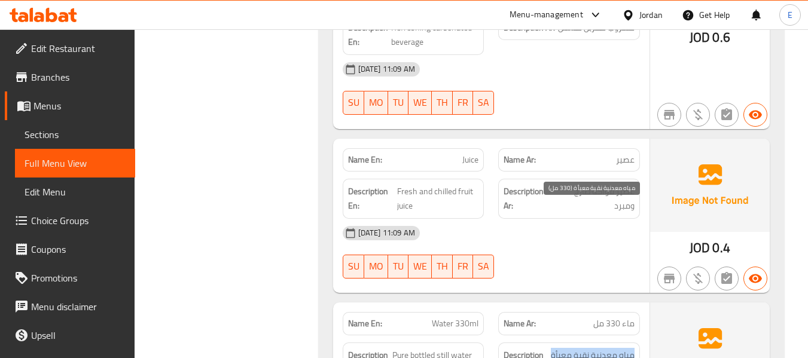
click at [627, 348] on span "مياه معدنية نقية معبأة (330 مل)" at bounding box center [590, 362] width 88 height 29
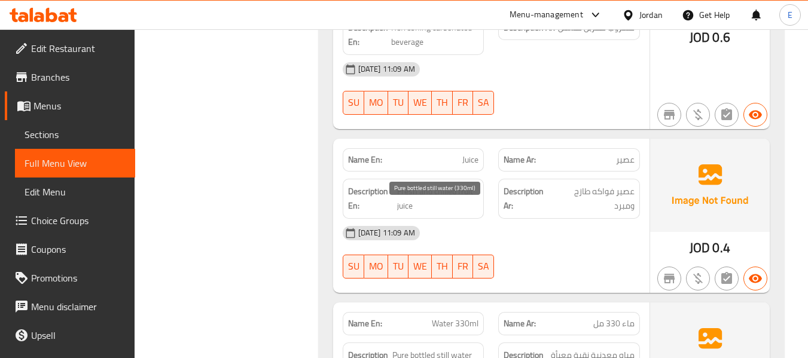
click at [472, 348] on span "Pure bottled still water (330ml)" at bounding box center [435, 362] width 86 height 29
drag, startPoint x: 689, startPoint y: 266, endPoint x: 567, endPoint y: 270, distance: 121.4
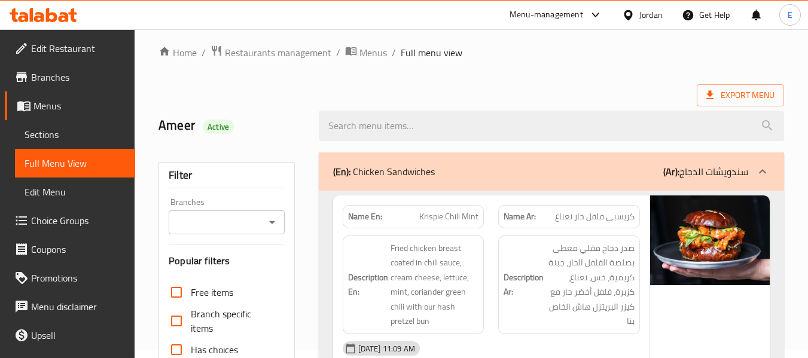
scroll to position [0, 0]
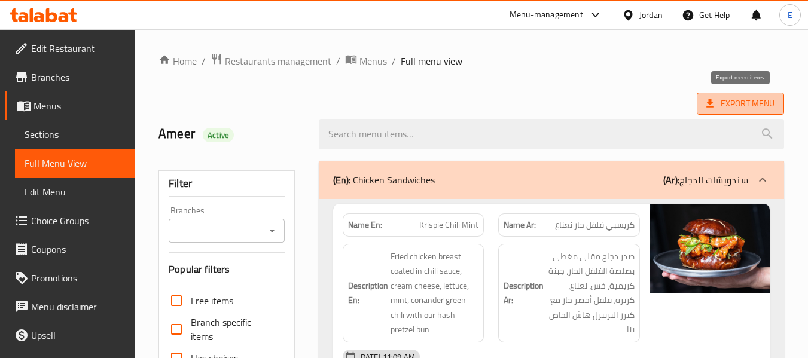
click at [732, 102] on span "Export Menu" at bounding box center [740, 103] width 68 height 15
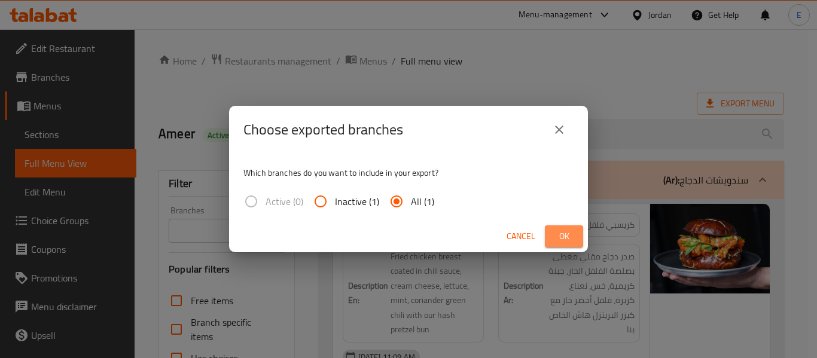
click at [561, 228] on button "Ok" at bounding box center [564, 236] width 38 height 22
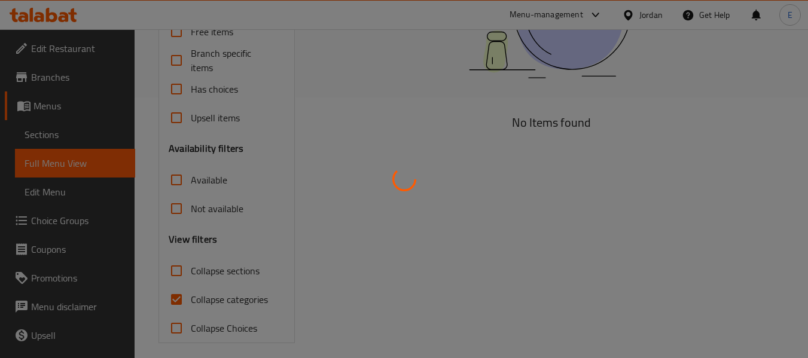
scroll to position [270, 0]
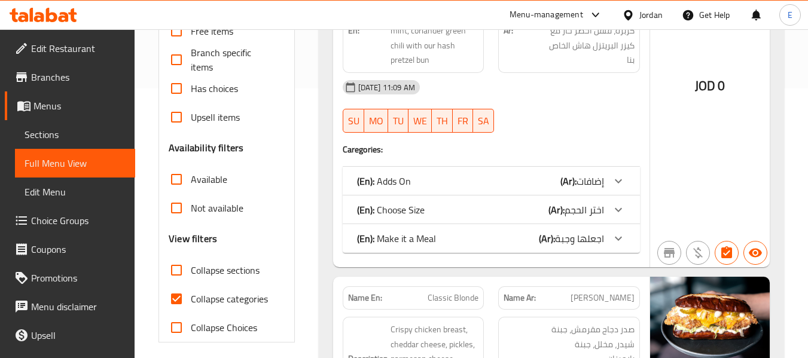
click at [176, 303] on input "Collapse categories" at bounding box center [176, 299] width 29 height 29
checkbox input "false"
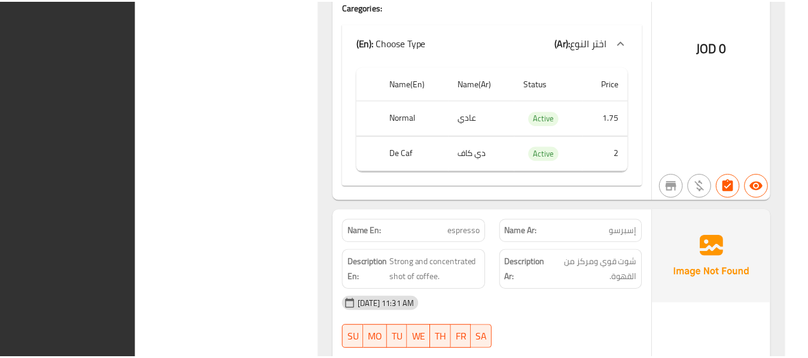
scroll to position [11544, 0]
